Goal: Task Accomplishment & Management: Manage account settings

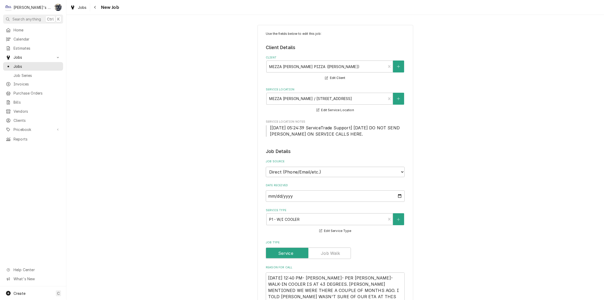
type textarea "x"
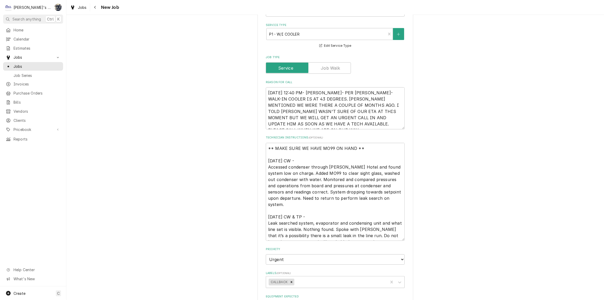
scroll to position [212, 0]
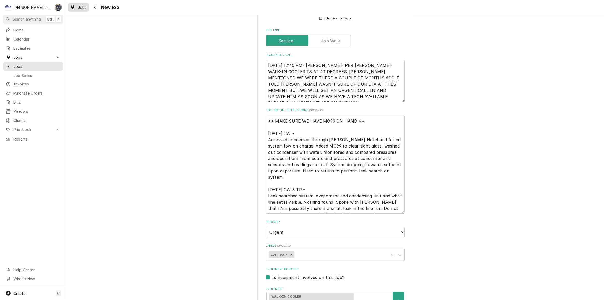
click at [79, 9] on span "Jobs" at bounding box center [82, 7] width 9 height 5
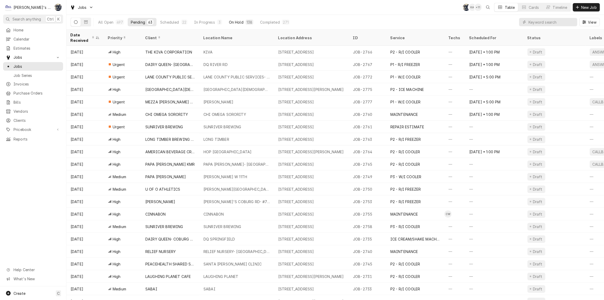
click at [236, 21] on div "On Hold" at bounding box center [236, 21] width 15 height 5
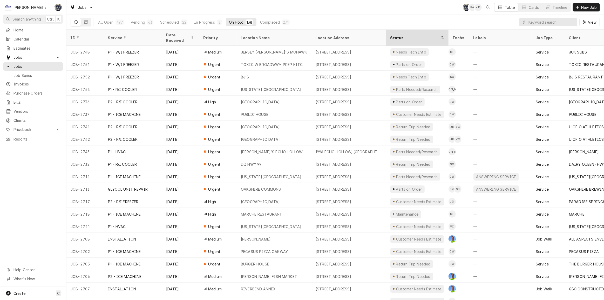
click at [409, 31] on div "Status" at bounding box center [417, 38] width 60 height 14
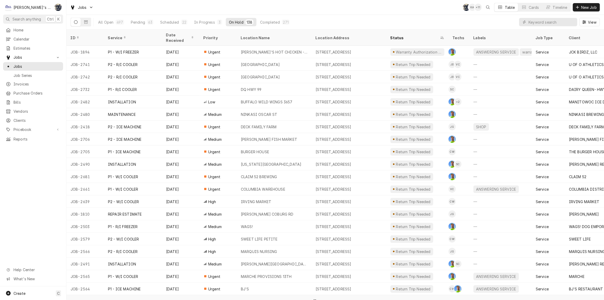
click at [409, 31] on div "Status" at bounding box center [417, 38] width 60 height 14
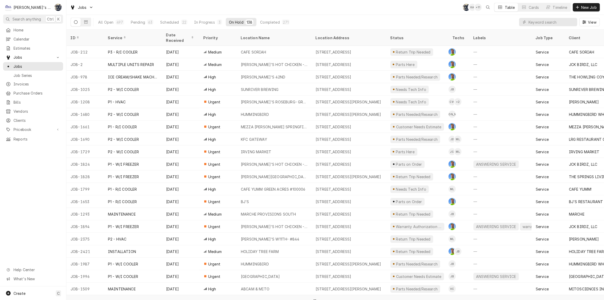
click at [409, 31] on div "Status" at bounding box center [417, 38] width 60 height 14
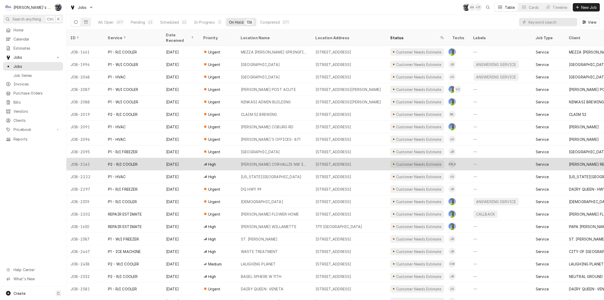
click at [401, 162] on div "Customer Needs Estimate" at bounding box center [417, 164] width 62 height 12
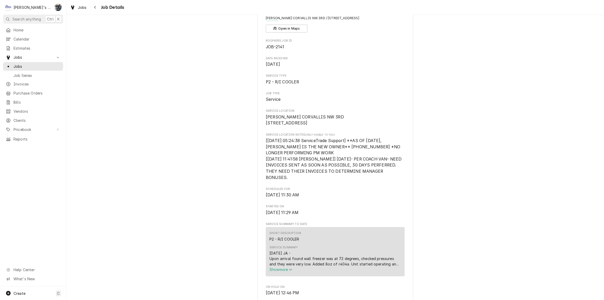
scroll to position [118, 0]
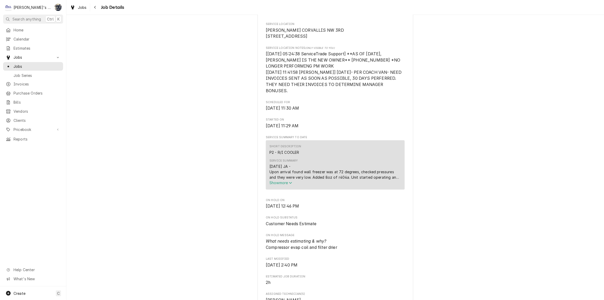
click at [274, 185] on span "Show more" at bounding box center [281, 182] width 23 height 4
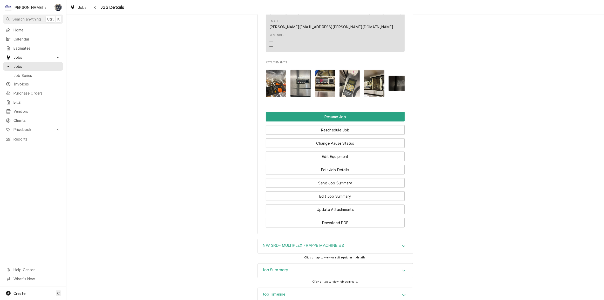
scroll to position [863, 0]
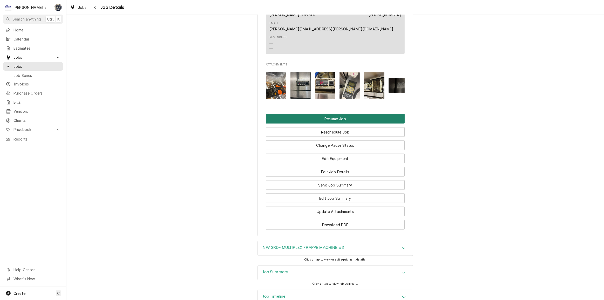
click at [335, 124] on button "Resume Job" at bounding box center [335, 119] width 139 height 10
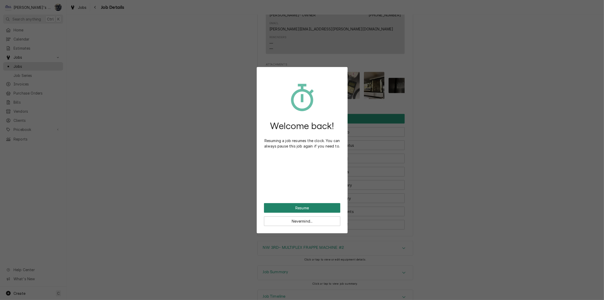
click at [304, 210] on button "Resume" at bounding box center [302, 208] width 76 height 10
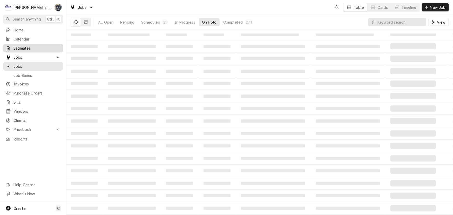
click at [22, 48] on span "Estimates" at bounding box center [37, 47] width 47 height 5
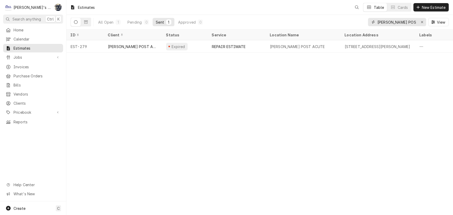
drag, startPoint x: 414, startPoint y: 22, endPoint x: 353, endPoint y: 26, distance: 60.9
click at [354, 26] on div "All Open 1 Pending 0 Sent 1 Approved 0 CRESWELL POST View" at bounding box center [260, 22] width 378 height 15
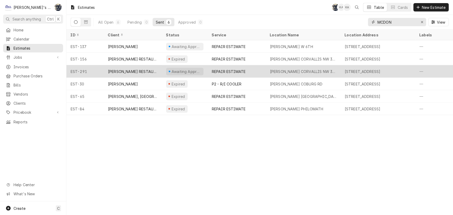
type input "MCDON"
click at [236, 69] on div "REPAIR ESTIMATE" at bounding box center [229, 71] width 34 height 5
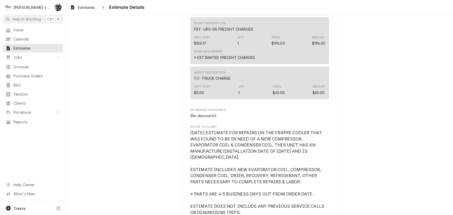
scroll to position [1039, 0]
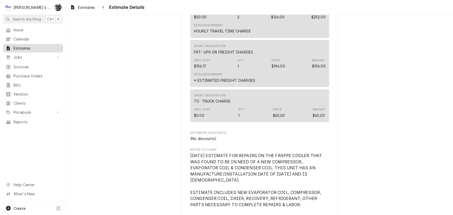
click at [32, 47] on span "Estimates" at bounding box center [37, 47] width 47 height 5
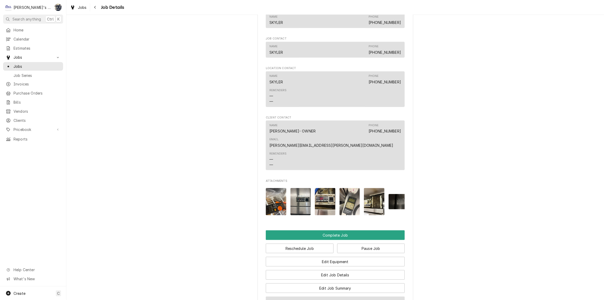
scroll to position [684, 0]
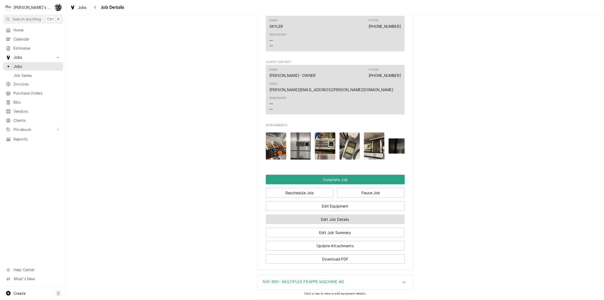
click at [328, 224] on button "Edit Job Details" at bounding box center [335, 219] width 139 height 10
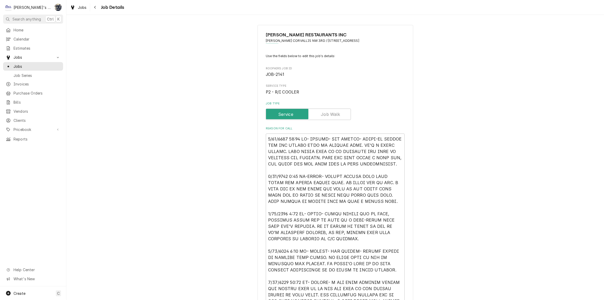
scroll to position [142, 0]
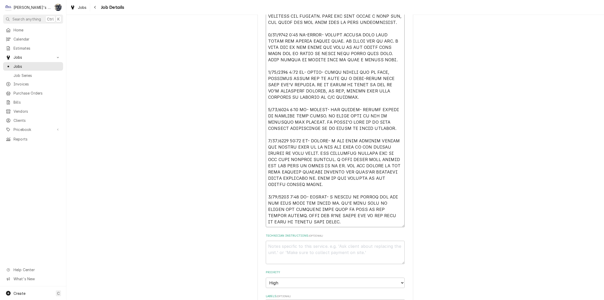
click at [352, 221] on textarea "Reason For Call" at bounding box center [335, 109] width 139 height 235
type textarea "x"
type textarea "6/16/2025 10:40 AM- KASSIE- PER SKYLER- REACH-IN COOLER FOR THE FRAPPE UNIT IS …"
type textarea "x"
type textarea "6/16/2025 10:40 AM- KASSIE- PER SKYLER- REACH-IN COOLER FOR THE FRAPPE UNIT IS …"
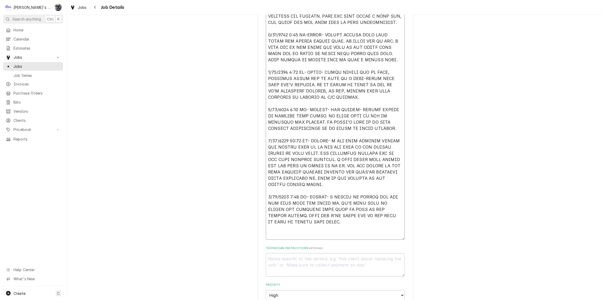
type textarea "x"
type textarea "6/16/2025 10:40 AM- KASSIE- PER SKYLER- REACH-IN COOLER FOR THE FRAPPE UNIT IS …"
type textarea "x"
type textarea "6/16/2025 10:40 AM- KASSIE- PER SKYLER- REACH-IN COOLER FOR THE FRAPPE UNIT IS …"
type textarea "x"
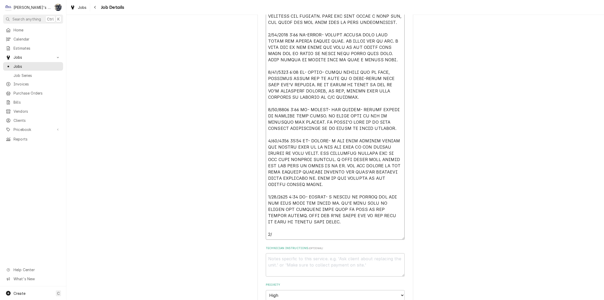
type textarea "6/16/2025 10:40 AM- KASSIE- PER SKYLER- REACH-IN COOLER FOR THE FRAPPE UNIT IS …"
type textarea "x"
type textarea "6/16/2025 10:40 AM- KASSIE- PER SKYLER- REACH-IN COOLER FOR THE FRAPPE UNIT IS …"
type textarea "x"
type textarea "6/16/2025 10:40 AM- KASSIE- PER SKYLER- REACH-IN COOLER FOR THE FRAPPE UNIT IS …"
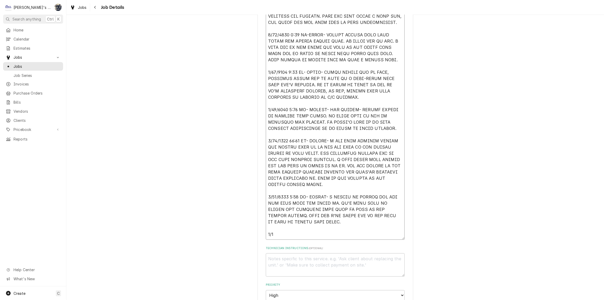
type textarea "x"
type textarea "6/16/2025 10:40 AM- KASSIE- PER SKYLER- REACH-IN COOLER FOR THE FRAPPE UNIT IS …"
type textarea "x"
type textarea "6/16/2025 10:40 AM- KASSIE- PER SKYLER- REACH-IN COOLER FOR THE FRAPPE UNIT IS …"
type textarea "x"
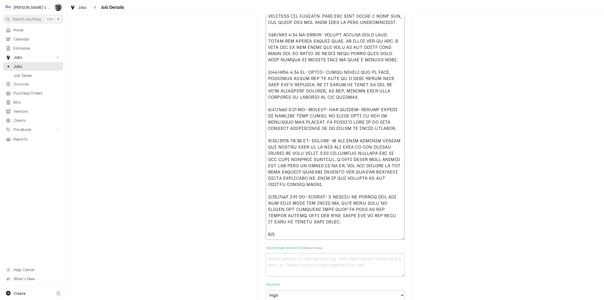
type textarea "6/16/2025 10:40 AM- KASSIE- PER SKYLER- REACH-IN COOLER FOR THE FRAPPE UNIT IS …"
type textarea "x"
type textarea "6/16/2025 10:40 AM- KASSIE- PER SKYLER- REACH-IN COOLER FOR THE FRAPPE UNIT IS …"
type textarea "x"
type textarea "6/16/2025 10:40 AM- KASSIE- PER SKYLER- REACH-IN COOLER FOR THE FRAPPE UNIT IS …"
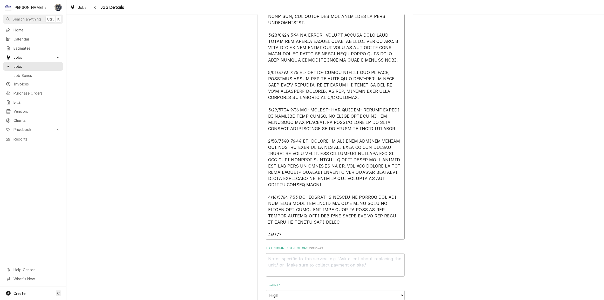
type textarea "x"
type textarea "6/16/2025 10:40 AM- KASSIE- PER SKYLER- REACH-IN COOLER FOR THE FRAPPE UNIT IS …"
type textarea "x"
type textarea "6/16/2025 10:40 AM- KASSIE- PER SKYLER- REACH-IN COOLER FOR THE FRAPPE UNIT IS …"
type textarea "x"
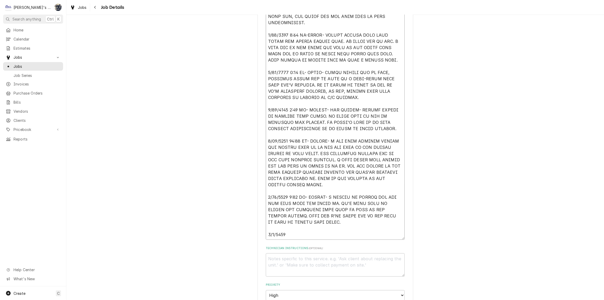
type textarea "6/16/2025 10:40 AM- KASSIE- PER SKYLER- REACH-IN COOLER FOR THE FRAPPE UNIT IS …"
type textarea "x"
type textarea "6/16/2025 10:40 AM- KASSIE- PER SKYLER- REACH-IN COOLER FOR THE FRAPPE UNIT IS …"
type textarea "x"
type textarea "6/16/2025 10:40 AM- KASSIE- PER SKYLER- REACH-IN COOLER FOR THE FRAPPE UNIT IS …"
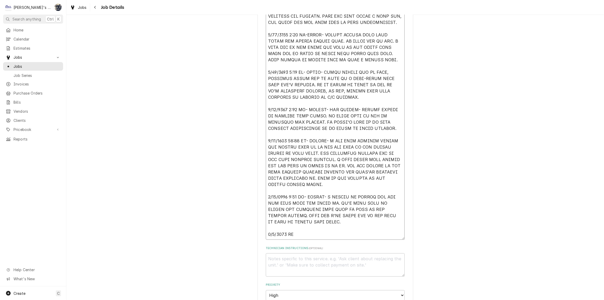
type textarea "x"
type textarea "6/16/2025 10:40 AM- KASSIE- PER SKYLER- REACH-IN COOLER FOR THE FRAPPE UNIT IS …"
type textarea "x"
type textarea "6/16/2025 10:40 AM- KASSIE- PER SKYLER- REACH-IN COOLER FOR THE FRAPPE UNIT IS …"
type textarea "x"
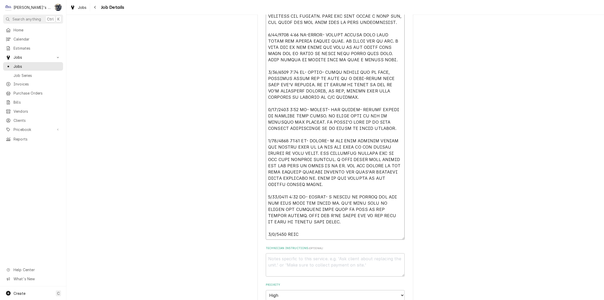
type textarea "6/16/2025 10:40 AM- KASSIE- PER SKYLER- REACH-IN COOLER FOR THE FRAPPE UNIT IS …"
type textarea "x"
type textarea "6/16/2025 10:40 AM- KASSIE- PER SKYLER- REACH-IN COOLER FOR THE FRAPPE UNIT IS …"
type textarea "x"
type textarea "6/16/2025 10:40 AM- KASSIE- PER SKYLER- REACH-IN COOLER FOR THE FRAPPE UNIT IS …"
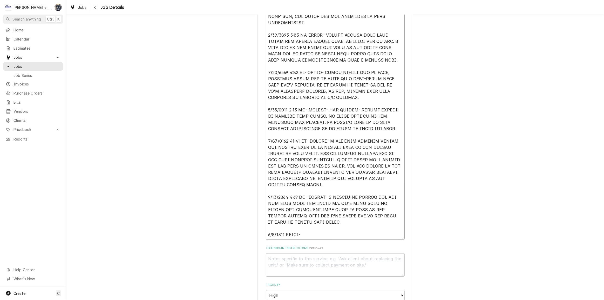
type textarea "x"
type textarea "6/16/2025 10:40 AM- KASSIE- PER SKYLER- REACH-IN COOLER FOR THE FRAPPE UNIT IS …"
type textarea "x"
type textarea "6/16/2025 10:40 AM- KASSIE- PER SKYLER- REACH-IN COOLER FOR THE FRAPPE UNIT IS …"
type textarea "x"
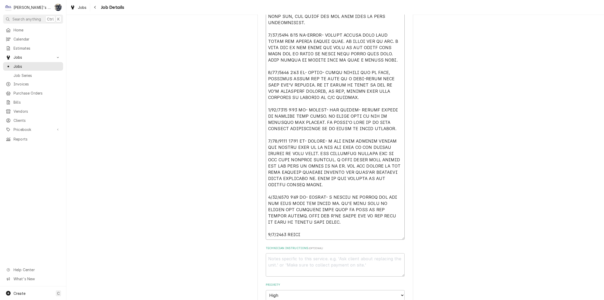
type textarea "6/16/2025 10:40 AM- KASSIE- PER SKYLER- REACH-IN COOLER FOR THE FRAPPE UNIT IS …"
type textarea "x"
type textarea "6/16/2025 10:40 AM- KASSIE- PER SKYLER- REACH-IN COOLER FOR THE FRAPPE UNIT IS …"
type textarea "x"
type textarea "6/16/2025 10:40 AM- KASSIE- PER SKYLER- REACH-IN COOLER FOR THE FRAPPE UNIT IS …"
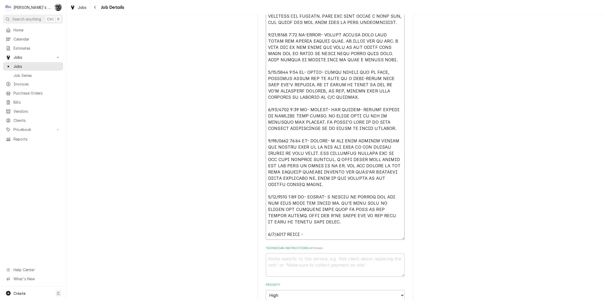
type textarea "x"
type textarea "6/16/2025 10:40 AM- KASSIE- PER SKYLER- REACH-IN COOLER FOR THE FRAPPE UNIT IS …"
type textarea "x"
type textarea "6/16/2025 10:40 AM- KASSIE- PER SKYLER- REACH-IN COOLER FOR THE FRAPPE UNIT IS …"
type textarea "x"
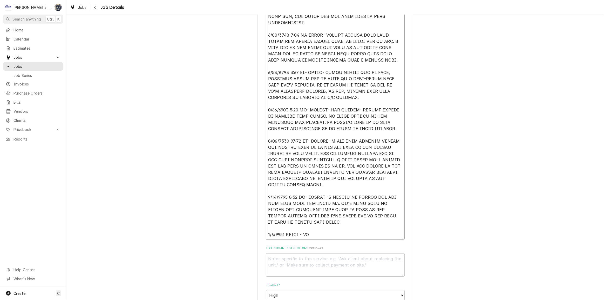
type textarea "6/16/2025 10:40 AM- KASSIE- PER SKYLER- REACH-IN COOLER FOR THE FRAPPE UNIT IS …"
type textarea "x"
type textarea "6/16/2025 10:40 AM- KASSIE- PER SKYLER- REACH-IN COOLER FOR THE FRAPPE UNIT IS …"
type textarea "x"
type textarea "6/16/2025 10:40 AM- KASSIE- PER SKYLER- REACH-IN COOLER FOR THE FRAPPE UNIT IS …"
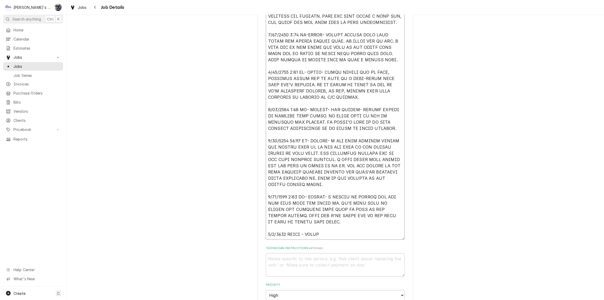
type textarea "x"
type textarea "6/16/2025 10:40 AM- KASSIE- PER SKYLER- REACH-IN COOLER FOR THE FRAPPE UNIT IS …"
type textarea "x"
type textarea "6/16/2025 10:40 AM- KASSIE- PER SKYLER- REACH-IN COOLER FOR THE FRAPPE UNIT IS …"
type textarea "x"
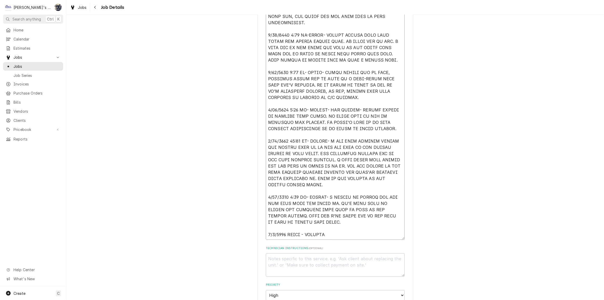
type textarea "6/16/2025 10:40 AM- KASSIE- PER SKYLER- REACH-IN COOLER FOR THE FRAPPE UNIT IS …"
type textarea "x"
type textarea "6/16/2025 10:40 AM- KASSIE- PER SKYLER- REACH-IN COOLER FOR THE FRAPPE UNIT IS …"
type textarea "x"
type textarea "6/16/2025 10:40 AM- KASSIE- PER SKYLER- REACH-IN COOLER FOR THE FRAPPE UNIT IS …"
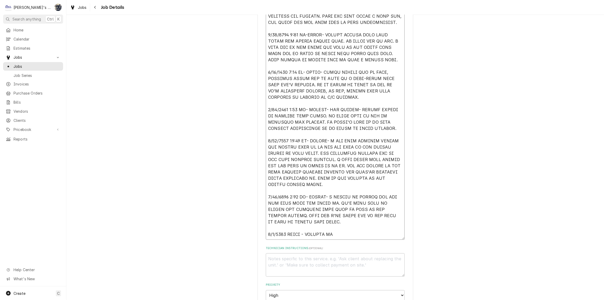
type textarea "x"
type textarea "6/16/2025 10:40 AM- KASSIE- PER SKYLER- REACH-IN COOLER FOR THE FRAPPE UNIT IS …"
type textarea "x"
type textarea "6/16/2025 10:40 AM- KASSIE- PER SKYLER- REACH-IN COOLER FOR THE FRAPPE UNIT IS …"
type textarea "x"
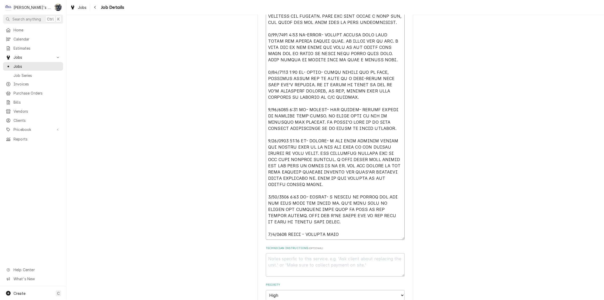
type textarea "6/16/2025 10:40 AM- KASSIE- PER SKYLER- REACH-IN COOLER FOR THE FRAPPE UNIT IS …"
type textarea "x"
type textarea "6/16/2025 10:40 AM- KASSIE- PER SKYLER- REACH-IN COOLER FOR THE FRAPPE UNIT IS …"
type textarea "x"
type textarea "6/16/2025 10:40 AM- KASSIE- PER SKYLER- REACH-IN COOLER FOR THE FRAPPE UNIT IS …"
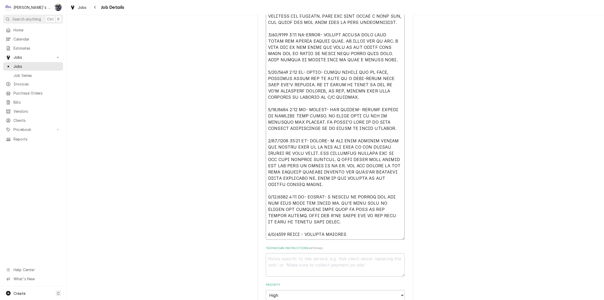
type textarea "x"
type textarea "6/16/2025 10:40 AM- KASSIE- PER SKYLER- REACH-IN COOLER FOR THE FRAPPE UNIT IS …"
type textarea "x"
type textarea "6/16/2025 10:40 AM- KASSIE- PER SKYLER- REACH-IN COOLER FOR THE FRAPPE UNIT IS …"
type textarea "x"
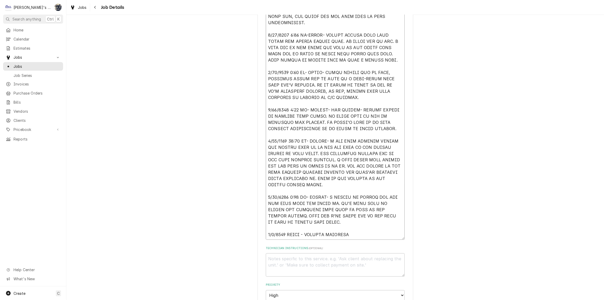
type textarea "6/16/2025 10:40 AM- KASSIE- PER SKYLER- REACH-IN COOLER FOR THE FRAPPE UNIT IS …"
type textarea "x"
type textarea "6/16/2025 10:40 AM- KASSIE- PER SKYLER- REACH-IN COOLER FOR THE FRAPPE UNIT IS …"
type textarea "x"
type textarea "6/16/2025 10:40 AM- KASSIE- PER SKYLER- REACH-IN COOLER FOR THE FRAPPE UNIT IS …"
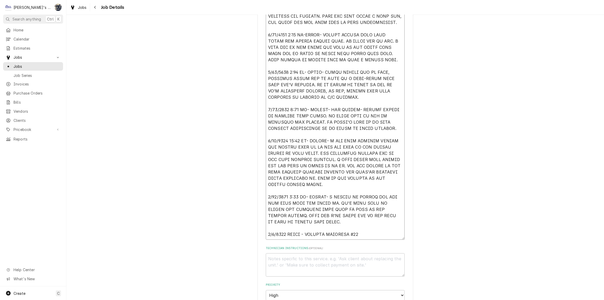
type textarea "x"
type textarea "6/16/2025 10:40 AM- KASSIE- PER SKYLER- REACH-IN COOLER FOR THE FRAPPE UNIT IS …"
type textarea "x"
type textarea "6/16/2025 10:40 AM- KASSIE- PER SKYLER- REACH-IN COOLER FOR THE FRAPPE UNIT IS …"
type textarea "x"
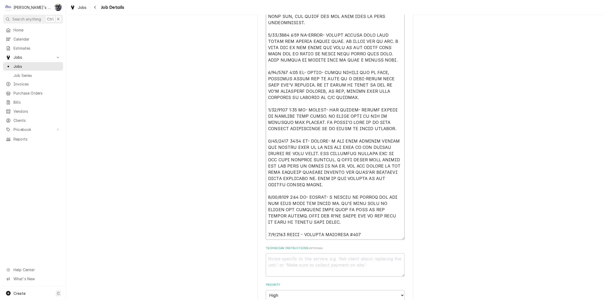
type textarea "6/16/2025 10:40 AM- KASSIE- PER SKYLER- REACH-IN COOLER FOR THE FRAPPE UNIT IS …"
type textarea "x"
type textarea "6/16/2025 10:40 AM- KASSIE- PER SKYLER- REACH-IN COOLER FOR THE FRAPPE UNIT IS …"
type textarea "x"
type textarea "6/16/2025 10:40 AM- KASSIE- PER SKYLER- REACH-IN COOLER FOR THE FRAPPE UNIT IS …"
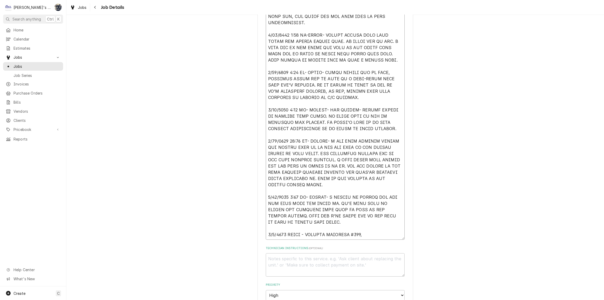
type textarea "x"
type textarea "6/16/2025 10:40 AM- KASSIE- PER SKYLER- REACH-IN COOLER FOR THE FRAPPE UNIT IS …"
type textarea "x"
type textarea "6/16/2025 10:40 AM- KASSIE- PER SKYLER- REACH-IN COOLER FOR THE FRAPPE UNIT IS …"
type textarea "x"
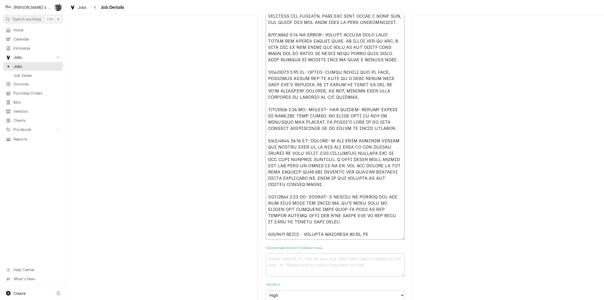
type textarea "6/16/2025 10:40 AM- KASSIE- PER SKYLER- REACH-IN COOLER FOR THE FRAPPE UNIT IS …"
type textarea "x"
type textarea "6/16/2025 10:40 AM- KASSIE- PER SKYLER- REACH-IN COOLER FOR THE FRAPPE UNIT IS …"
type textarea "x"
type textarea "6/16/2025 10:40 AM- KASSIE- PER SKYLER- REACH-IN COOLER FOR THE FRAPPE UNIT IS …"
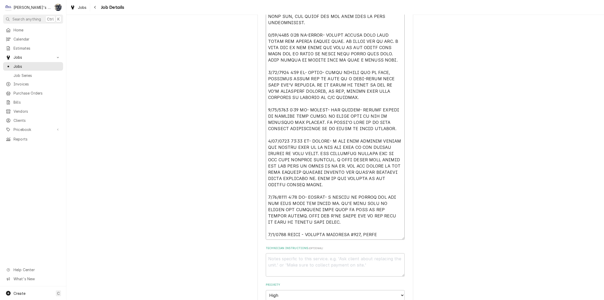
type textarea "x"
type textarea "6/16/2025 10:40 AM- KASSIE- PER SKYLER- REACH-IN COOLER FOR THE FRAPPE UNIT IS …"
type textarea "x"
type textarea "6/16/2025 10:40 AM- KASSIE- PER SKYLER- REACH-IN COOLER FOR THE FRAPPE UNIT IS …"
type textarea "x"
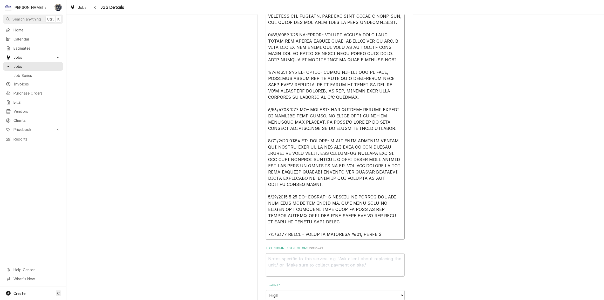
type textarea "6/16/2025 10:40 AM- KASSIE- PER SKYLER- REACH-IN COOLER FOR THE FRAPPE UNIT IS …"
type textarea "x"
type textarea "6/16/2025 10:40 AM- KASSIE- PER SKYLER- REACH-IN COOLER FOR THE FRAPPE UNIT IS …"
type textarea "x"
type textarea "6/16/2025 10:40 AM- KASSIE- PER SKYLER- REACH-IN COOLER FOR THE FRAPPE UNIT IS …"
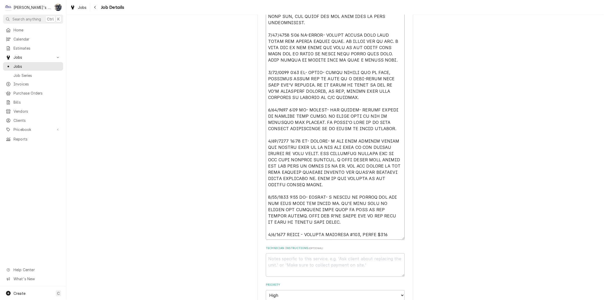
type textarea "x"
type textarea "6/16/2025 10:40 AM- KASSIE- PER SKYLER- REACH-IN COOLER FOR THE FRAPPE UNIT IS …"
type textarea "x"
type textarea "6/16/2025 10:40 AM- KASSIE- PER SKYLER- REACH-IN COOLER FOR THE FRAPPE UNIT IS …"
type textarea "x"
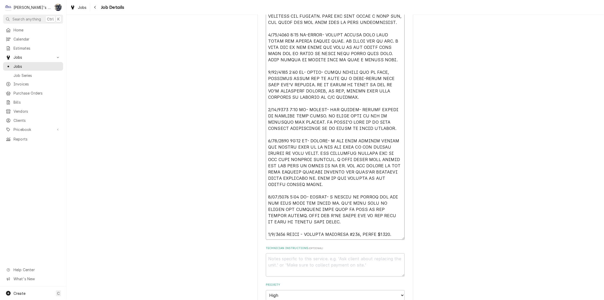
type textarea "6/16/2025 10:40 AM- KASSIE- PER SKYLER- REACH-IN COOLER FOR THE FRAPPE UNIT IS …"
type textarea "x"
type textarea "6/16/2025 10:40 AM- KASSIE- PER SKYLER- REACH-IN COOLER FOR THE FRAPPE UNIT IS …"
click at [379, 233] on textarea "Reason For Call" at bounding box center [335, 116] width 139 height 248
type textarea "x"
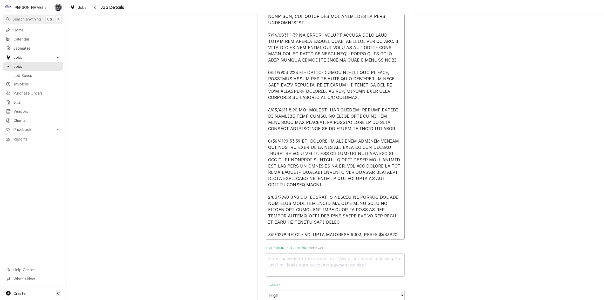
type textarea "6/16/2025 10:40 AM- KASSIE- PER SKYLER- REACH-IN COOLER FOR THE FRAPPE UNIT IS …"
click at [396, 234] on textarea "Reason For Call" at bounding box center [335, 116] width 139 height 248
type textarea "x"
type textarea "6/16/2025 10:40 AM- KASSIE- PER SKYLER- REACH-IN COOLER FOR THE FRAPPE UNIT IS …"
type textarea "x"
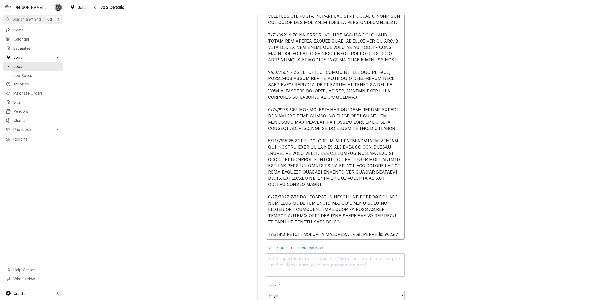
type textarea "6/16/2025 10:40 AM- KASSIE- PER SKYLER- REACH-IN COOLER FOR THE FRAPPE UNIT IS …"
type textarea "x"
type textarea "6/16/2025 10:40 AM- KASSIE- PER SKYLER- REACH-IN COOLER FOR THE FRAPPE UNIT IS …"
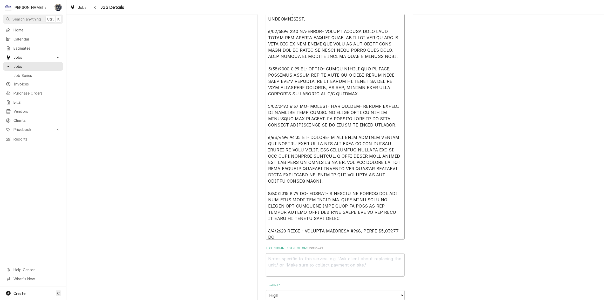
type textarea "x"
type textarea "6/16/2025 10:40 AM- KASSIE- PER SKYLER- REACH-IN COOLER FOR THE FRAPPE UNIT IS …"
type textarea "x"
type textarea "6/16/2025 10:40 AM- KASSIE- PER SKYLER- REACH-IN COOLER FOR THE FRAPPE UNIT IS …"
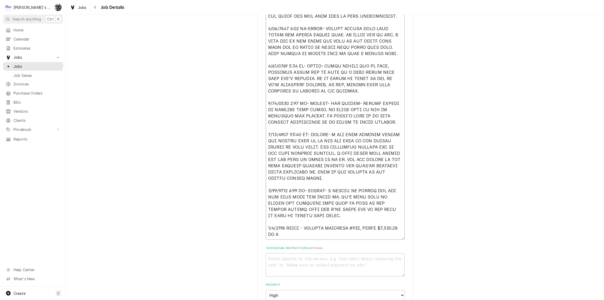
scroll to position [6, 0]
type textarea "x"
type textarea "6/16/2025 10:40 AM- KASSIE- PER SKYLER- REACH-IN COOLER FOR THE FRAPPE UNIT IS …"
type textarea "x"
type textarea "6/16/2025 10:40 AM- KASSIE- PER SKYLER- REACH-IN COOLER FOR THE FRAPPE UNIT IS …"
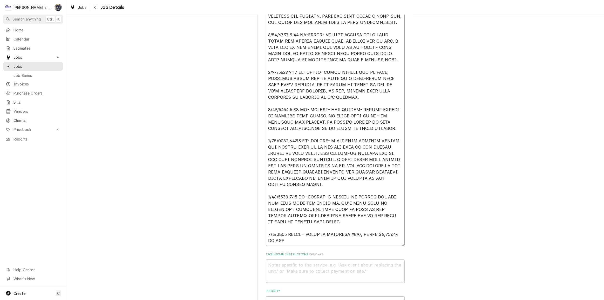
type textarea "x"
type textarea "6/16/2025 10:40 AM- KASSIE- PER SKYLER- REACH-IN COOLER FOR THE FRAPPE UNIT IS …"
type textarea "x"
type textarea "6/16/2025 10:40 AM- KASSIE- PER SKYLER- REACH-IN COOLER FOR THE FRAPPE UNIT IS …"
type textarea "x"
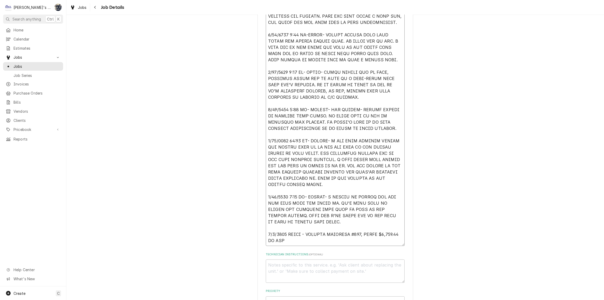
type textarea "6/16/2025 10:40 AM- KASSIE- PER SKYLER- REACH-IN COOLER FOR THE FRAPPE UNIT IS …"
type textarea "x"
type textarea "6/16/2025 10:40 AM- KASSIE- PER SKYLER- REACH-IN COOLER FOR THE FRAPPE UNIT IS …"
type textarea "x"
type textarea "6/16/2025 10:40 AM- KASSIE- PER SKYLER- REACH-IN COOLER FOR THE FRAPPE UNIT IS …"
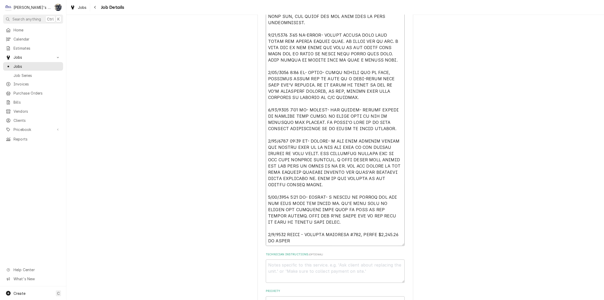
type textarea "x"
type textarea "6/16/2025 10:40 AM- KASSIE- PER SKYLER- REACH-IN COOLER FOR THE FRAPPE UNIT IS …"
type textarea "x"
type textarea "6/16/2025 10:40 AM- KASSIE- PER SKYLER- REACH-IN COOLER FOR THE FRAPPE UNIT IS …"
type textarea "x"
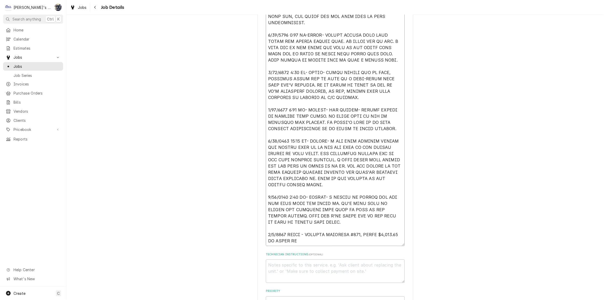
type textarea "6/16/2025 10:40 AM- KASSIE- PER SKYLER- REACH-IN COOLER FOR THE FRAPPE UNIT IS …"
type textarea "x"
type textarea "6/16/2025 10:40 AM- KASSIE- PER SKYLER- REACH-IN COOLER FOR THE FRAPPE UNIT IS …"
type textarea "x"
type textarea "6/16/2025 10:40 AM- KASSIE- PER SKYLER- REACH-IN COOLER FOR THE FRAPPE UNIT IS …"
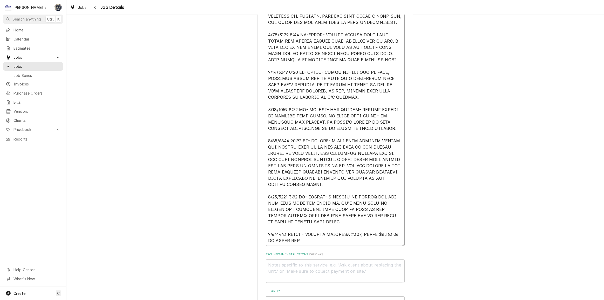
type textarea "x"
type textarea "6/16/2025 10:40 AM- KASSIE- PER SKYLER- REACH-IN COOLER FOR THE FRAPPE UNIT IS …"
type textarea "x"
type textarea "6/16/2025 10:40 AM- KASSIE- PER SKYLER- REACH-IN COOLER FOR THE FRAPPE UNIT IS …"
type textarea "x"
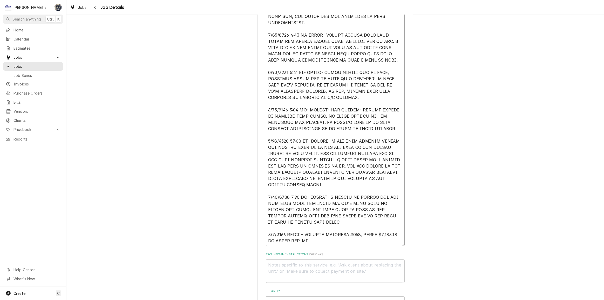
type textarea "6/16/2025 10:40 AM- KASSIE- PER SKYLER- REACH-IN COOLER FOR THE FRAPPE UNIT IS …"
type textarea "x"
type textarea "6/16/2025 10:40 AM- KASSIE- PER SKYLER- REACH-IN COOLER FOR THE FRAPPE UNIT IS …"
type textarea "x"
type textarea "6/16/2025 10:40 AM- KASSIE- PER SKYLER- REACH-IN COOLER FOR THE FRAPPE UNIT IS …"
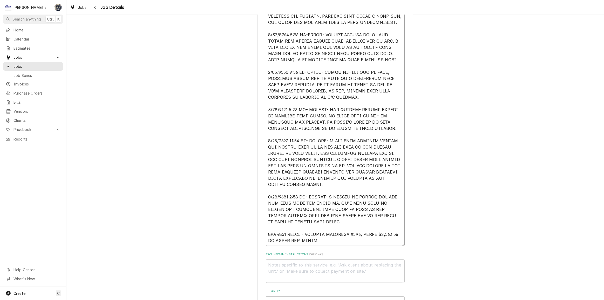
type textarea "x"
type textarea "6/16/2025 10:40 AM- KASSIE- PER SKYLER- REACH-IN COOLER FOR THE FRAPPE UNIT IS …"
type textarea "x"
type textarea "6/16/2025 10:40 AM- KASSIE- PER SKYLER- REACH-IN COOLER FOR THE FRAPPE UNIT IS …"
type textarea "x"
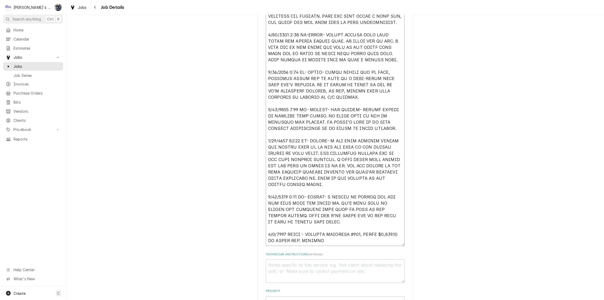
type textarea "6/16/2025 10:40 AM- KASSIE- PER SKYLER- REACH-IN COOLER FOR THE FRAPPE UNIT IS …"
type textarea "x"
type textarea "6/16/2025 10:40 AM- KASSIE- PER SKYLER- REACH-IN COOLER FOR THE FRAPPE UNIT IS …"
type textarea "x"
type textarea "6/16/2025 10:40 AM- KASSIE- PER SKYLER- REACH-IN COOLER FOR THE FRAPPE UNIT IS …"
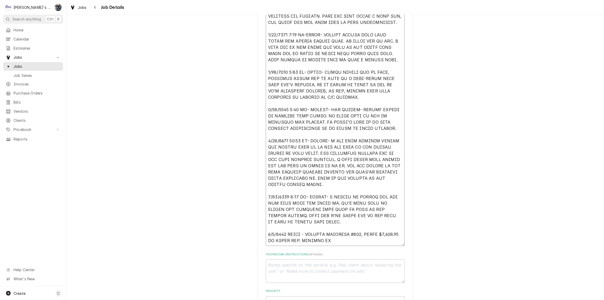
type textarea "x"
type textarea "6/16/2025 10:40 AM- KASSIE- PER SKYLER- REACH-IN COOLER FOR THE FRAPPE UNIT IS …"
type textarea "x"
type textarea "6/16/2025 10:40 AM- KASSIE- PER SKYLER- REACH-IN COOLER FOR THE FRAPPE UNIT IS …"
type textarea "x"
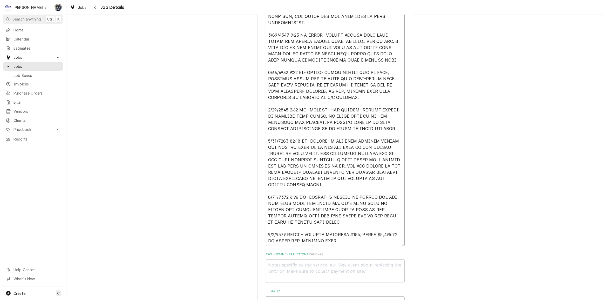
type textarea "6/16/2025 10:40 AM- KASSIE- PER SKYLER- REACH-IN COOLER FOR THE FRAPPE UNIT IS …"
type textarea "x"
type textarea "6/16/2025 10:40 AM- KASSIE- PER SKYLER- REACH-IN COOLER FOR THE FRAPPE UNIT IS …"
type textarea "x"
type textarea "6/16/2025 10:40 AM- KASSIE- PER SKYLER- REACH-IN COOLER FOR THE FRAPPE UNIT IS …"
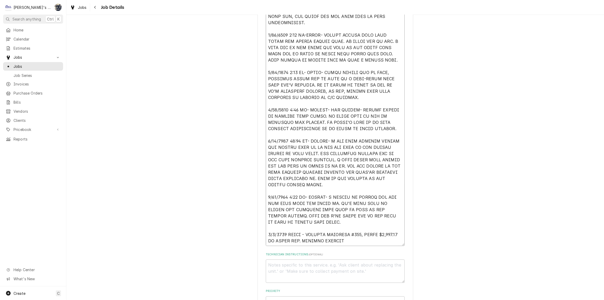
type textarea "x"
type textarea "6/16/2025 10:40 AM- KASSIE- PER SKYLER- REACH-IN COOLER FOR THE FRAPPE UNIT IS …"
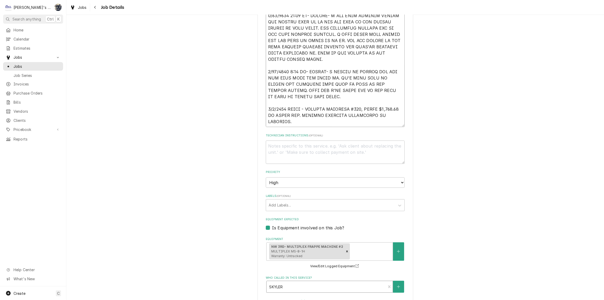
scroll to position [439, 0]
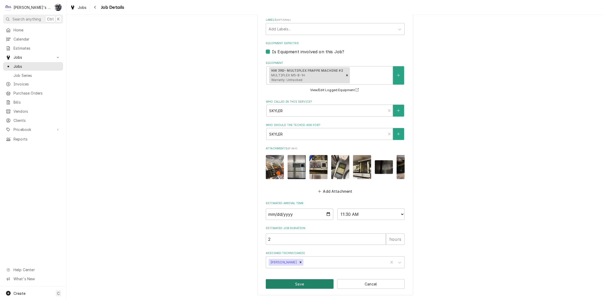
click at [307, 284] on button "Save" at bounding box center [300, 284] width 68 height 10
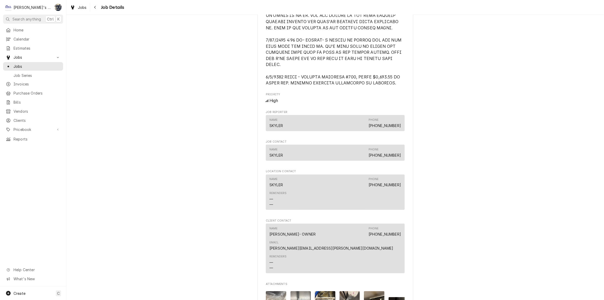
scroll to position [501, 0]
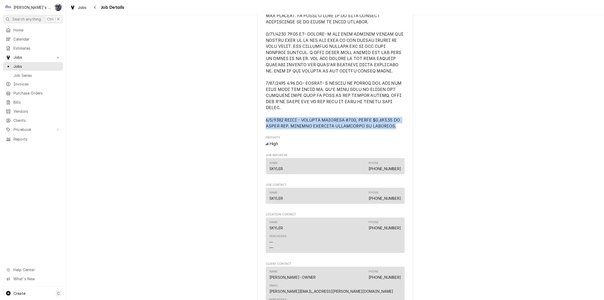
drag, startPoint x: 391, startPoint y: 131, endPoint x: 267, endPoint y: 127, distance: 123.7
click at [266, 124] on span "Reason For Call" at bounding box center [335, 9] width 139 height 239
copy span "8/8/2025 KOREY - EMAILED ESTIMATE #291, TOTAL $3,861.00 TO COACH VAN. REPAIRS I…"
click at [294, 147] on div "High" at bounding box center [335, 144] width 139 height 6
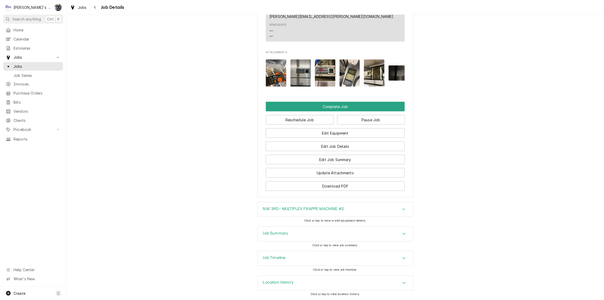
scroll to position [784, 0]
click at [321, 159] on button "Edit Job Summary" at bounding box center [335, 160] width 139 height 10
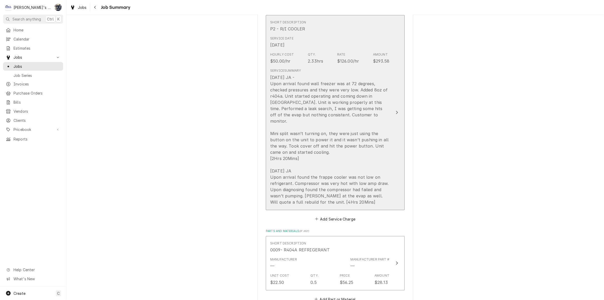
scroll to position [165, 0]
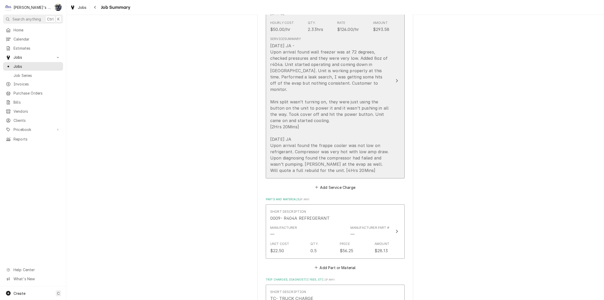
click at [318, 155] on div "[DATE] JA - Upon arrival found wall freezer was at 72 degrees, checked pressure…" at bounding box center [329, 108] width 119 height 131
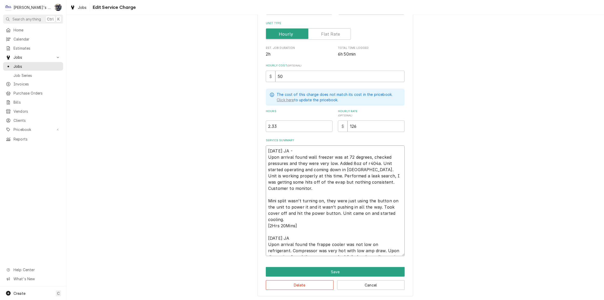
drag, startPoint x: 312, startPoint y: 221, endPoint x: 276, endPoint y: 223, distance: 36.1
click at [275, 223] on textarea "[DATE] JA - Upon arrival found wall freezer was at 72 degrees, checked pressure…" at bounding box center [335, 200] width 139 height 111
click at [300, 224] on textarea "[DATE] JA - Upon arrival found wall freezer was at 72 degrees, checked pressure…" at bounding box center [335, 200] width 139 height 111
drag, startPoint x: 301, startPoint y: 225, endPoint x: 266, endPoint y: 226, distance: 35.1
click at [266, 226] on textarea "[DATE] JA - Upon arrival found wall freezer was at 72 degrees, checked pressure…" at bounding box center [335, 200] width 139 height 111
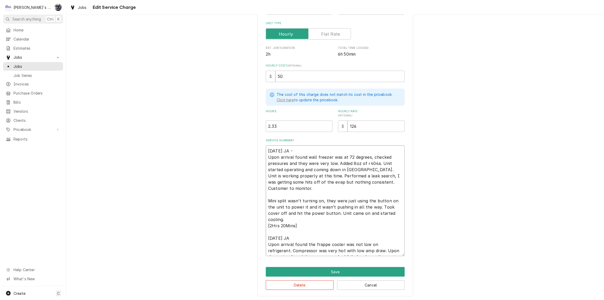
click at [304, 150] on textarea "6/25/2025 JA - Upon arrival found wall freezer was at 72 degrees, checked press…" at bounding box center [335, 200] width 139 height 111
paste textarea "[2Hrs 20Mins]"
type textarea "x"
type textarea "6/25/2025 JA - [2Hrs 20Mins] Upon arrival found wall freezer was at 72 degrees,…"
click at [305, 150] on textarea "6/25/2025 JA - [2Hrs 20Mins] Upon arrival found wall freezer was at 72 degrees,…" at bounding box center [335, 200] width 139 height 111
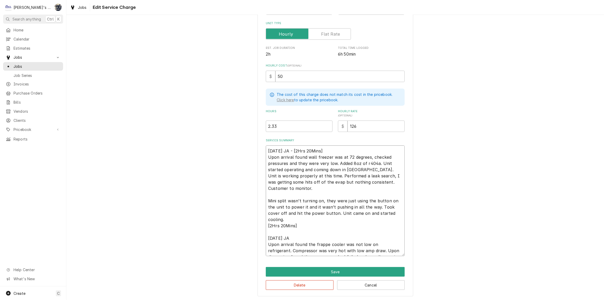
type textarea "x"
type textarea "6/25/2025 JA - [2rs 20Mins] Upon arrival found wall freezer was at 72 degrees, …"
type textarea "x"
type textarea "6/25/2025 JA - [2hrs 20Mins] Upon arrival found wall freezer was at 72 degrees,…"
click at [318, 150] on textarea "6/25/2025 JA - [2hrs 20Mins] Upon arrival found wall freezer was at 72 degrees,…" at bounding box center [335, 200] width 139 height 111
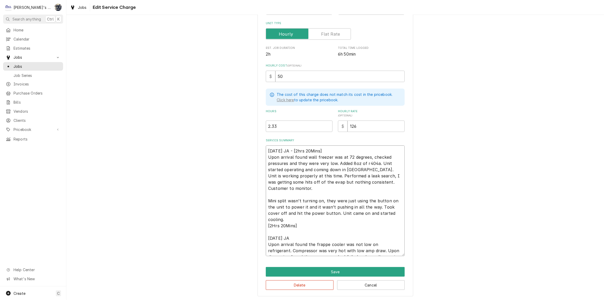
type textarea "x"
type textarea "6/25/2025 JA - [2hrs 20ins] Upon arrival found wall freezer was at 72 degrees, …"
type textarea "x"
type textarea "6/25/2025 JA - [2hrs 20,ins] Upon arrival found wall freezer was at 72 degrees,…"
type textarea "x"
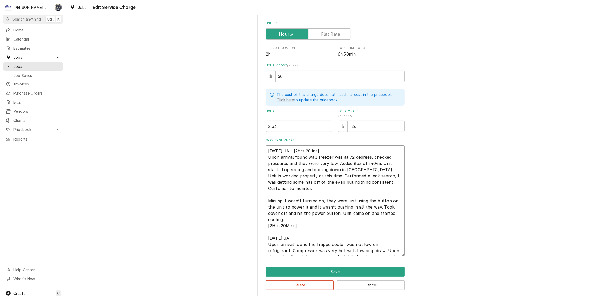
type textarea "6/25/2025 JA - [2hrs 20ins] Upon arrival found wall freezer was at 72 degrees, …"
type textarea "x"
type textarea "6/25/2025 JA - [2hrs 20mins] Upon arrival found wall freezer was at 72 degrees,…"
click at [325, 149] on textarea "6/25/2025 JA - [2hrs 20mins] Upon arrival found wall freezer was at 72 degrees,…" at bounding box center [335, 200] width 139 height 111
type textarea "x"
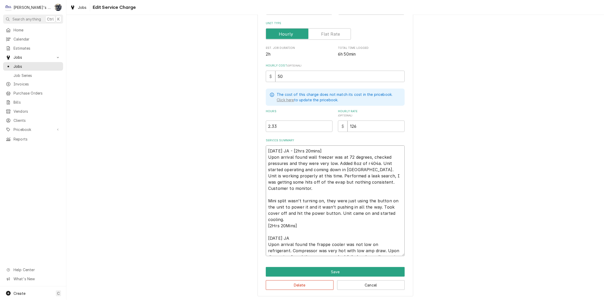
type textarea "6/25/2025 JA - [2hrs 20min] Upon arrival found wall freezer was at 72 degrees, …"
type textarea "x"
type textarea "6/25/2025 JA - [2hrs 20min\] Upon arrival found wall freezer was at 72 degrees,…"
type textarea "x"
type textarea "6/25/2025 JA - [2hrs 20min] Upon arrival found wall freezer was at 72 degrees, …"
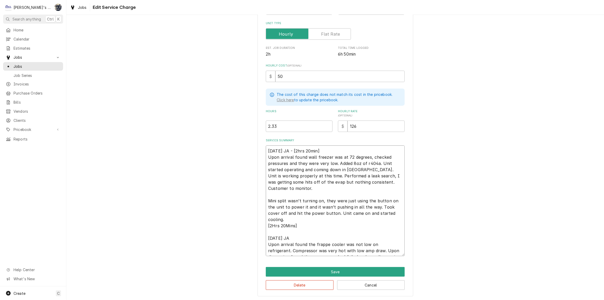
click at [310, 151] on textarea "6/25/2025 JA - [2hrs 20min] Upon arrival found wall freezer was at 72 degrees, …" at bounding box center [335, 200] width 139 height 111
type textarea "x"
type textarea "6/25/2025 JA - [2hrs-20min] Upon arrival found wall freezer was at 72 degrees, …"
type textarea "x"
type textarea "6/25/2025 JA - [2hrs-*20min] Upon arrival found wall freezer was at 72 degrees,…"
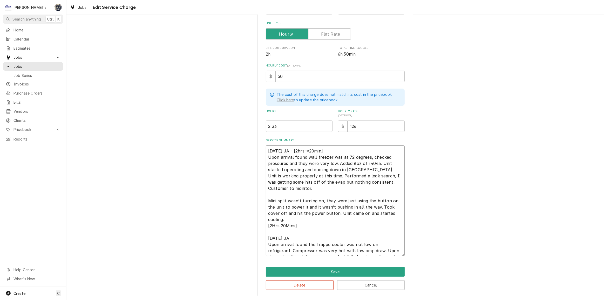
type textarea "x"
type textarea "6/25/2025 JA - [2hrs-20min] Upon arrival found wall freezer was at 72 degrees, …"
drag, startPoint x: 308, startPoint y: 226, endPoint x: 264, endPoint y: 227, distance: 44.2
click at [266, 227] on textarea "6/25/2025 JA - [2hrs-20min] Upon arrival found wall freezer was at 72 degrees, …" at bounding box center [335, 200] width 139 height 111
type textarea "x"
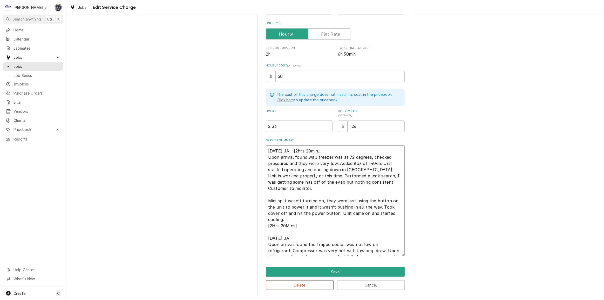
type textarea "6/25/2025 JA - [2hrs-20min] Upon arrival found wall freezer was at 72 degrees, …"
type textarea "x"
type textarea "6/25/2025 JA - [2hrs-20min] Upon arrival found wall freezer was at 72 degrees, …"
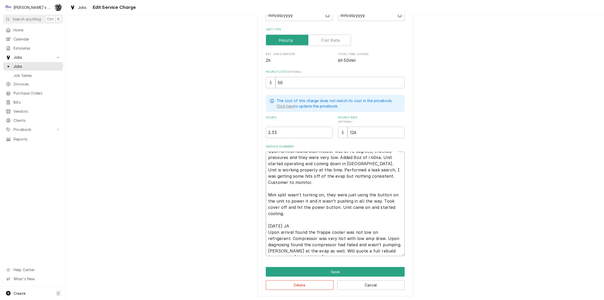
scroll to position [18, 0]
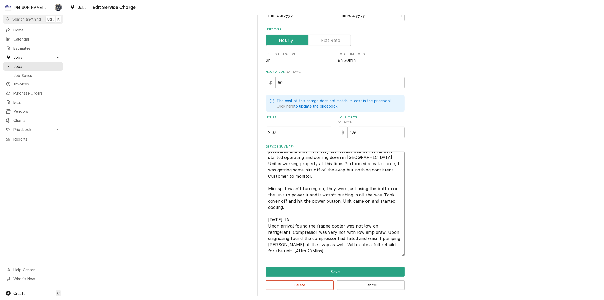
click at [380, 244] on textarea "6/25/2025 JA - [2hrs-20min] Upon arrival found wall freezer was at 72 degrees, …" at bounding box center [335, 204] width 139 height 104
type textarea "x"
type textarea "6/25/2025 JA - [2hrs-20min] Upon arrival found wall freezer was at 72 degrees, …"
type textarea "x"
type textarea "6/25/2025 JA - [2hrs-20min] Upon arrival found wall freezer was at 72 degrees, …"
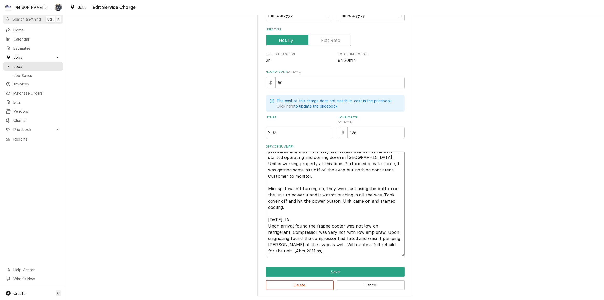
type textarea "x"
type textarea "6/25/2025 JA - [2hrs-20min] Upon arrival found wall freezer was at 72 degrees, …"
type textarea "x"
type textarea "6/25/2025 JA - [2hrs-20min] Upon arrival found wall freezer was at 72 degrees, …"
click at [275, 250] on textarea "6/25/2025 JA - [2hrs-20min] Upon arrival found wall freezer was at 72 degrees, …" at bounding box center [335, 204] width 139 height 104
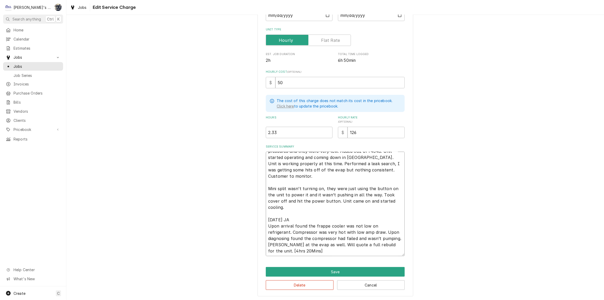
type textarea "x"
type textarea "6/25/2025 JA - [2hrs-20min] Upon arrival found wall freezer was at 72 degrees, …"
type textarea "x"
type textarea "6/25/2025 JA - [2hrs-20min] Upon arrival found wall freezer was at 72 degrees, …"
click at [280, 250] on textarea "6/25/2025 JA - [2hrs-20min] Upon arrival found wall freezer was at 72 degrees, …" at bounding box center [335, 204] width 139 height 104
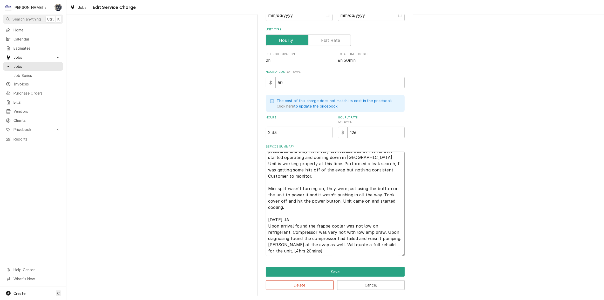
type textarea "x"
click at [299, 248] on textarea "[DATE] JA - [2hrs-20min] Upon arrival found wall freezer was at 72 degrees, che…" at bounding box center [335, 204] width 139 height 104
type textarea "[DATE] JA - [2hrs-20min] Upon arrival found wall freezer was at 72 degrees, che…"
drag, startPoint x: 308, startPoint y: 128, endPoint x: 270, endPoint y: 132, distance: 37.6
click at [272, 132] on input "2.33" at bounding box center [299, 132] width 67 height 11
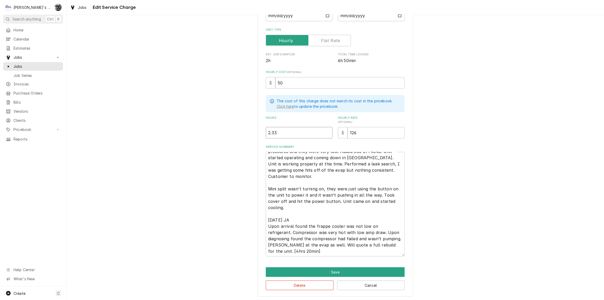
type textarea "x"
type input "2.3"
type textarea "x"
type input "2"
type textarea "x"
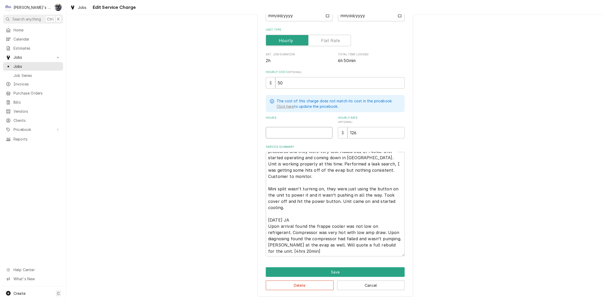
type textarea "x"
type input "6"
type textarea "x"
type input "6.6"
type textarea "x"
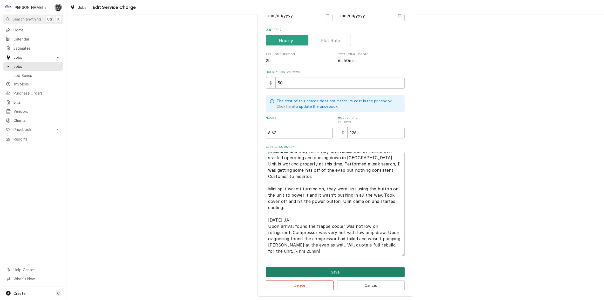
type input "6.67"
click at [326, 271] on button "Save" at bounding box center [335, 272] width 139 height 10
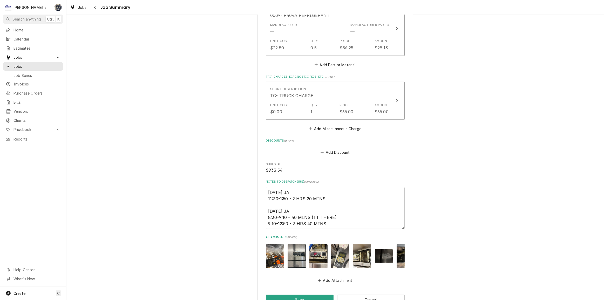
scroll to position [423, 0]
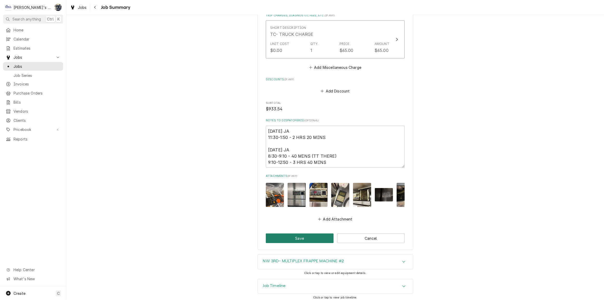
click at [314, 236] on button "Save" at bounding box center [300, 238] width 68 height 10
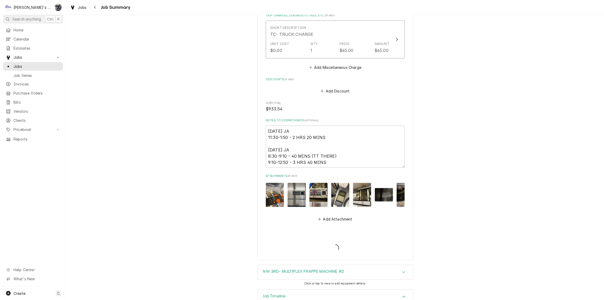
type textarea "x"
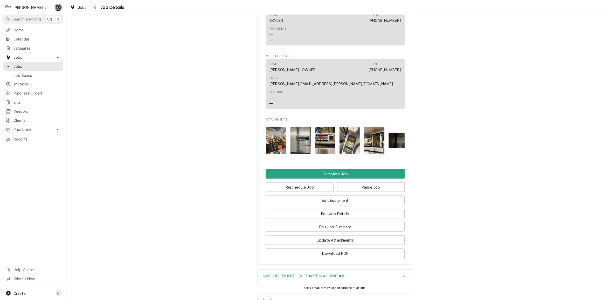
scroll to position [784, 0]
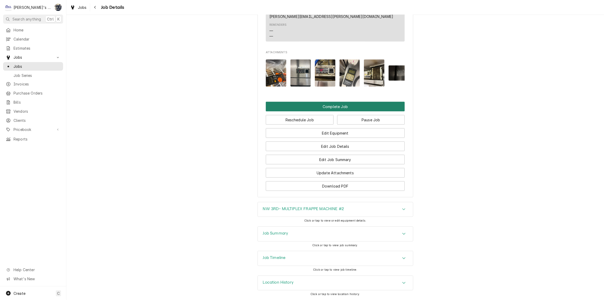
click at [325, 109] on button "Complete Job" at bounding box center [335, 107] width 139 height 10
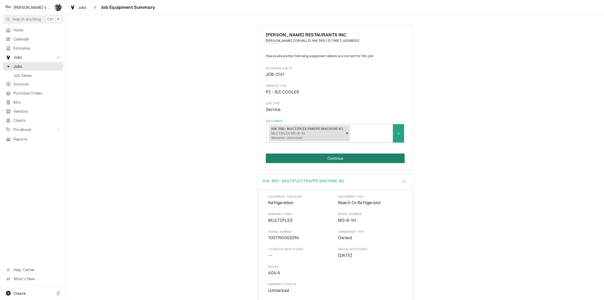
click at [328, 158] on button "Continue" at bounding box center [335, 158] width 139 height 10
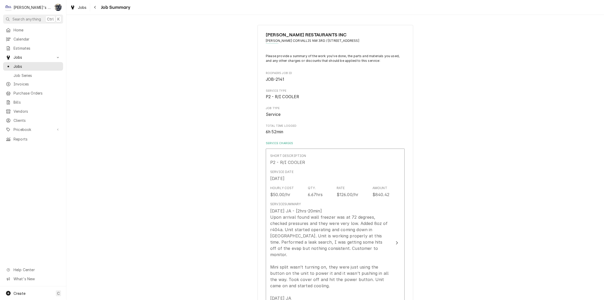
scroll to position [118, 0]
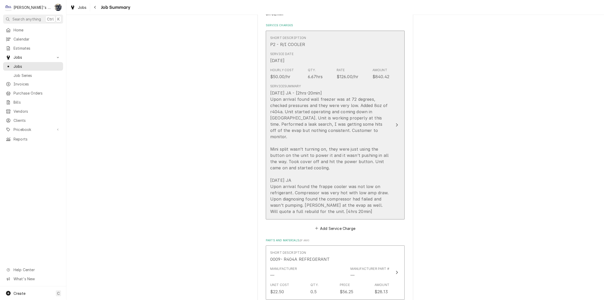
click at [327, 205] on div "[DATE] JA - [2hrs-20min] Upon arrival found wall freezer was at 72 degrees, che…" at bounding box center [329, 152] width 119 height 125
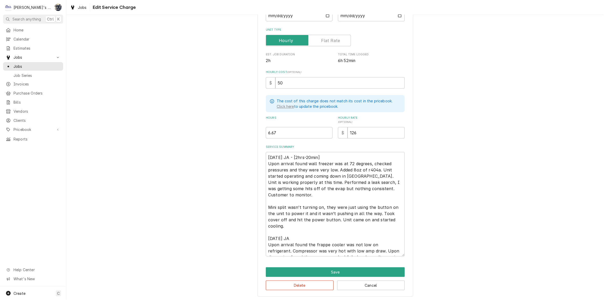
scroll to position [18, 0]
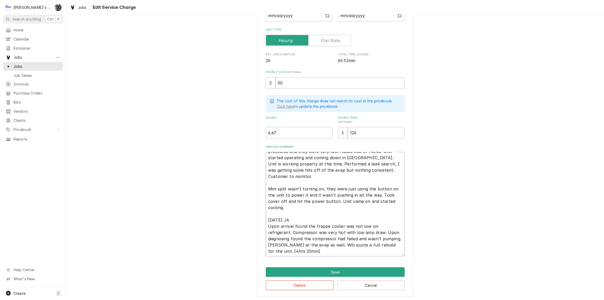
click at [357, 251] on textarea "[DATE] JA - [2hrs-20min] Upon arrival found wall freezer was at 72 degrees, che…" at bounding box center [335, 204] width 139 height 104
type textarea "x"
type textarea "[DATE] JA - [2hrs-20min] Upon arrival found wall freezer was at 72 degrees, che…"
type textarea "x"
type textarea "[DATE] JA - [2hrs-20min] Upon arrival found wall freezer was at 72 degrees, che…"
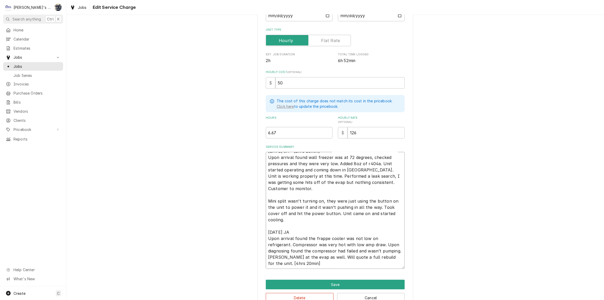
paste textarea "[2Hrs 20Mins]"
type textarea "x"
type textarea "6/25/2025 JA - [2hrs-20min] Upon arrival found wall freezer was at 72 degrees, …"
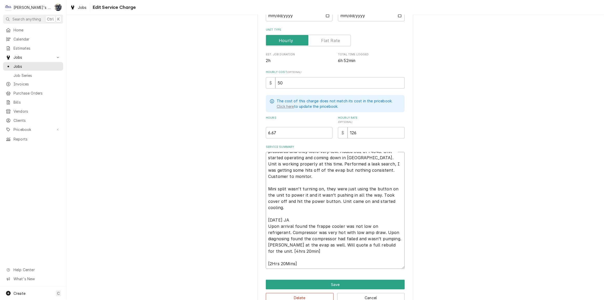
drag, startPoint x: 295, startPoint y: 265, endPoint x: 263, endPoint y: 267, distance: 32.0
click at [263, 267] on div "Use the fields below to edit this service charge Short Description P2 - R/I COO…" at bounding box center [336, 130] width 156 height 358
type textarea "x"
type textarea "[DATE] JA - [2hrs-20min] Upon arrival found wall freezer was at 72 degrees, che…"
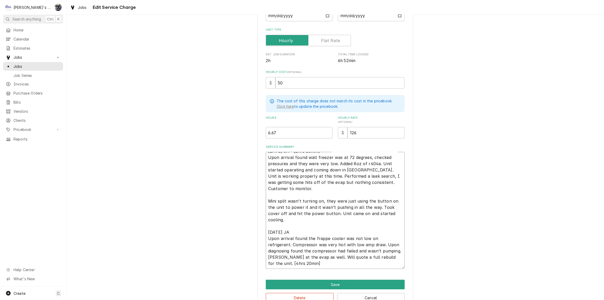
type textarea "x"
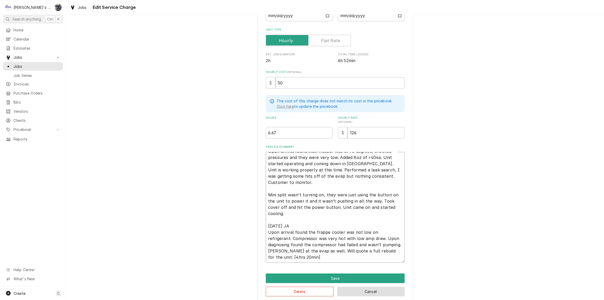
type textarea "[DATE] JA - [2hrs-20min] Upon arrival found wall freezer was at 72 degrees, che…"
click at [365, 293] on button "Cancel" at bounding box center [371, 292] width 68 height 10
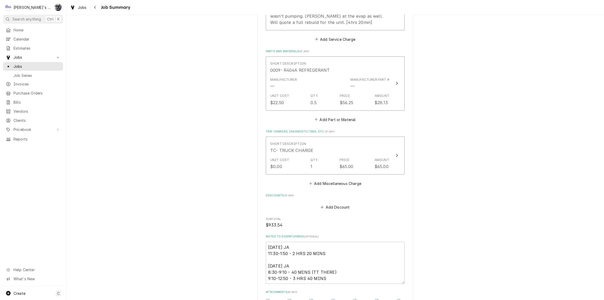
scroll to position [423, 0]
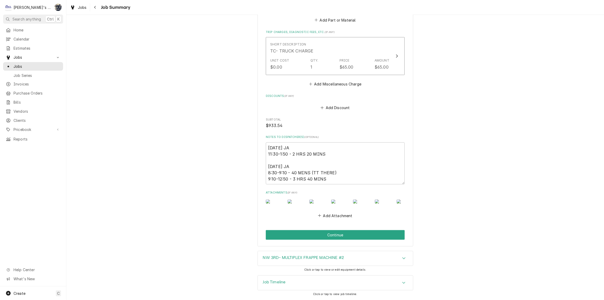
click at [318, 261] on div "NW 3RD- MULTIPLEX FRAPPE MACHINE #2" at bounding box center [303, 258] width 81 height 6
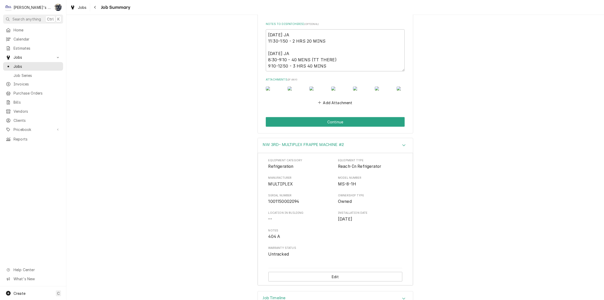
scroll to position [551, 0]
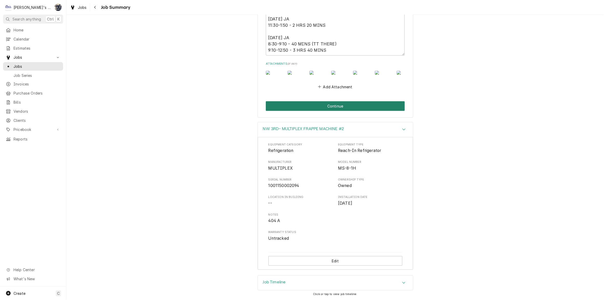
click at [316, 104] on button "Continue" at bounding box center [335, 106] width 139 height 10
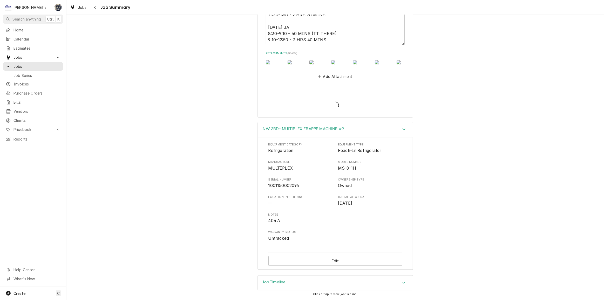
type textarea "x"
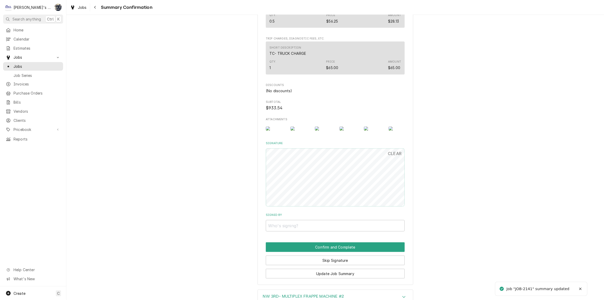
scroll to position [387, 0]
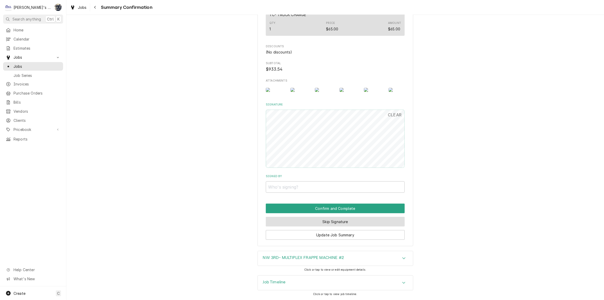
drag, startPoint x: 301, startPoint y: 221, endPoint x: 302, endPoint y: 216, distance: 4.4
click at [301, 221] on button "Skip Signature" at bounding box center [335, 222] width 139 height 10
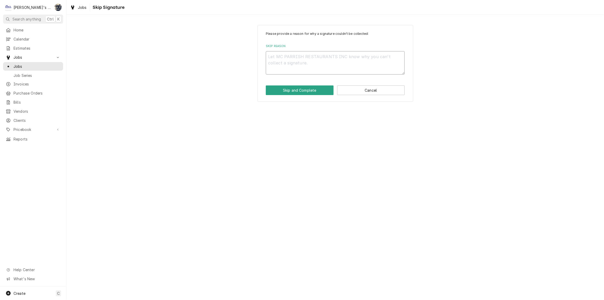
click at [299, 61] on textarea "Skip Reason" at bounding box center [335, 62] width 139 height 23
type textarea "x"
type textarea "c"
type textarea "x"
type textarea "co"
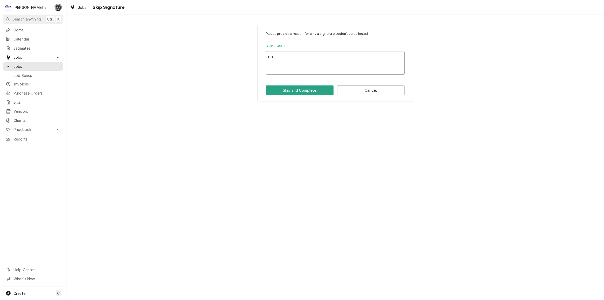
type textarea "x"
type textarea "com"
type textarea "x"
type textarea "comp"
type textarea "x"
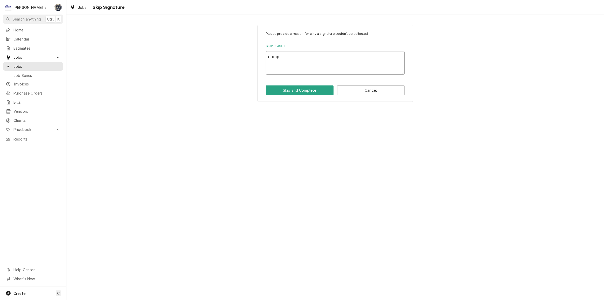
type textarea "compl"
type textarea "x"
type textarea "comple"
type textarea "x"
type textarea "complet"
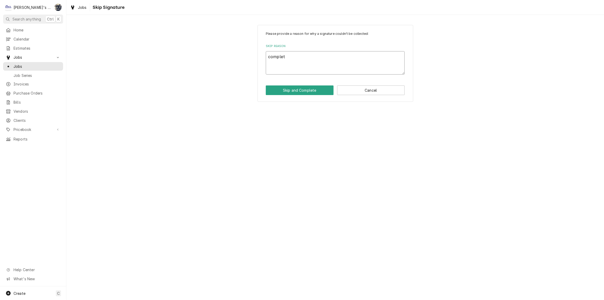
type textarea "x"
type textarea "complete"
type textarea "x"
type textarea "completed"
type textarea "x"
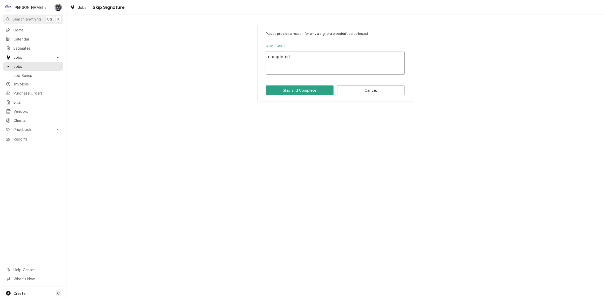
type textarea "completed"
type textarea "x"
type textarea "completed b"
type textarea "x"
type textarea "completed by"
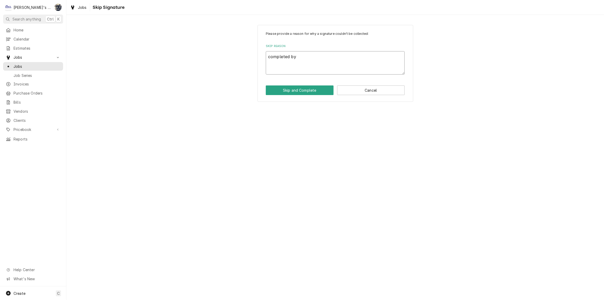
type textarea "x"
type textarea "completed by"
type textarea "x"
type textarea "completed by o"
type textarea "x"
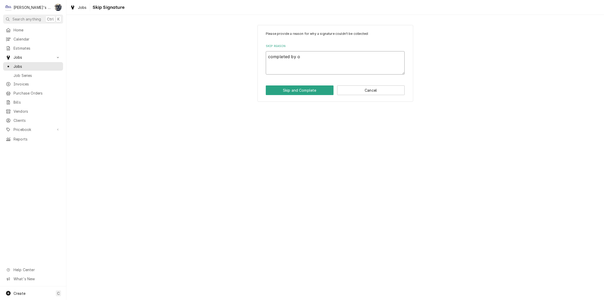
type textarea "completed by of"
type textarea "x"
type textarea "completed by off"
type textarea "x"
type textarea "completed by offi"
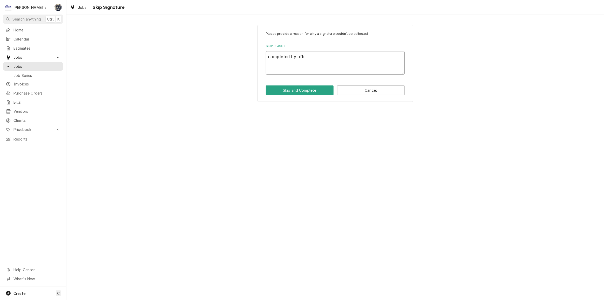
type textarea "x"
type textarea "completed by offic"
type textarea "x"
type textarea "completed by office"
click at [308, 92] on button "Skip and Complete" at bounding box center [300, 90] width 68 height 10
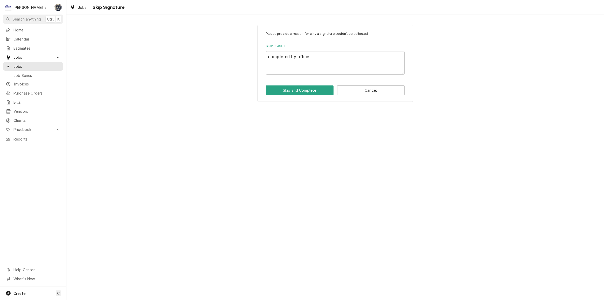
type textarea "x"
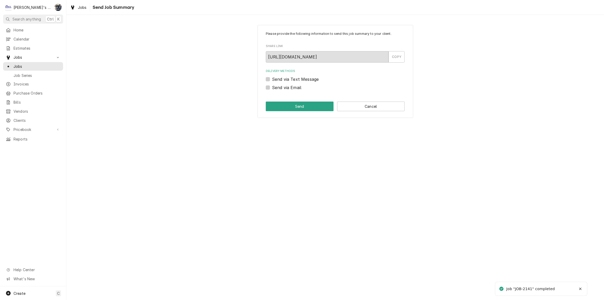
click at [364, 101] on div "Please provide the following information to send this job summary to your clien…" at bounding box center [336, 71] width 156 height 93
click at [363, 105] on button "Cancel" at bounding box center [371, 107] width 68 height 10
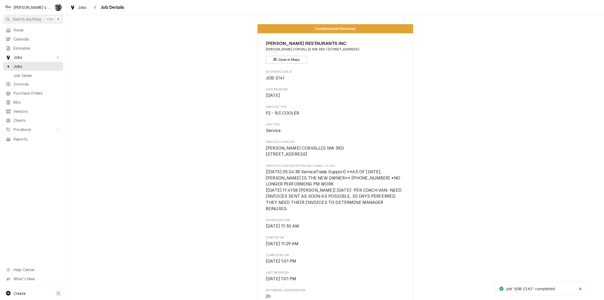
scroll to position [329, 0]
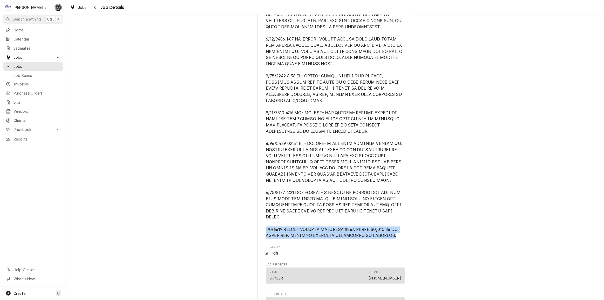
drag, startPoint x: 392, startPoint y: 242, endPoint x: 273, endPoint y: 235, distance: 119.1
click at [262, 236] on div "[PERSON_NAME] RESTAURANTS INC [PERSON_NAME] CORVALLIS NW 3RD / [STREET_ADDRESS]…" at bounding box center [336, 156] width 156 height 904
copy span "[DATE] [PERSON_NAME] - EMAILED ESTIMATE #291, TOTAL $3,861.00 TO COACH VAN. REP…"
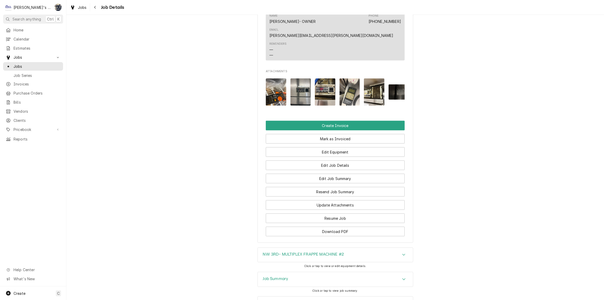
scroll to position [748, 0]
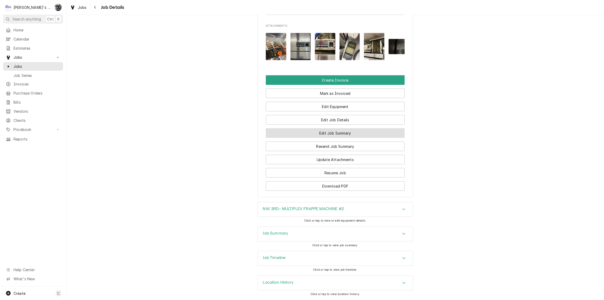
click at [332, 131] on button "Edit Job Summary" at bounding box center [335, 133] width 139 height 10
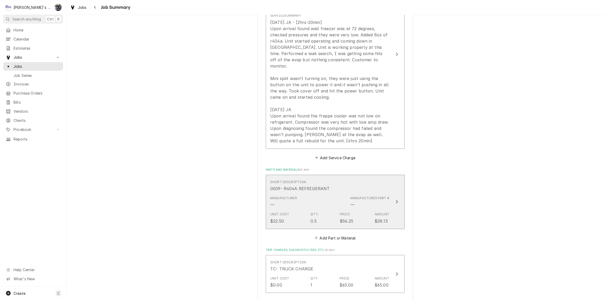
scroll to position [189, 0]
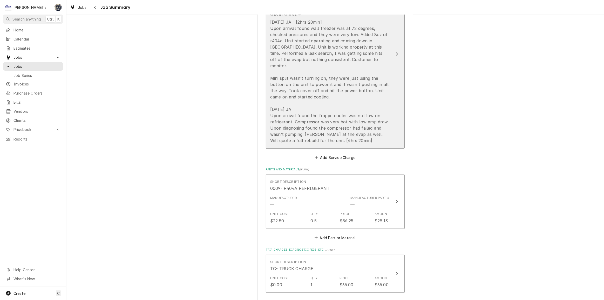
click at [310, 107] on div "6/25/2025 JA - [2hrs-20min] Upon arrival found wall freezer was at 72 degrees, …" at bounding box center [329, 81] width 119 height 125
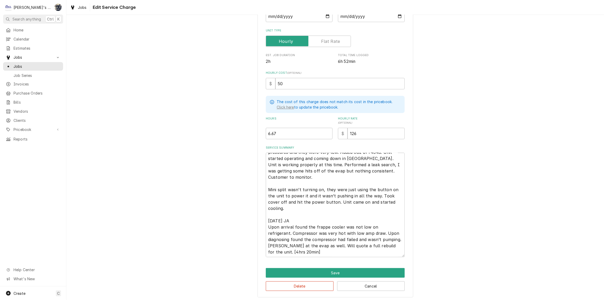
scroll to position [73, 0]
click at [340, 251] on textarea "6/25/2025 JA - [2hrs-20min] Upon arrival found wall freezer was at 72 degrees, …" at bounding box center [335, 204] width 139 height 104
type textarea "x"
type textarea "6/25/2025 JA - [2hrs-20min] Upon arrival found wall freezer was at 72 degrees, …"
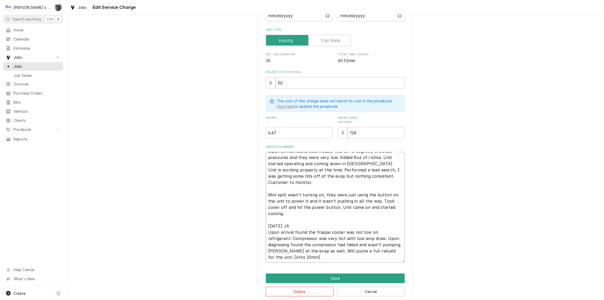
type textarea "x"
type textarea "6/25/2025 JA - [2hrs-20min] Upon arrival found wall freezer was at 72 degrees, …"
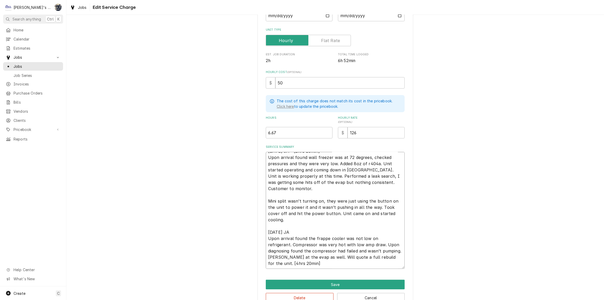
paste textarea "8/8/2025 KOREY - EMAILED ESTIMATE #291, TOTAL $3,861.00 TO COACH VAN. REPAIRS I…"
type textarea "x"
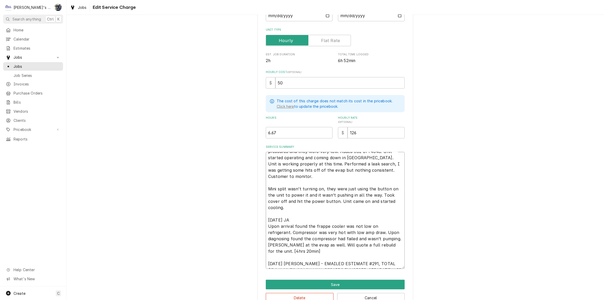
scroll to position [22, 0]
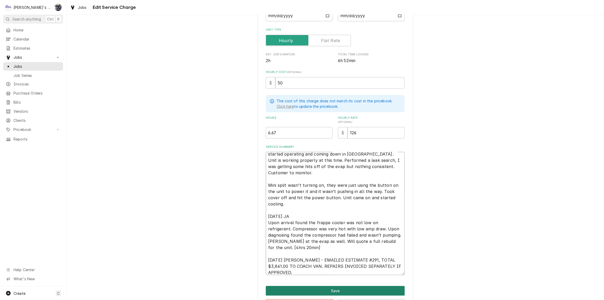
type textarea "6/25/2025 JA - [2hrs-20min] Upon arrival found wall freezer was at 72 degrees, …"
click at [319, 290] on button "Save" at bounding box center [335, 291] width 139 height 10
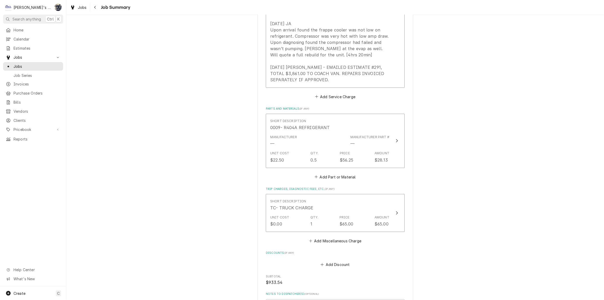
scroll to position [448, 0]
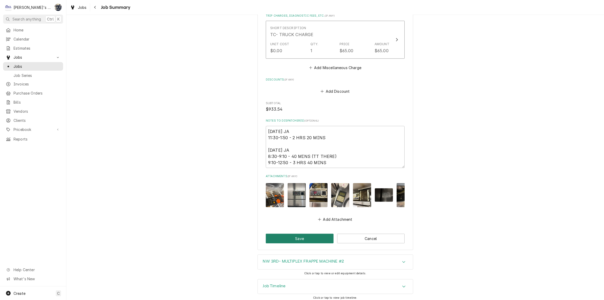
click at [299, 234] on button "Save" at bounding box center [300, 239] width 68 height 10
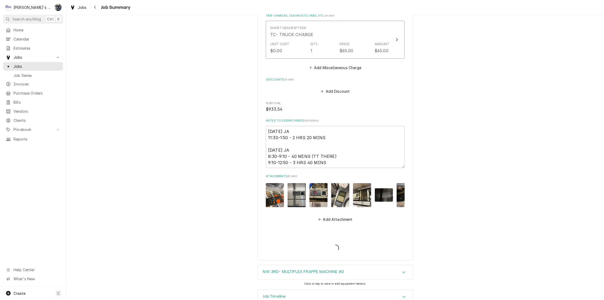
type textarea "x"
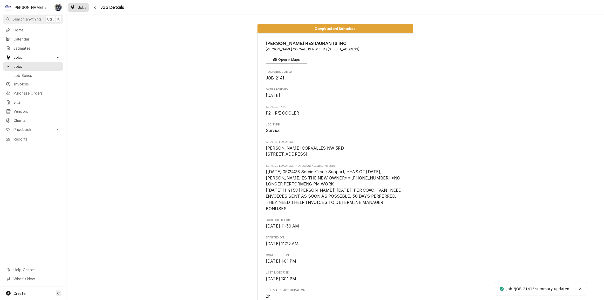
click at [80, 9] on span "Jobs" at bounding box center [82, 7] width 9 height 5
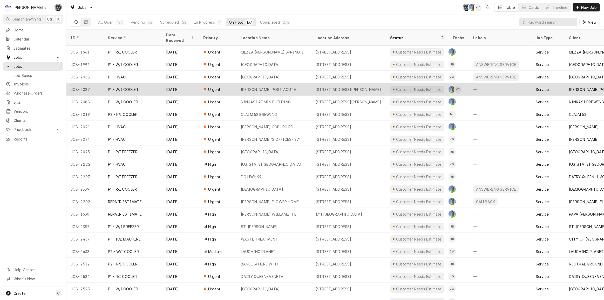
click at [400, 87] on div "Customer Needs Estimate" at bounding box center [418, 89] width 46 height 5
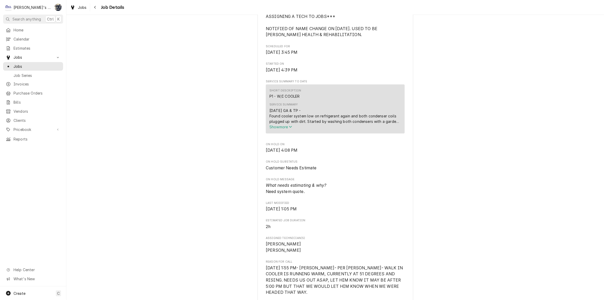
scroll to position [165, 0]
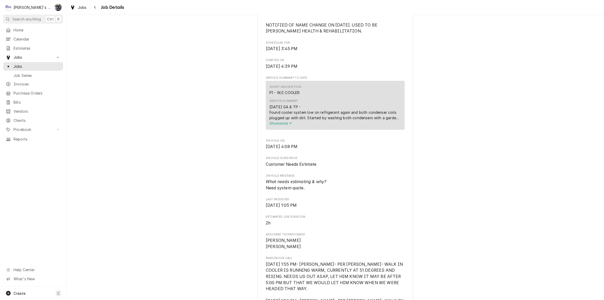
click at [283, 125] on span "Show more" at bounding box center [281, 123] width 23 height 4
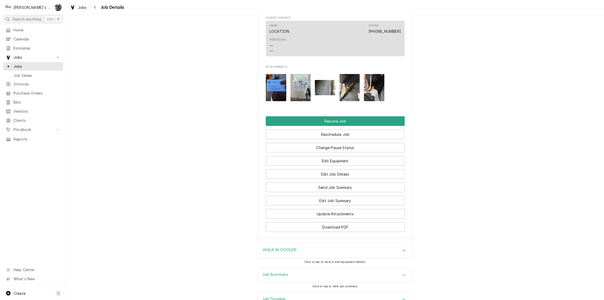
scroll to position [688, 0]
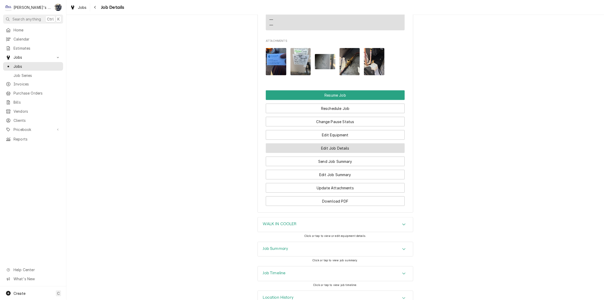
click at [331, 143] on button "Edit Job Details" at bounding box center [335, 148] width 139 height 10
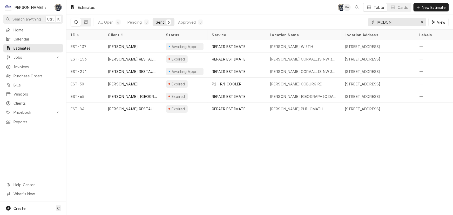
drag, startPoint x: 395, startPoint y: 23, endPoint x: 364, endPoint y: 26, distance: 31.0
click at [364, 25] on div "All Open 6 Pending 0 Sent 6 Approved 0 MCDON View" at bounding box center [260, 22] width 378 height 15
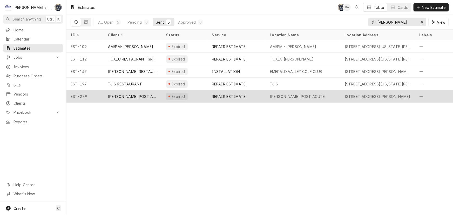
type input "creswell"
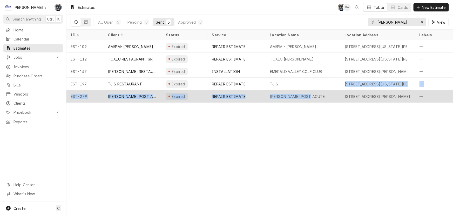
click at [312, 90] on tbody "EST-109 AM/PM- CRESWELL Expired REPAIR ESTIMATE AM/PM - CRESWELL 305 E OREGON A…" at bounding box center [259, 71] width 387 height 62
click at [311, 96] on div "[PERSON_NAME] POST ACUTE" at bounding box center [297, 96] width 55 height 5
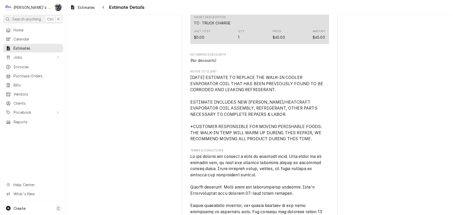
scroll to position [960, 0]
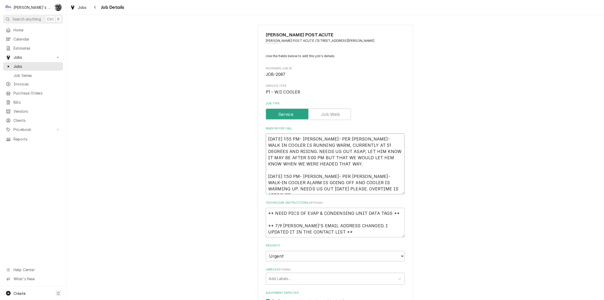
click at [369, 191] on textarea "6/9/2025 1:55 PM- KOREY- PER RICK- WALK IN COOLER IS RUNNING WARM, CURRENTLY AT…" at bounding box center [335, 163] width 139 height 61
type textarea "x"
type textarea "6/9/2025 1:55 PM- KOREY- PER RICK- WALK IN COOLER IS RUNNING WARM, CURRENTLY AT…"
type textarea "x"
type textarea "6/9/2025 1:55 PM- KOREY- PER RICK- WALK IN COOLER IS RUNNING WARM, CURRENTLY AT…"
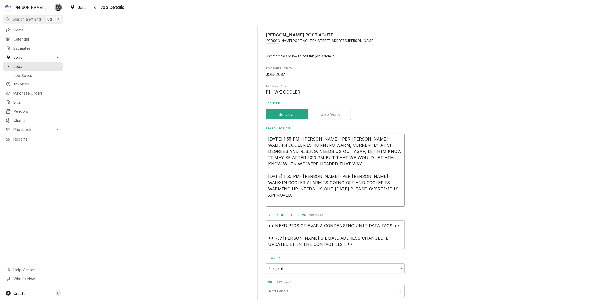
type textarea "x"
type textarea "6/9/2025 1:55 PM- KOREY- PER RICK- WALK IN COOLER IS RUNNING WARM, CURRENTLY AT…"
type textarea "x"
type textarea "6/9/2025 1:55 PM- KOREY- PER RICK- WALK IN COOLER IS RUNNING WARM, CURRENTLY AT…"
type textarea "x"
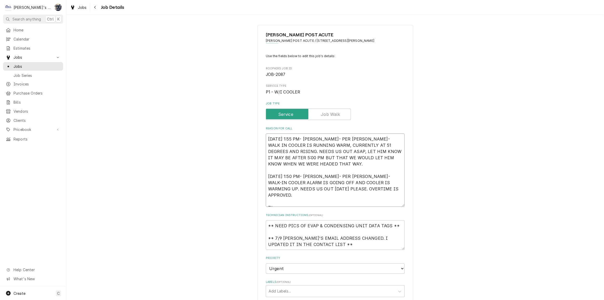
type textarea "6/9/2025 1:55 PM- KOREY- PER RICK- WALK IN COOLER IS RUNNING WARM, CURRENTLY AT…"
type textarea "x"
type textarea "6/9/2025 1:55 PM- KOREY- PER RICK- WALK IN COOLER IS RUNNING WARM, CURRENTLY AT…"
type textarea "x"
type textarea "6/9/2025 1:55 PM- KOREY- PER RICK- WALK IN COOLER IS RUNNING WARM, CURRENTLY AT…"
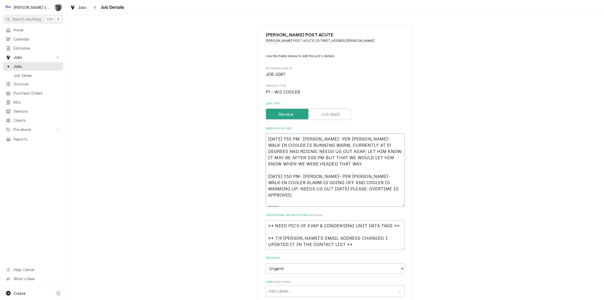
type textarea "x"
type textarea "6/9/2025 1:55 PM- KOREY- PER RICK- WALK IN COOLER IS RUNNING WARM, CURRENTLY AT…"
type textarea "x"
type textarea "6/9/2025 1:55 PM- KOREY- PER RICK- WALK IN COOLER IS RUNNING WARM, CURRENTLY AT…"
type textarea "x"
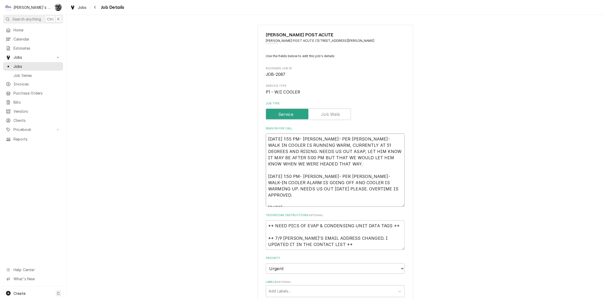
type textarea "6/9/2025 1:55 PM- KOREY- PER RICK- WALK IN COOLER IS RUNNING WARM, CURRENTLY AT…"
type textarea "x"
type textarea "6/9/2025 1:55 PM- KOREY- PER RICK- WALK IN COOLER IS RUNNING WARM, CURRENTLY AT…"
type textarea "x"
type textarea "6/9/2025 1:55 PM- KOREY- PER RICK- WALK IN COOLER IS RUNNING WARM, CURRENTLY AT…"
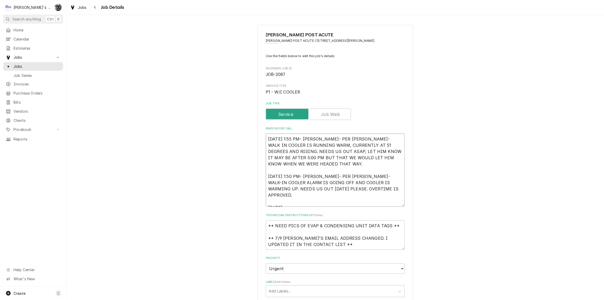
type textarea "x"
type textarea "6/9/2025 1:55 PM- KOREY- PER RICK- WALK IN COOLER IS RUNNING WARM, CURRENTLY AT…"
type textarea "x"
type textarea "6/9/2025 1:55 PM- KOREY- PER RICK- WALK IN COOLER IS RUNNING WARM, CURRENTLY AT…"
type textarea "x"
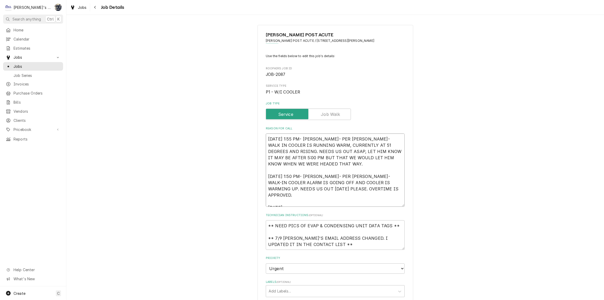
type textarea "6/9/2025 1:55 PM- KOREY- PER RICK- WALK IN COOLER IS RUNNING WARM, CURRENTLY AT…"
type textarea "x"
type textarea "6/9/2025 1:55 PM- KOREY- PER RICK- WALK IN COOLER IS RUNNING WARM, CURRENTLY AT…"
type textarea "x"
type textarea "6/9/2025 1:55 PM- KOREY- PER RICK- WALK IN COOLER IS RUNNING WARM, CURRENTLY AT…"
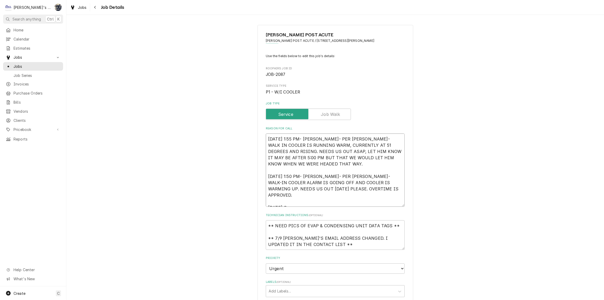
type textarea "x"
type textarea "6/9/2025 1:55 PM- KOREY- PER RICK- WALK IN COOLER IS RUNNING WARM, CURRENTLY AT…"
type textarea "x"
type textarea "6/9/2025 1:55 PM- KOREY- PER RICK- WALK IN COOLER IS RUNNING WARM, CURRENTLY AT…"
type textarea "x"
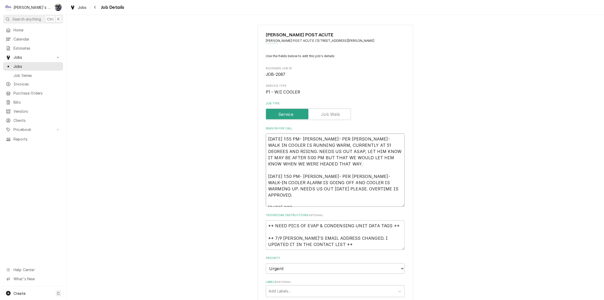
type textarea "6/9/2025 1:55 PM- KOREY- PER RICK- WALK IN COOLER IS RUNNING WARM, CURRENTLY AT…"
type textarea "x"
type textarea "6/9/2025 1:55 PM- KOREY- PER RICK- WALK IN COOLER IS RUNNING WARM, CURRENTLY AT…"
type textarea "x"
type textarea "6/9/2025 1:55 PM- KOREY- PER RICK- WALK IN COOLER IS RUNNING WARM, CURRENTLY AT…"
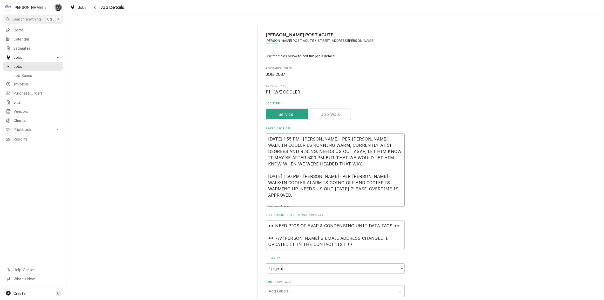
type textarea "x"
type textarea "6/9/2025 1:55 PM- KOREY- PER RICK- WALK IN COOLER IS RUNNING WARM, CURRENTLY AT…"
type textarea "x"
type textarea "6/9/2025 1:55 PM- KOREY- PER RICK- WALK IN COOLER IS RUNNING WARM, CURRENTLY AT…"
type textarea "x"
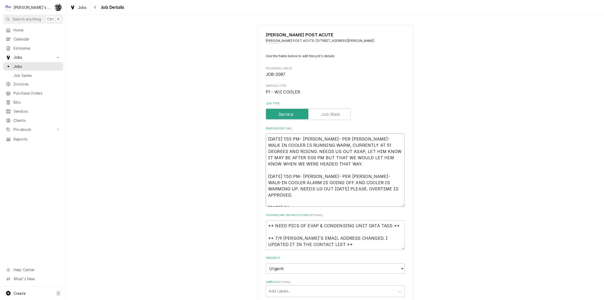
type textarea "6/9/2025 1:55 PM- KOREY- PER RICK- WALK IN COOLER IS RUNNING WARM, CURRENTLY AT…"
type textarea "x"
type textarea "6/9/2025 1:55 PM- KOREY- PER RICK- WALK IN COOLER IS RUNNING WARM, CURRENTLY AT…"
type textarea "x"
type textarea "6/9/2025 1:55 PM- KOREY- PER RICK- WALK IN COOLER IS RUNNING WARM, CURRENTLY AT…"
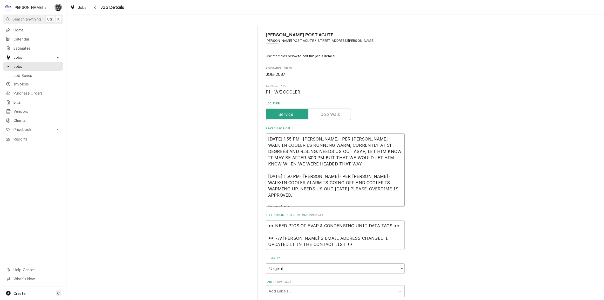
type textarea "x"
type textarea "6/9/2025 1:55 PM- KOREY- PER RICK- WALK IN COOLER IS RUNNING WARM, CURRENTLY AT…"
type textarea "x"
type textarea "6/9/2025 1:55 PM- KOREY- PER RICK- WALK IN COOLER IS RUNNING WARM, CURRENTLY AT…"
type textarea "x"
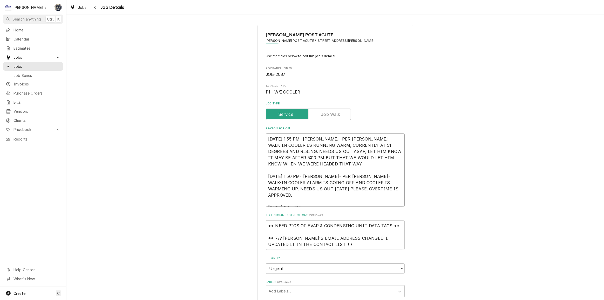
type textarea "6/9/2025 1:55 PM- KOREY- PER RICK- WALK IN COOLER IS RUNNING WARM, CURRENTLY AT…"
type textarea "x"
type textarea "6/9/2025 1:55 PM- KOREY- PER RICK- WALK IN COOLER IS RUNNING WARM, CURRENTLY AT…"
type textarea "x"
type textarea "6/9/2025 1:55 PM- KOREY- PER RICK- WALK IN COOLER IS RUNNING WARM, CURRENTLY AT…"
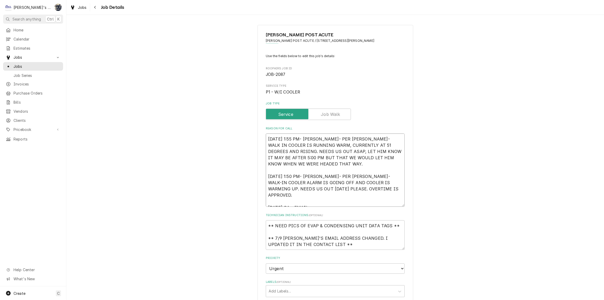
type textarea "x"
type textarea "6/9/2025 1:55 PM- KOREY- PER RICK- WALK IN COOLER IS RUNNING WARM, CURRENTLY AT…"
type textarea "x"
type textarea "6/9/2025 1:55 PM- KOREY- PER RICK- WALK IN COOLER IS RUNNING WARM, CURRENTLY AT…"
type textarea "x"
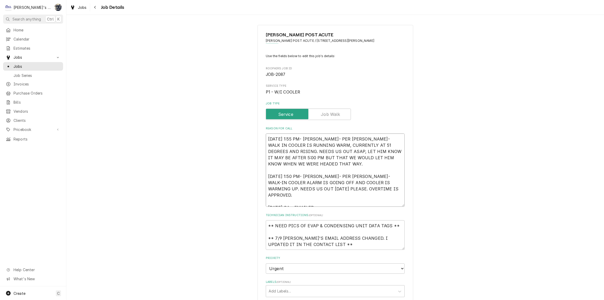
type textarea "6/9/2025 1:55 PM- KOREY- PER RICK- WALK IN COOLER IS RUNNING WARM, CURRENTLY AT…"
type textarea "x"
type textarea "6/9/2025 1:55 PM- KOREY- PER RICK- WALK IN COOLER IS RUNNING WARM, CURRENTLY AT…"
type textarea "x"
type textarea "6/9/2025 1:55 PM- KOREY- PER RICK- WALK IN COOLER IS RUNNING WARM, CURRENTLY AT…"
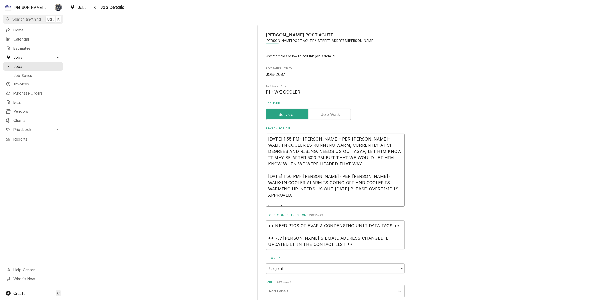
type textarea "x"
type textarea "6/9/2025 1:55 PM- KOREY- PER RICK- WALK IN COOLER IS RUNNING WARM, CURRENTLY AT…"
type textarea "x"
type textarea "6/9/2025 1:55 PM- KOREY- PER RICK- WALK IN COOLER IS RUNNING WARM, CURRENTLY AT…"
type textarea "x"
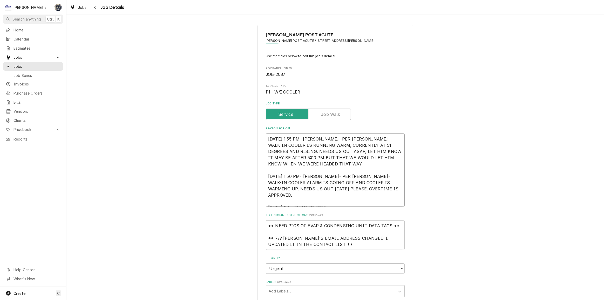
type textarea "6/9/2025 1:55 PM- KOREY- PER RICK- WALK IN COOLER IS RUNNING WARM, CURRENTLY AT…"
type textarea "x"
type textarea "6/9/2025 1:55 PM- KOREY- PER RICK- WALK IN COOLER IS RUNNING WARM, CURRENTLY AT…"
type textarea "x"
type textarea "6/9/2025 1:55 PM- KOREY- PER RICK- WALK IN COOLER IS RUNNING WARM, CURRENTLY AT…"
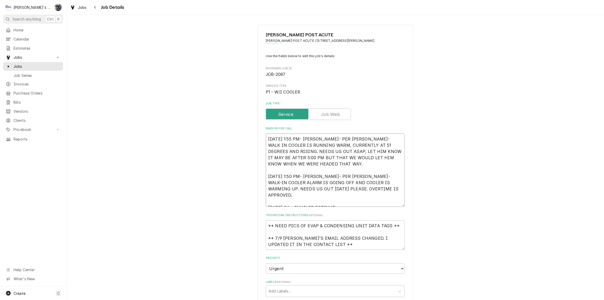
type textarea "x"
type textarea "6/9/2025 1:55 PM- KOREY- PER RICK- WALK IN COOLER IS RUNNING WARM, CURRENTLY AT…"
type textarea "x"
type textarea "6/9/2025 1:55 PM- KOREY- PER RICK- WALK IN COOLER IS RUNNING WARM, CURRENTLY AT…"
type textarea "x"
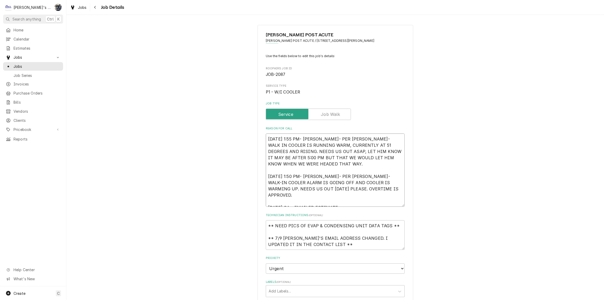
type textarea "6/9/2025 1:55 PM- KOREY- PER RICK- WALK IN COOLER IS RUNNING WARM, CURRENTLY AT…"
type textarea "x"
type textarea "6/9/2025 1:55 PM- KOREY- PER RICK- WALK IN COOLER IS RUNNING WARM, CURRENTLY AT…"
type textarea "x"
type textarea "6/9/2025 1:55 PM- KOREY- PER RICK- WALK IN COOLER IS RUNNING WARM, CURRENTLY AT…"
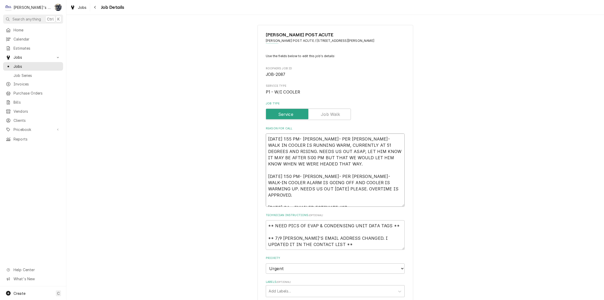
type textarea "x"
type textarea "6/9/2025 1:55 PM- KOREY- PER RICK- WALK IN COOLER IS RUNNING WARM, CURRENTLY AT…"
type textarea "x"
type textarea "6/9/2025 1:55 PM- KOREY- PER RICK- WALK IN COOLER IS RUNNING WARM, CURRENTLY AT…"
type textarea "x"
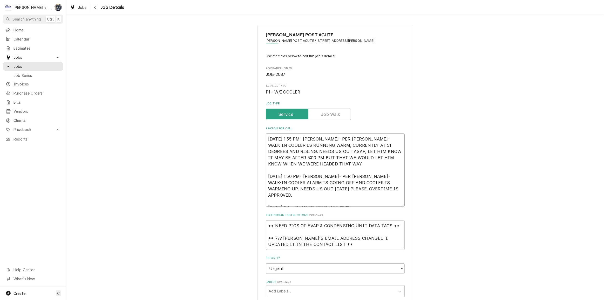
type textarea "6/9/2025 1:55 PM- KOREY- PER RICK- WALK IN COOLER IS RUNNING WARM, CURRENTLY AT…"
type textarea "x"
type textarea "6/9/2025 1:55 PM- KOREY- PER RICK- WALK IN COOLER IS RUNNING WARM, CURRENTLY AT…"
type textarea "x"
type textarea "6/9/2025 1:55 PM- KOREY- PER RICK- WALK IN COOLER IS RUNNING WARM, CURRENTLY AT…"
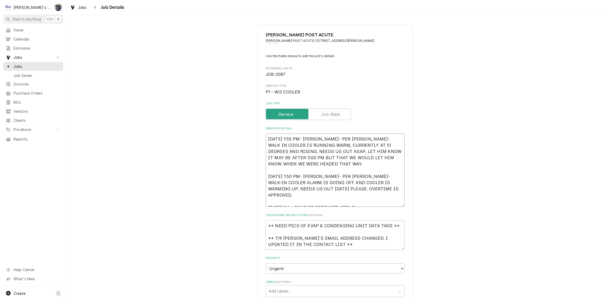
type textarea "x"
type textarea "6/9/2025 1:55 PM- KOREY- PER RICK- WALK IN COOLER IS RUNNING WARM, CURRENTLY AT…"
type textarea "x"
type textarea "6/9/2025 1:55 PM- KOREY- PER RICK- WALK IN COOLER IS RUNNING WARM, CURRENTLY AT…"
type textarea "x"
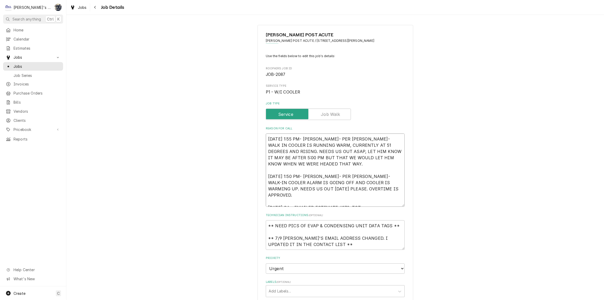
type textarea "6/9/2025 1:55 PM- KOREY- PER RICK- WALK IN COOLER IS RUNNING WARM, CURRENTLY AT…"
type textarea "x"
type textarea "6/9/2025 1:55 PM- KOREY- PER RICK- WALK IN COOLER IS RUNNING WARM, CURRENTLY AT…"
type textarea "x"
type textarea "6/9/2025 1:55 PM- KOREY- PER RICK- WALK IN COOLER IS RUNNING WARM, CURRENTLY AT…"
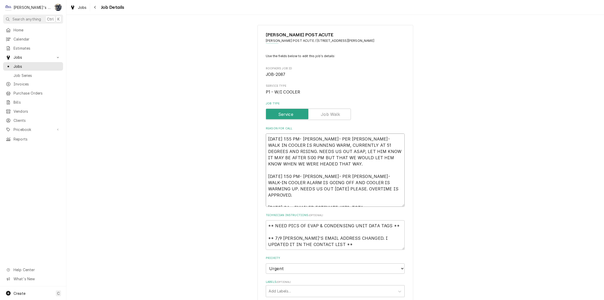
type textarea "x"
type textarea "6/9/2025 1:55 PM- KOREY- PER RICK- WALK IN COOLER IS RUNNING WARM, CURRENTLY AT…"
type textarea "x"
type textarea "6/9/2025 1:55 PM- KOREY- PER RICK- WALK IN COOLER IS RUNNING WARM, CURRENTLY AT…"
type textarea "x"
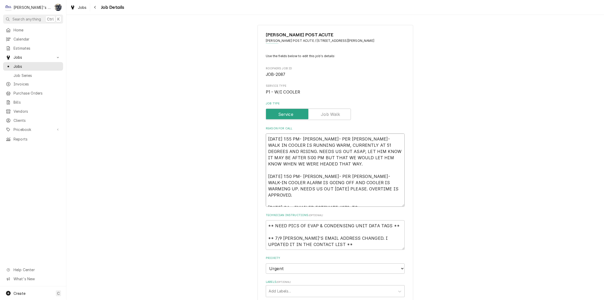
type textarea "6/9/2025 1:55 PM- KOREY- PER RICK- WALK IN COOLER IS RUNNING WARM, CURRENTLY AT…"
type textarea "x"
type textarea "6/9/2025 1:55 PM- KOREY- PER RICK- WALK IN COOLER IS RUNNING WARM, CURRENTLY AT…"
type textarea "x"
type textarea "6/9/2025 1:55 PM- KOREY- PER RICK- WALK IN COOLER IS RUNNING WARM, CURRENTLY AT…"
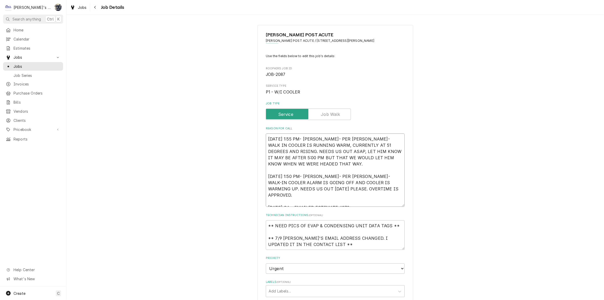
type textarea "x"
type textarea "6/9/2025 1:55 PM- KOREY- PER RICK- WALK IN COOLER IS RUNNING WARM, CURRENTLY AT…"
type textarea "x"
type textarea "6/9/2025 1:55 PM- KOREY- PER RICK- WALK IN COOLER IS RUNNING WARM, CURRENTLY AT…"
type textarea "x"
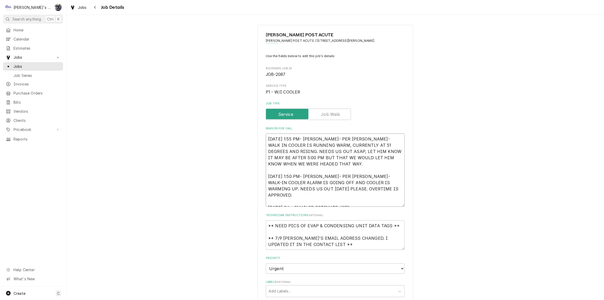
type textarea "6/9/2025 1:55 PM- KOREY- PER RICK- WALK IN COOLER IS RUNNING WARM, CURRENTLY AT…"
type textarea "x"
type textarea "6/9/2025 1:55 PM- KOREY- PER RICK- WALK IN COOLER IS RUNNING WARM, CURRENTLY AT…"
type textarea "x"
type textarea "6/9/2025 1:55 PM- KOREY- PER RICK- WALK IN COOLER IS RUNNING WARM, CURRENTLY AT…"
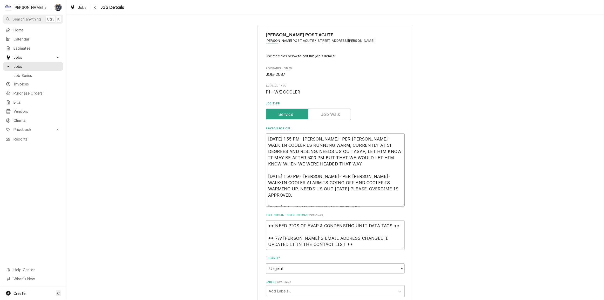
type textarea "x"
type textarea "6/9/2025 1:55 PM- KOREY- PER RICK- WALK IN COOLER IS RUNNING WARM, CURRENTLY AT…"
type textarea "x"
type textarea "6/9/2025 1:55 PM- KOREY- PER RICK- WALK IN COOLER IS RUNNING WARM, CURRENTLY AT…"
type textarea "x"
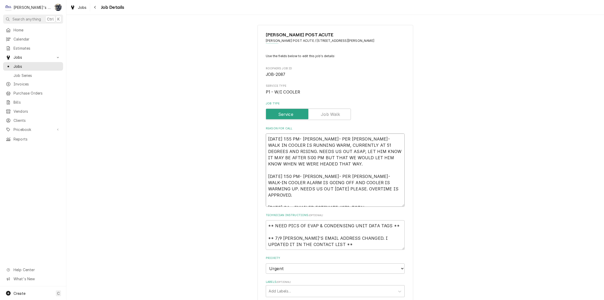
type textarea "6/9/2025 1:55 PM- KOREY- PER RICK- WALK IN COOLER IS RUNNING WARM, CURRENTLY AT…"
type textarea "x"
type textarea "6/9/2025 1:55 PM- KOREY- PER RICK- WALK IN COOLER IS RUNNING WARM, CURRENTLY AT…"
type textarea "x"
type textarea "6/9/2025 1:55 PM- KOREY- PER RICK- WALK IN COOLER IS RUNNING WARM, CURRENTLY AT…"
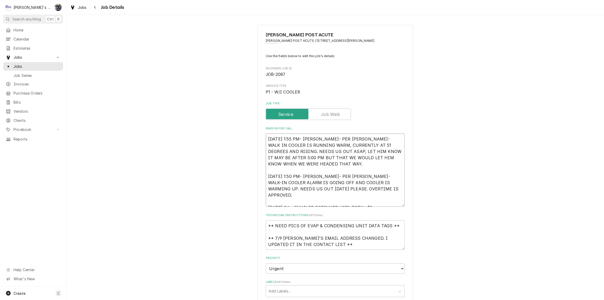
type textarea "x"
type textarea "6/9/2025 1:55 PM- KOREY- PER RICK- WALK IN COOLER IS RUNNING WARM, CURRENTLY AT…"
type textarea "x"
type textarea "6/9/2025 1:55 PM- KOREY- PER RICK- WALK IN COOLER IS RUNNING WARM, CURRENTLY AT…"
type textarea "x"
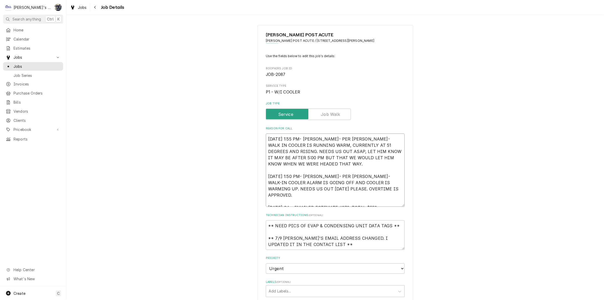
type textarea "6/9/2025 1:55 PM- KOREY- PER RICK- WALK IN COOLER IS RUNNING WARM, CURRENTLY AT…"
type textarea "x"
type textarea "6/9/2025 1:55 PM- KOREY- PER RICK- WALK IN COOLER IS RUNNING WARM, CURRENTLY AT…"
type textarea "x"
type textarea "6/9/2025 1:55 PM- KOREY- PER RICK- WALK IN COOLER IS RUNNING WARM, CURRENTLY AT…"
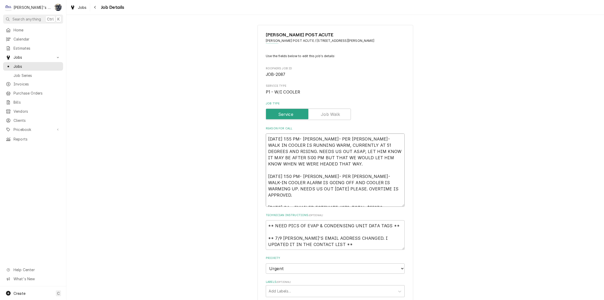
type textarea "x"
type textarea "6/9/2025 1:55 PM- KOREY- PER RICK- WALK IN COOLER IS RUNNING WARM, CURRENTLY AT…"
click at [374, 202] on textarea "6/9/2025 1:55 PM- KOREY- PER RICK- WALK IN COOLER IS RUNNING WARM, CURRENTLY AT…" at bounding box center [335, 169] width 139 height 73
type textarea "x"
type textarea "6/9/2025 1:55 PM- KOREY- PER RICK- WALK IN COOLER IS RUNNING WARM, CURRENTLY AT…"
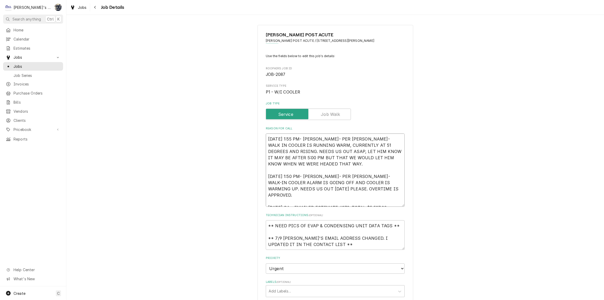
click at [394, 204] on textarea "6/9/2025 1:55 PM- KOREY- PER RICK- WALK IN COOLER IS RUNNING WARM, CURRENTLY AT…" at bounding box center [335, 169] width 139 height 73
type textarea "x"
type textarea "6/9/2025 1:55 PM- KOREY- PER RICK- WALK IN COOLER IS RUNNING WARM, CURRENTLY AT…"
click at [394, 204] on textarea "6/9/2025 1:55 PM- KOREY- PER RICK- WALK IN COOLER IS RUNNING WARM, CURRENTLY AT…" at bounding box center [335, 169] width 139 height 73
type textarea "x"
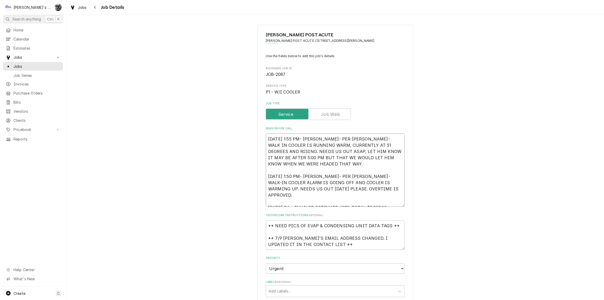
type textarea "6/9/2025 1:55 PM- KOREY- PER RICK- WALK IN COOLER IS RUNNING WARM, CURRENTLY AT…"
type textarea "x"
type textarea "6/9/2025 1:55 PM- KOREY- PER RICK- WALK IN COOLER IS RUNNING WARM, CURRENTLY AT…"
type textarea "x"
type textarea "6/9/2025 1:55 PM- KOREY- PER RICK- WALK IN COOLER IS RUNNING WARM, CURRENTLY AT…"
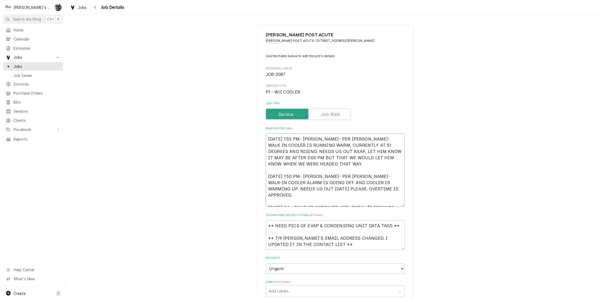
type textarea "x"
type textarea "6/9/2025 1:55 PM- KOREY- PER RICK- WALK IN COOLER IS RUNNING WARM, CURRENTLY AT…"
type textarea "x"
type textarea "6/9/2025 1:55 PM- KOREY- PER RICK- WALK IN COOLER IS RUNNING WARM, CURRENTLY AT…"
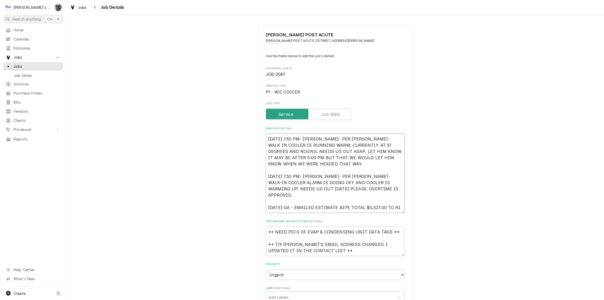
type textarea "x"
type textarea "6/9/2025 1:55 PM- KOREY- PER RICK- WALK IN COOLER IS RUNNING WARM, CURRENTLY AT…"
type textarea "x"
type textarea "6/9/2025 1:55 PM- KOREY- PER RICK- WALK IN COOLER IS RUNNING WARM, CURRENTLY AT…"
type textarea "x"
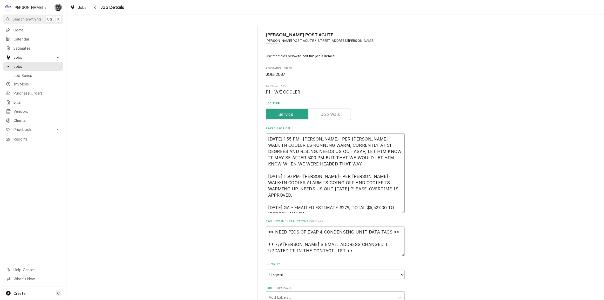
type textarea "6/9/2025 1:55 PM- KOREY- PER RICK- WALK IN COOLER IS RUNNING WARM, CURRENTLY AT…"
type textarea "x"
type textarea "6/9/2025 1:55 PM- KOREY- PER RICK- WALK IN COOLER IS RUNNING WARM, CURRENTLY AT…"
type textarea "x"
type textarea "6/9/2025 1:55 PM- KOREY- PER RICK- WALK IN COOLER IS RUNNING WARM, CURRENTLY AT…"
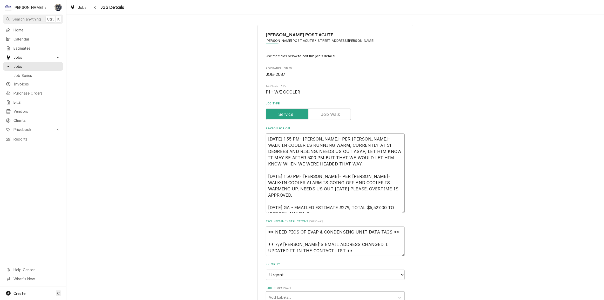
type textarea "x"
type textarea "6/9/2025 1:55 PM- KOREY- PER RICK- WALK IN COOLER IS RUNNING WARM, CURRENTLY AT…"
type textarea "x"
type textarea "6/9/2025 1:55 PM- KOREY- PER RICK- WALK IN COOLER IS RUNNING WARM, CURRENTLY AT…"
type textarea "x"
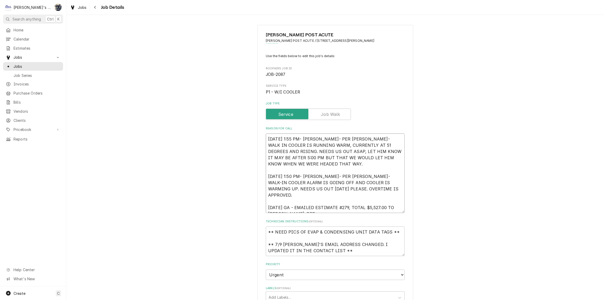
type textarea "6/9/2025 1:55 PM- KOREY- PER RICK- WALK IN COOLER IS RUNNING WARM, CURRENTLY AT…"
type textarea "x"
type textarea "6/9/2025 1:55 PM- KOREY- PER RICK- WALK IN COOLER IS RUNNING WARM, CURRENTLY AT…"
type textarea "x"
type textarea "6/9/2025 1:55 PM- KOREY- PER RICK- WALK IN COOLER IS RUNNING WARM, CURRENTLY AT…"
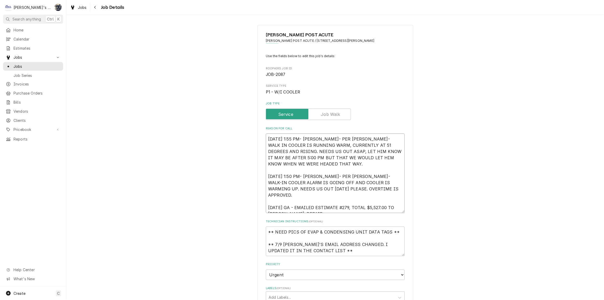
type textarea "x"
type textarea "6/9/2025 1:55 PM- KOREY- PER RICK- WALK IN COOLER IS RUNNING WARM, CURRENTLY AT…"
type textarea "x"
type textarea "6/9/2025 1:55 PM- KOREY- PER RICK- WALK IN COOLER IS RUNNING WARM, CURRENTLY AT…"
type textarea "x"
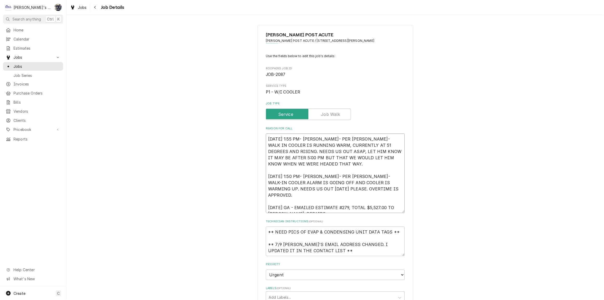
type textarea "6/9/2025 1:55 PM- KOREY- PER RICK- WALK IN COOLER IS RUNNING WARM, CURRENTLY AT…"
type textarea "x"
type textarea "6/9/2025 1:55 PM- KOREY- PER RICK- WALK IN COOLER IS RUNNING WARM, CURRENTLY AT…"
type textarea "x"
type textarea "6/9/2025 1:55 PM- KOREY- PER RICK- WALK IN COOLER IS RUNNING WARM, CURRENTLY AT…"
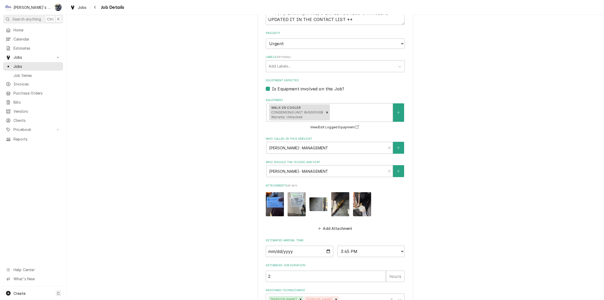
scroll to position [267, 0]
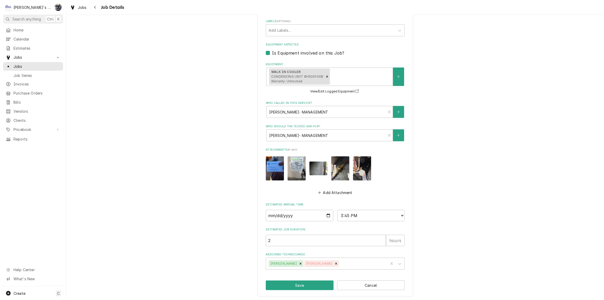
click at [313, 289] on div "CRESWELL POST ACUTE CRESWELL POST ACUTE / 735 S 2ND ST, CRESWELL, OR 97426 Use …" at bounding box center [336, 27] width 156 height 539
click at [312, 285] on button "Save" at bounding box center [300, 285] width 68 height 10
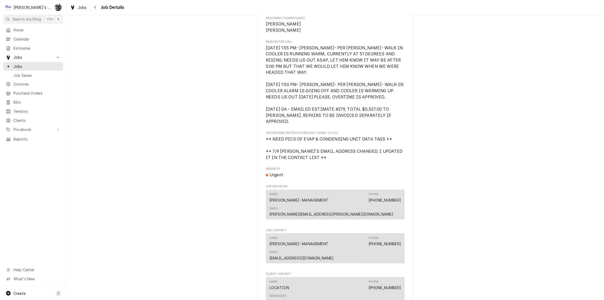
scroll to position [496, 0]
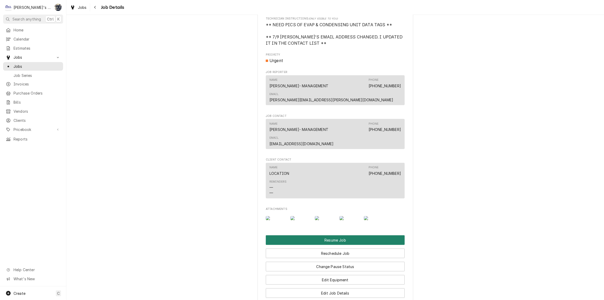
click at [310, 241] on button "Resume Job" at bounding box center [335, 240] width 139 height 10
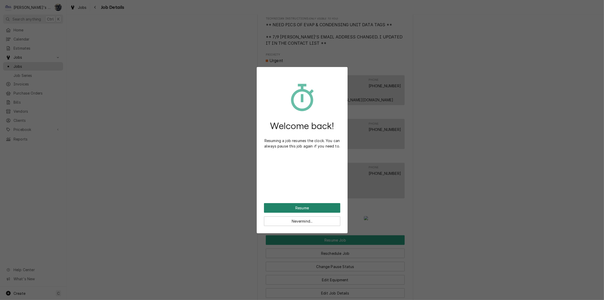
click at [292, 207] on button "Resume" at bounding box center [302, 208] width 76 height 10
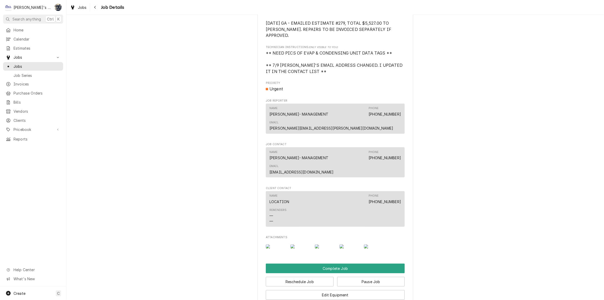
scroll to position [543, 0]
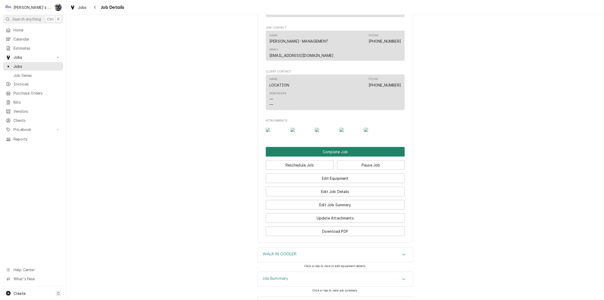
click at [331, 156] on button "Complete Job" at bounding box center [335, 152] width 139 height 10
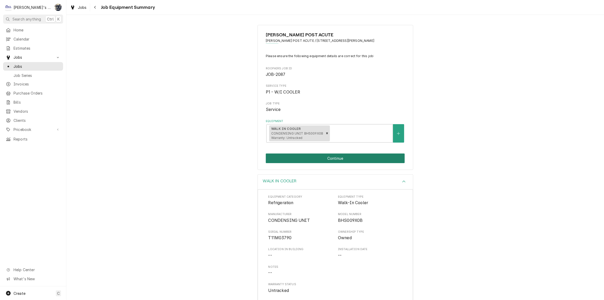
click at [328, 157] on button "Continue" at bounding box center [335, 158] width 139 height 10
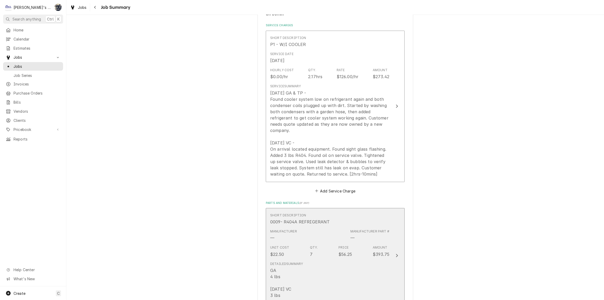
scroll to position [189, 0]
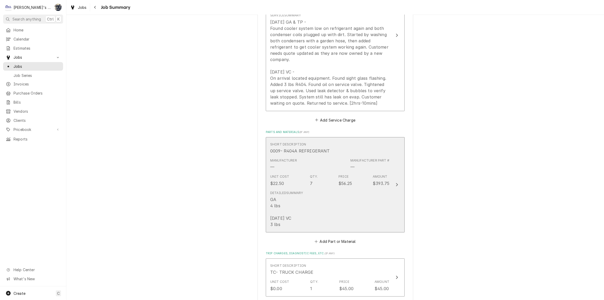
click at [326, 214] on div "Detailed Summary GA 4 lbs [DATE] VC 3 lbs" at bounding box center [329, 209] width 119 height 41
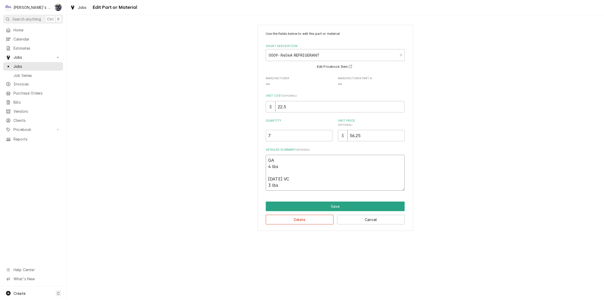
click at [267, 161] on textarea "GA 4 lbs [DATE] VC 3 lbs" at bounding box center [335, 173] width 139 height 36
type textarea "x"
type textarea "6GA 4 lbs [DATE] VC 3 lbs"
type textarea "x"
type textarea "6/GA 4 lbs [DATE] VC 3 lbs"
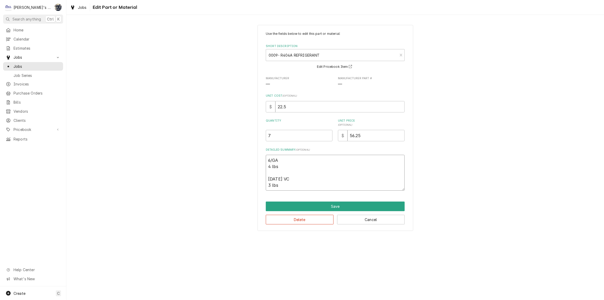
type textarea "x"
type textarea "6/9GA 4 lbs 6/30/25 VC 3 lbs"
type textarea "x"
type textarea "6/9 GA 4 lbs 6/30/25 VC 3 lbs"
click at [267, 169] on textarea "6/9 GA 4 lbs 6/30/25 VC 3 lbs" at bounding box center [335, 173] width 139 height 36
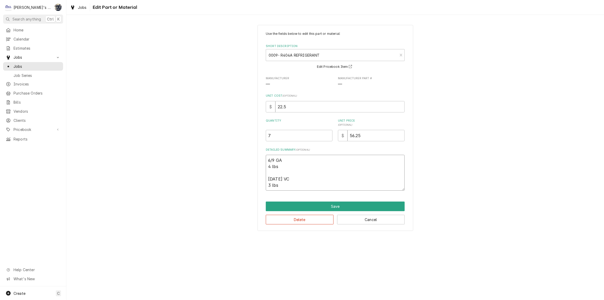
type textarea "x"
type textarea "6/9 GA4 lbs 6/30/25 VC 3 lbs"
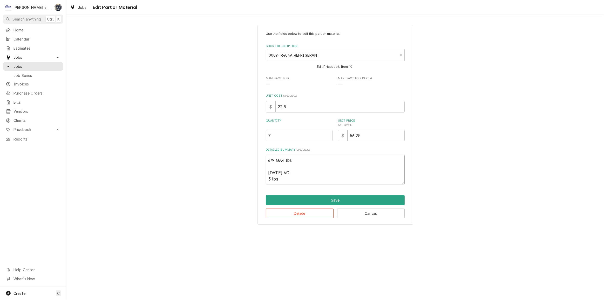
type textarea "x"
type textarea "6/9 GA 4 lbs 6/30/25 VC 3 lbs"
type textarea "x"
type textarea "6/9 GA -4 lbs 6/30/25 VC 3 lbs"
type textarea "x"
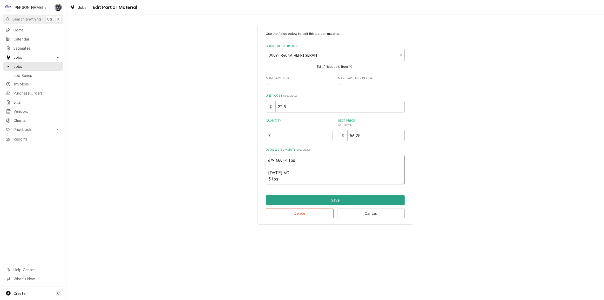
type textarea "6/9 GA - 4 lbs 6/30/25 VC 3 lbs"
click at [275, 159] on textarea "6/9 GA - 4 lbs 6/30/25 VC 3 lbs" at bounding box center [335, 170] width 139 height 30
type textarea "x"
type textarea "6/9/ GA - 4 lbs 6/30/25 VC 3 lbs"
type textarea "x"
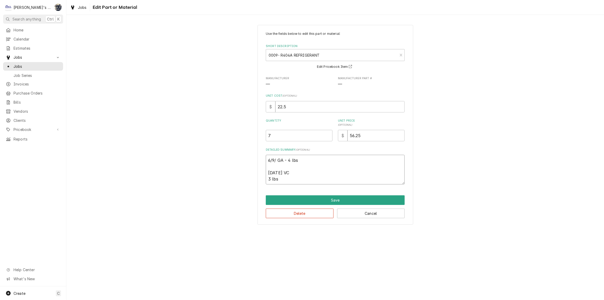
type textarea "6/9/2 GA - 4 lbs 6/30/25 VC 3 lbs"
type textarea "x"
type textarea "6/9/25 GA - 4 lbs 6/30/25 VC 3 lbs"
drag, startPoint x: 267, startPoint y: 180, endPoint x: 272, endPoint y: 184, distance: 6.3
click at [267, 180] on textarea "6/9/25 GA - 4 lbs 6/30/25 VC 3 lbs" at bounding box center [335, 170] width 139 height 30
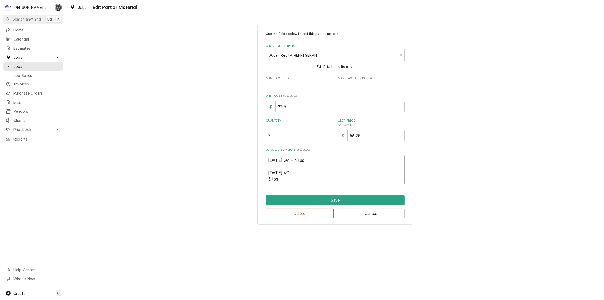
type textarea "x"
type textarea "6/9/25 GA - 4 lbs 6/30/25 VC3 lbs"
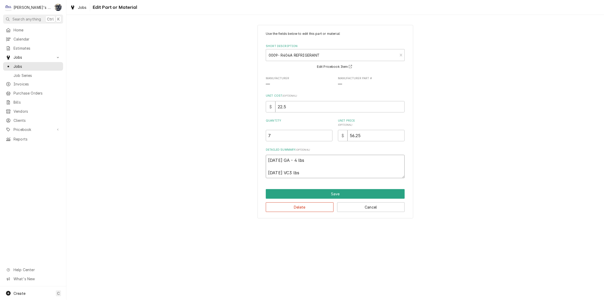
type textarea "x"
type textarea "6/9/25 GA - 4 lbs 6/30/25 VC 3 lbs"
type textarea "x"
type textarea "6/9/25 GA - 4 lbs 6/30/25 VC -3 lbs"
type textarea "x"
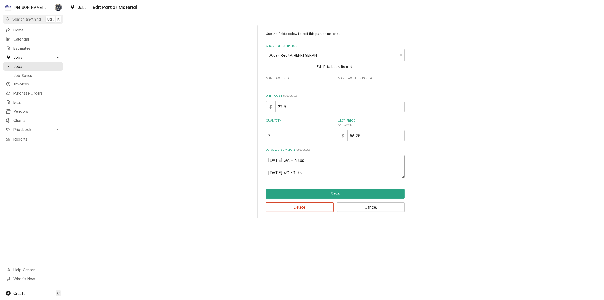
type textarea "6/9/25 GA - 4 lbs 6/30/25 VC - 3 lbs"
click at [318, 168] on textarea "6/9/25 GA - 4 lbs 6/30/25 VC - 3 lbs" at bounding box center [335, 166] width 139 height 23
click at [312, 173] on textarea "6/9/25 GA - 4 lbs 6/30/25 VC - 3 lbs" at bounding box center [335, 166] width 139 height 23
click at [297, 161] on textarea "6/9/25 GA - 4 lbs 6/30/25 VC - 3 lbs" at bounding box center [335, 166] width 139 height 23
type textarea "x"
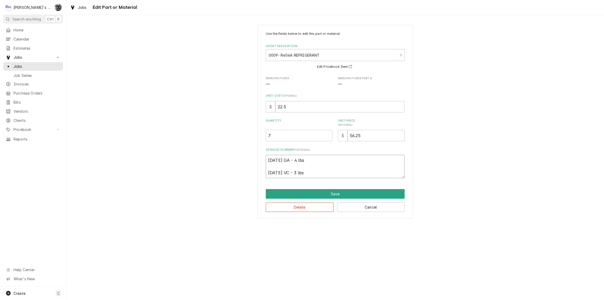
type textarea "6/9/25 GA - 4lbs 6/30/25 VC - 3 lbs"
click at [299, 172] on textarea "6/9/25 GA - 4lbs 6/30/25 VC - 3 lbs" at bounding box center [335, 166] width 139 height 23
type textarea "x"
type textarea "6/9/25 GA - 4lbs 6/30/25 VC - 3lbs"
click at [310, 194] on button "Save" at bounding box center [335, 194] width 139 height 10
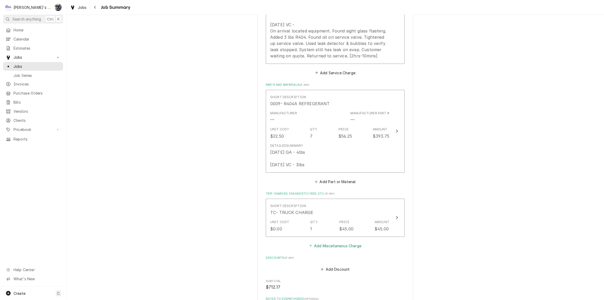
scroll to position [142, 0]
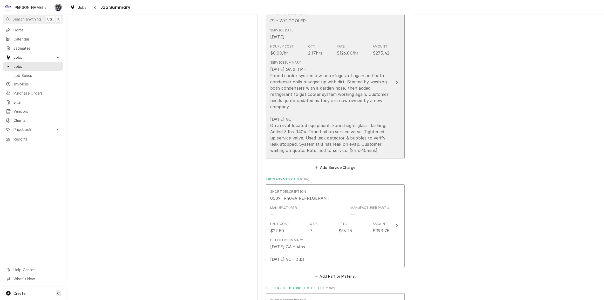
click at [317, 105] on div "6/9/2025 GA & TP - Found cooler system low on refrigerant again and both conden…" at bounding box center [329, 109] width 119 height 87
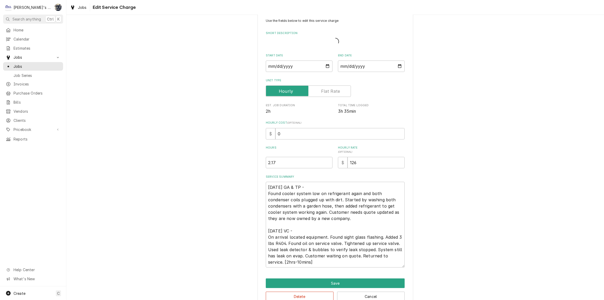
scroll to position [25, 0]
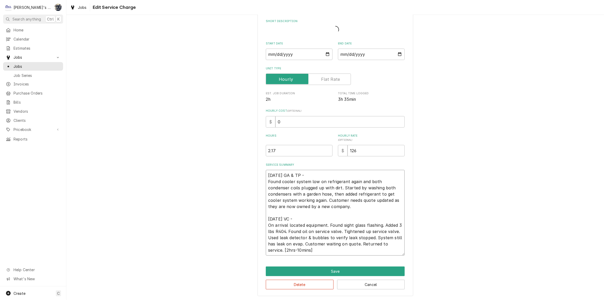
click at [334, 208] on textarea "6/9/2025 GA & TP - Found cooler system low on refrigerant again and both conden…" at bounding box center [335, 213] width 139 height 86
type textarea "x"
type textarea "6/9/2025 GA & TP - Found cooler system low on refrigerant again and both conden…"
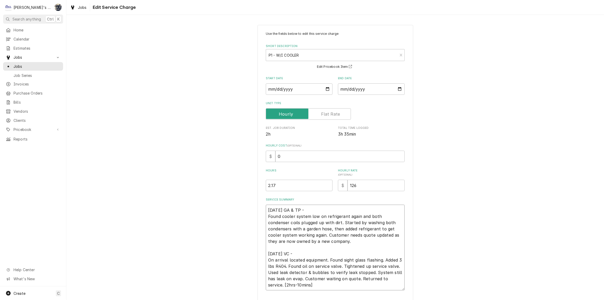
click at [343, 245] on textarea "6/9/2025 GA & TP - Found cooler system low on refrigerant again and both conden…" at bounding box center [335, 248] width 139 height 86
click at [343, 241] on textarea "6/9/2025 GA & TP - Found cooler system low on refrigerant again and both conden…" at bounding box center [335, 248] width 139 height 86
type textarea "x"
type textarea "6/9/2025 GA & TP - Found cooler system low on refrigerant again and both conden…"
type textarea "x"
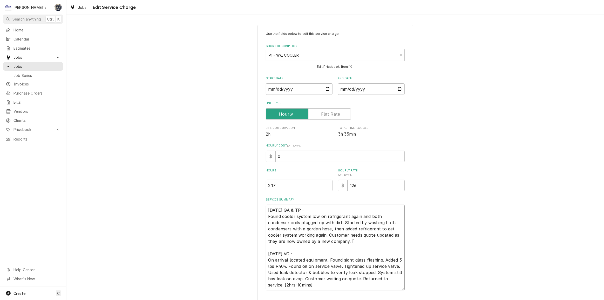
type textarea "6/9/2025 GA & TP - Found cooler system low on refrigerant again and both conden…"
type textarea "x"
type textarea "6/9/2025 GA & TP - Found cooler system low on refrigerant again and both conden…"
type textarea "x"
type textarea "6/9/2025 GA & TP - Found cooler system low on refrigerant again and both conden…"
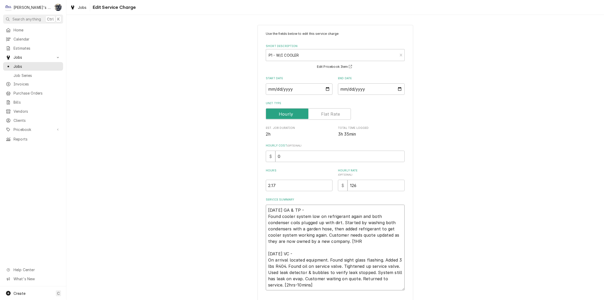
type textarea "x"
type textarea "6/9/2025 GA & TP - Found cooler system low on refrigerant again and both conden…"
type textarea "x"
type textarea "6/9/2025 GA & TP - Found cooler system low on refrigerant again and both conden…"
type textarea "x"
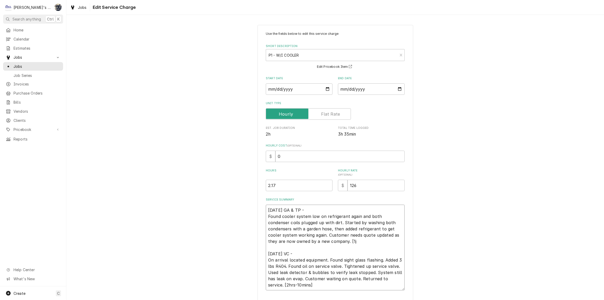
type textarea "6/9/2025 GA & TP - Found cooler system low on refrigerant again and both conden…"
type textarea "x"
type textarea "6/9/2025 GA & TP - Found cooler system low on refrigerant again and both conden…"
type textarea "x"
type textarea "6/9/2025 GA & TP - Found cooler system low on refrigerant again and both conden…"
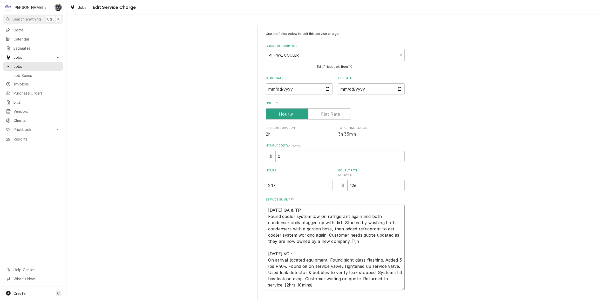
type textarea "x"
type textarea "6/9/2025 GA & TP - Found cooler system low on refrigerant again and both conden…"
type textarea "x"
type textarea "6/9/2025 GA & TP - Found cooler system low on refrigerant again and both conden…"
type textarea "x"
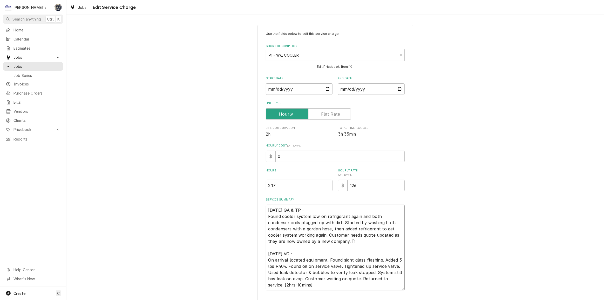
type textarea "6/9/2025 GA & TP - Found cooler system low on refrigerant again and both conden…"
type textarea "x"
type textarea "6/9/2025 GA & TP - Found cooler system low on refrigerant again and both conden…"
type textarea "x"
type textarea "6/9/2025 GA & TP - Found cooler system low on refrigerant again and both conden…"
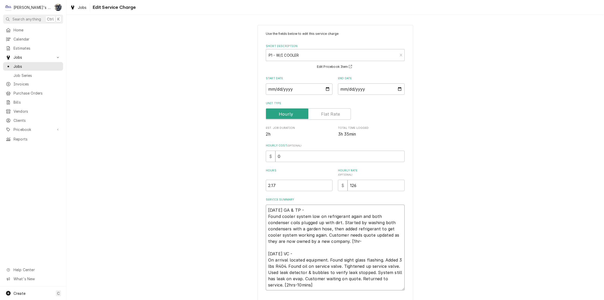
type textarea "x"
type textarea "6/9/2025 GA & TP - Found cooler system low on refrigerant again and both conden…"
type textarea "x"
type textarea "6/9/2025 GA & TP - Found cooler system low on refrigerant again and both conden…"
type textarea "x"
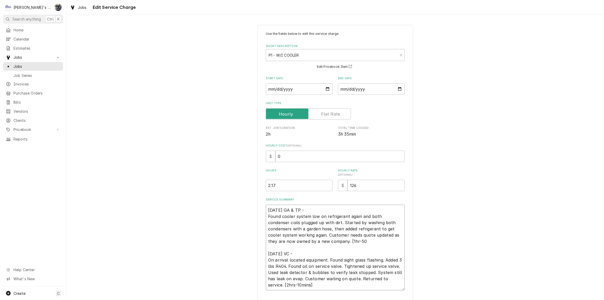
type textarea "6/9/2025 GA & TP - Found cooler system low on refrigerant again and both conden…"
type textarea "x"
type textarea "6/9/2025 GA & TP - Found cooler system low on refrigerant again and both conden…"
type textarea "x"
type textarea "6/9/2025 GA & TP - Found cooler system low on refrigerant again and both conden…"
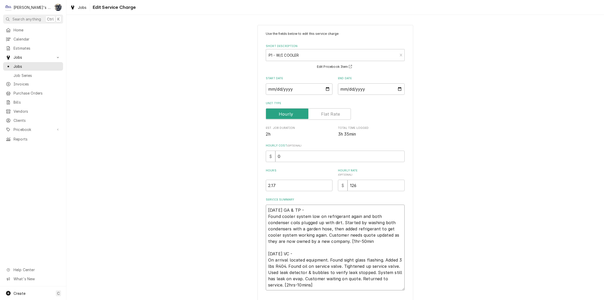
type textarea "x"
type textarea "6/9/2025 GA & TP - Found cooler system low on refrigerant again and both conden…"
type textarea "x"
type textarea "6/9/2025 GA & TP - Found cooler system low on refrigerant again and both conden…"
drag, startPoint x: 286, startPoint y: 180, endPoint x: 258, endPoint y: 185, distance: 28.3
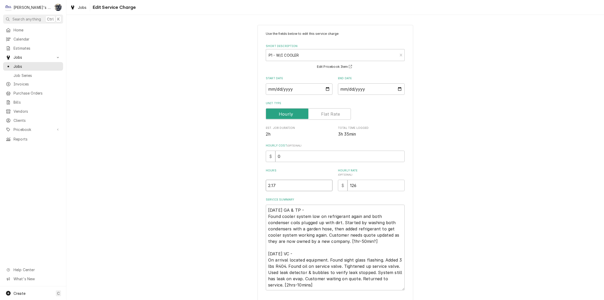
click at [258, 185] on div "Use the fields below to edit this service charge Short Description P1 - W/I COO…" at bounding box center [336, 178] width 156 height 306
type textarea "x"
type input "4"
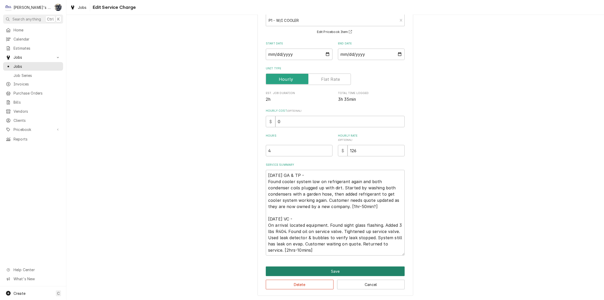
click at [321, 269] on button "Save" at bounding box center [335, 271] width 139 height 10
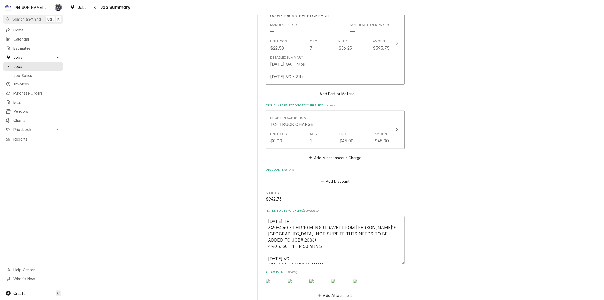
scroll to position [423, 0]
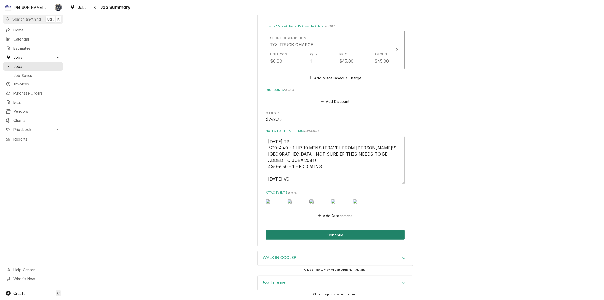
click at [322, 235] on button "Continue" at bounding box center [335, 235] width 139 height 10
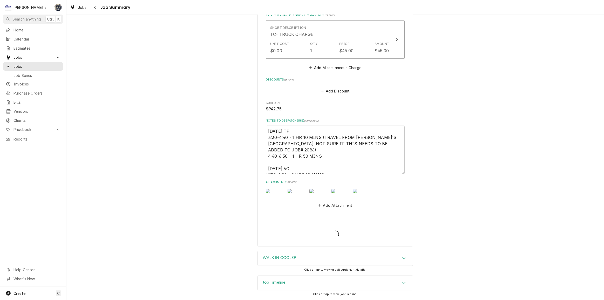
type textarea "x"
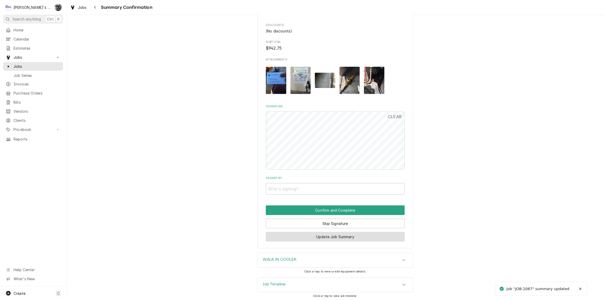
scroll to position [386, 0]
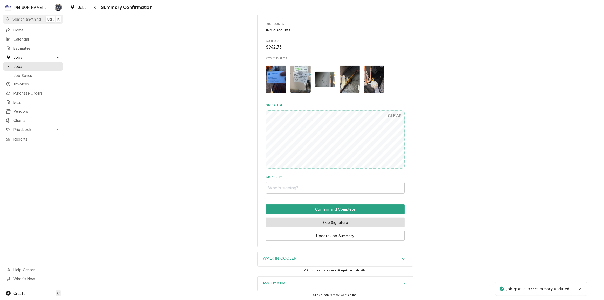
click at [332, 223] on button "Skip Signature" at bounding box center [335, 223] width 139 height 10
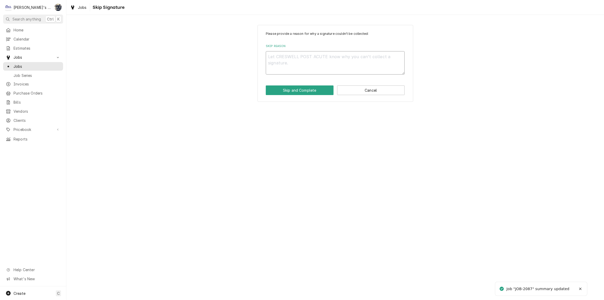
click at [305, 66] on textarea "Skip Reason" at bounding box center [335, 62] width 139 height 23
type textarea "x"
type textarea "c"
type textarea "x"
type textarea "co"
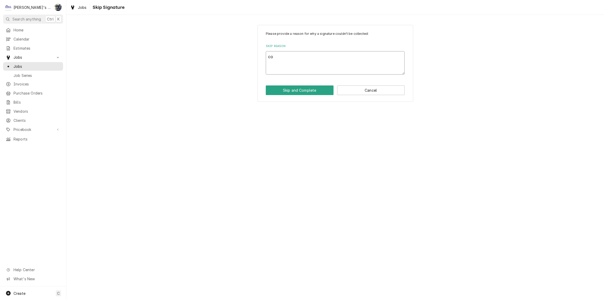
type textarea "x"
type textarea "com"
type textarea "x"
type textarea "comp"
type textarea "x"
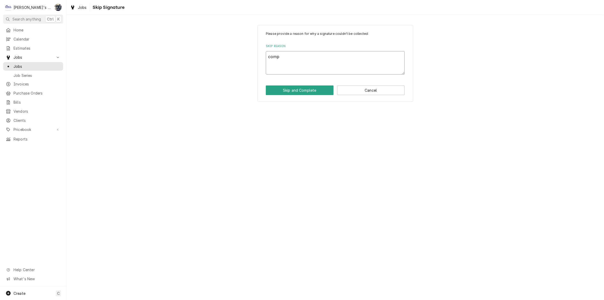
type textarea "compl"
type textarea "x"
type textarea "comple"
type textarea "x"
type textarea "complet"
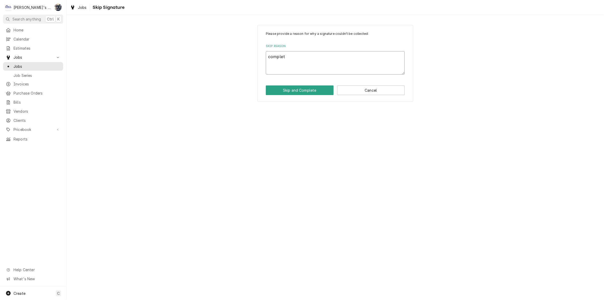
type textarea "x"
type textarea "complete"
type textarea "x"
type textarea "completed"
type textarea "x"
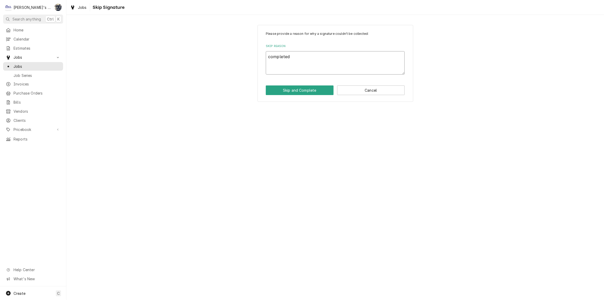
type textarea "completed"
type textarea "x"
type textarea "completed b"
type textarea "x"
type textarea "completed by"
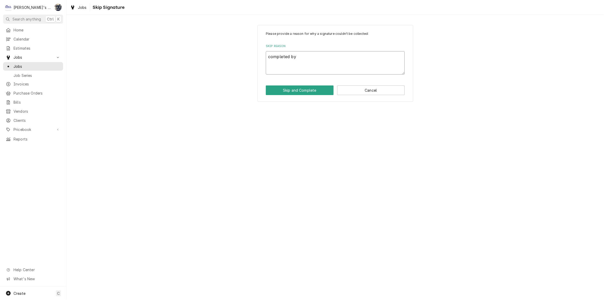
type textarea "x"
type textarea "completed by"
type textarea "x"
type textarea "completed by o"
type textarea "x"
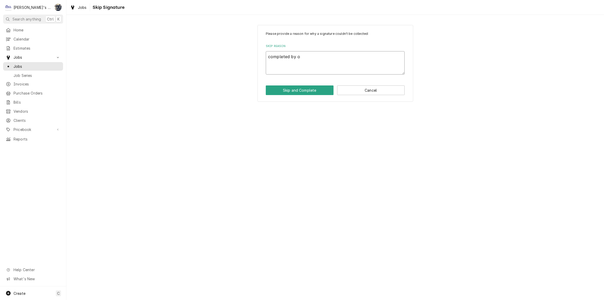
type textarea "completed by of"
type textarea "x"
type textarea "completed by off"
type textarea "x"
type textarea "completed by offi"
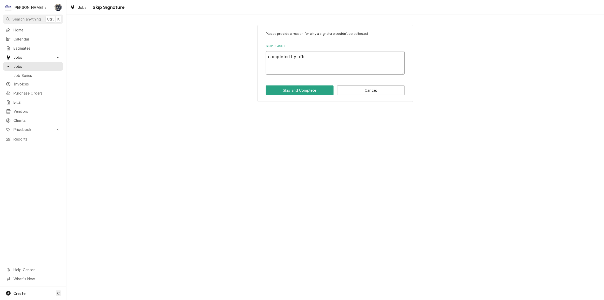
type textarea "x"
type textarea "completed by offic"
type textarea "x"
type textarea "completed by office"
click at [315, 89] on button "Skip and Complete" at bounding box center [300, 90] width 68 height 10
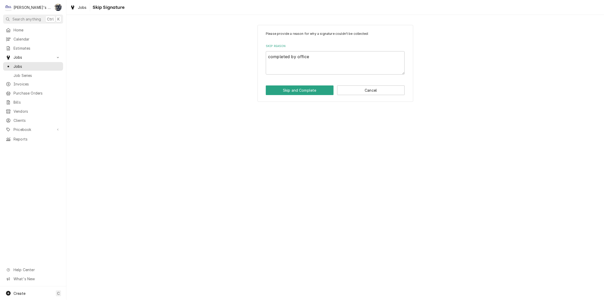
type textarea "x"
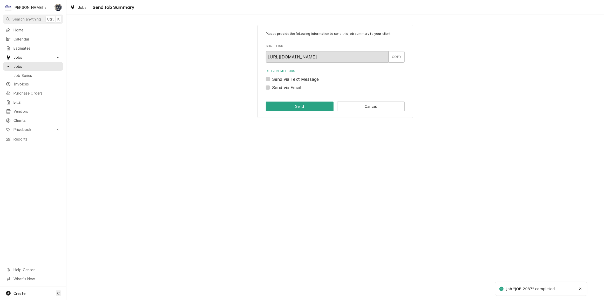
click at [366, 111] on div "Please provide the following information to send this job summary to your clien…" at bounding box center [336, 71] width 156 height 93
click at [365, 109] on button "Cancel" at bounding box center [371, 107] width 68 height 10
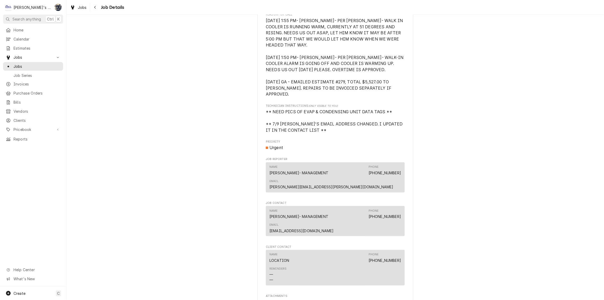
scroll to position [293, 0]
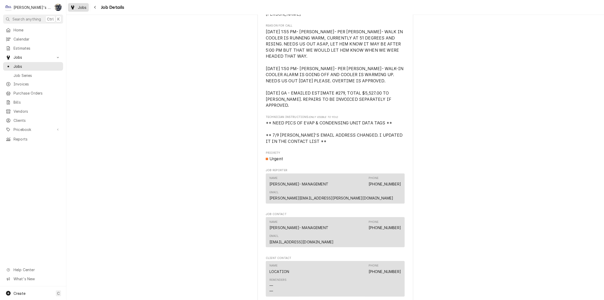
click at [76, 6] on div "Jobs" at bounding box center [78, 7] width 19 height 6
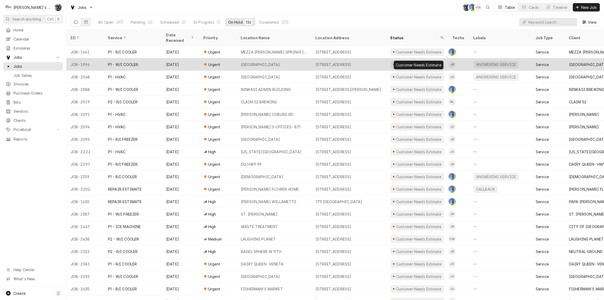
click at [411, 62] on div "Customer Needs Estimate" at bounding box center [418, 64] width 46 height 5
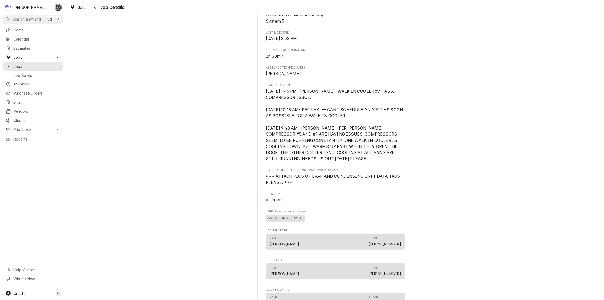
scroll to position [354, 0]
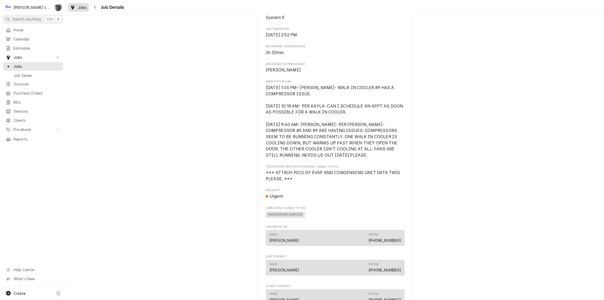
click at [76, 6] on div "Jobs" at bounding box center [78, 7] width 19 height 6
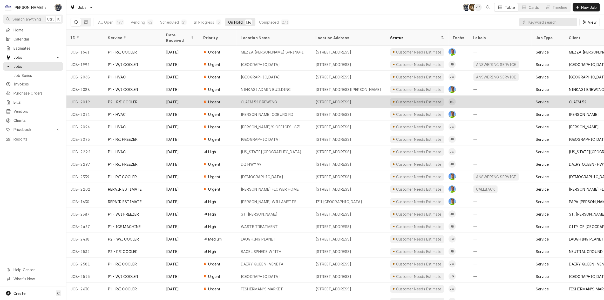
click at [352, 99] on div "232 LINCOLN ST, EUGENE, OR 97401" at bounding box center [334, 101] width 36 height 5
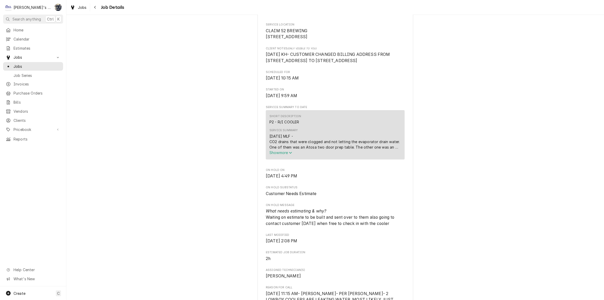
scroll to position [142, 0]
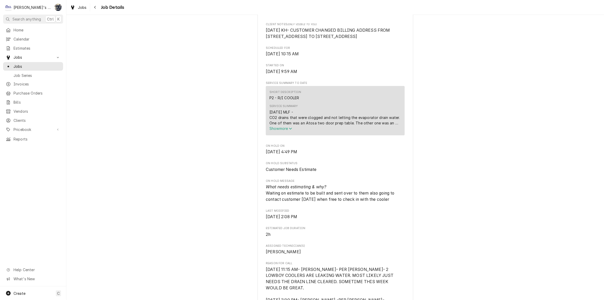
click at [284, 131] on span "Show more" at bounding box center [281, 128] width 23 height 4
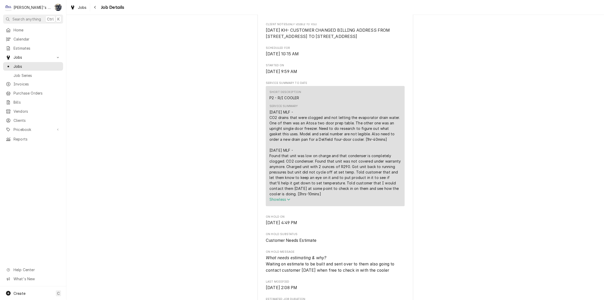
click at [79, 10] on link "Jobs" at bounding box center [78, 7] width 21 height 9
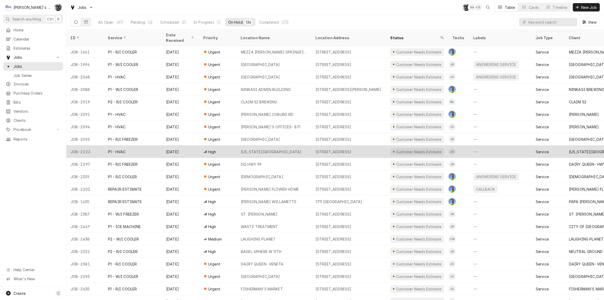
click at [320, 149] on div "[STREET_ADDRESS]" at bounding box center [334, 151] width 36 height 5
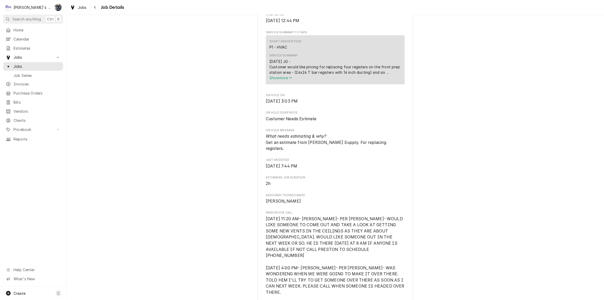
scroll to position [283, 0]
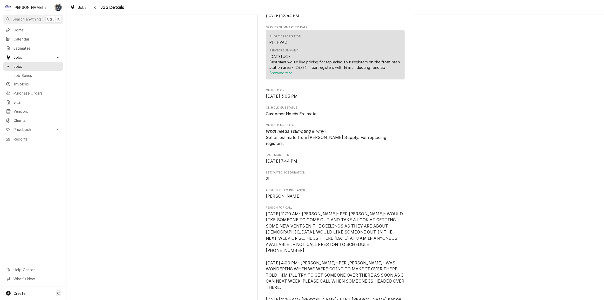
click at [280, 71] on span "Show more" at bounding box center [281, 73] width 23 height 4
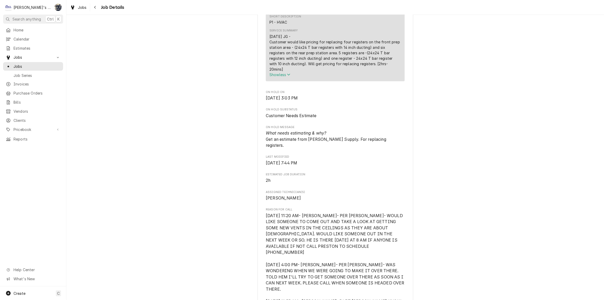
scroll to position [378, 0]
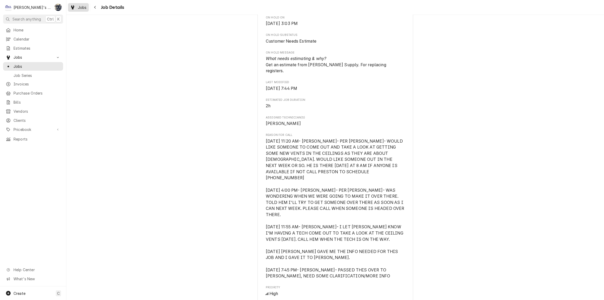
click at [81, 8] on span "Jobs" at bounding box center [82, 7] width 9 height 5
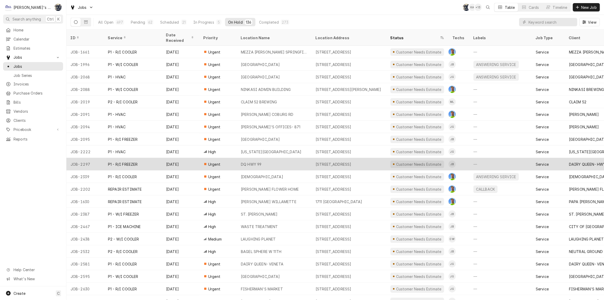
scroll to position [29, 0]
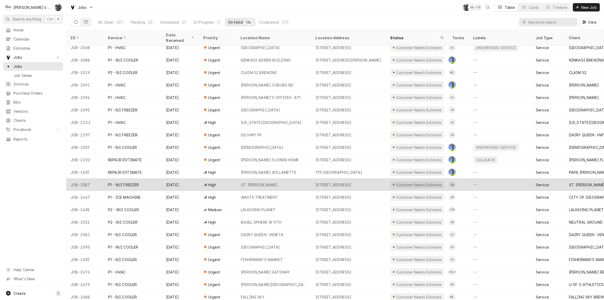
click at [352, 182] on div "456 HIGHWAY 99 N, EUGENE, OR 97402" at bounding box center [334, 184] width 36 height 5
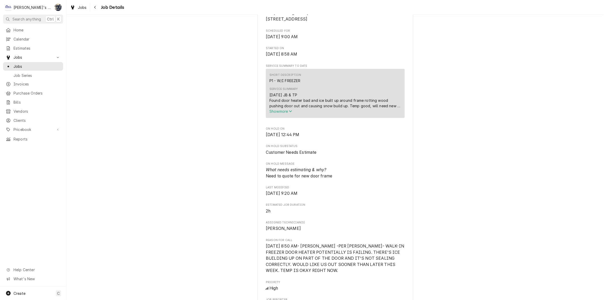
scroll to position [189, 0]
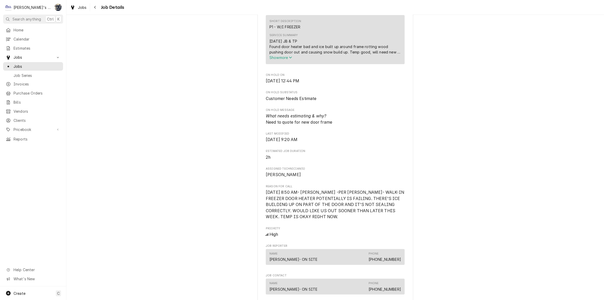
click at [289, 59] on icon "Service Summary" at bounding box center [290, 58] width 3 height 4
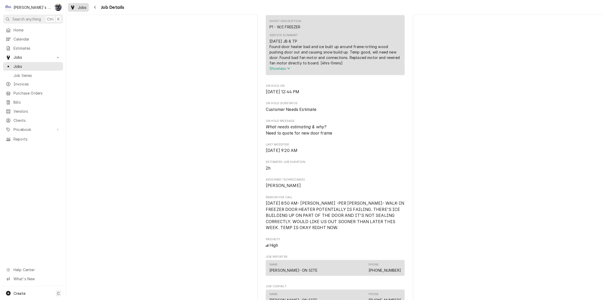
click at [72, 8] on icon "Dynamic Content Wrapper" at bounding box center [72, 7] width 3 height 4
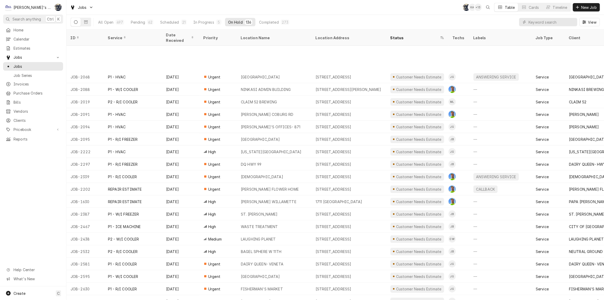
scroll to position [42, 0]
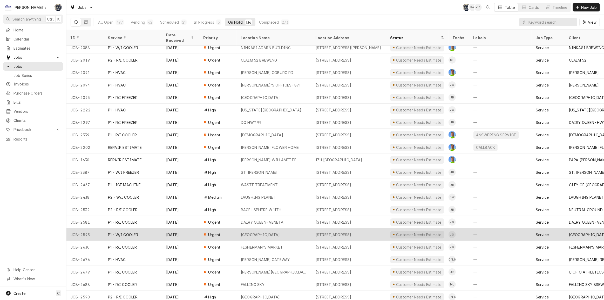
click at [338, 228] on div "[STREET_ADDRESS]" at bounding box center [349, 234] width 75 height 12
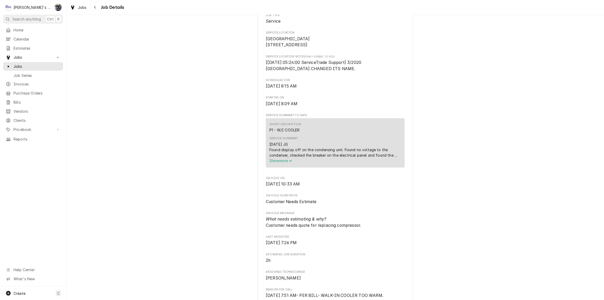
scroll to position [118, 0]
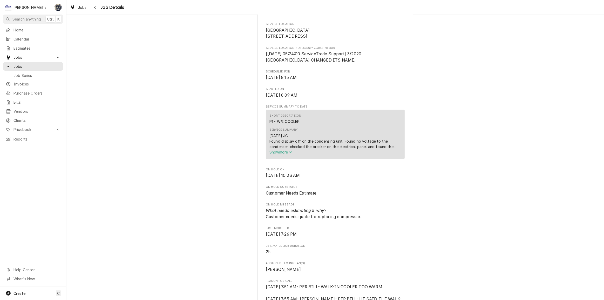
click at [284, 154] on span "Show more" at bounding box center [281, 152] width 23 height 4
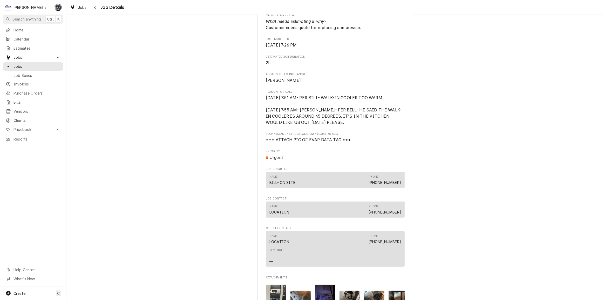
scroll to position [330, 0]
click at [82, 6] on span "Jobs" at bounding box center [82, 7] width 9 height 5
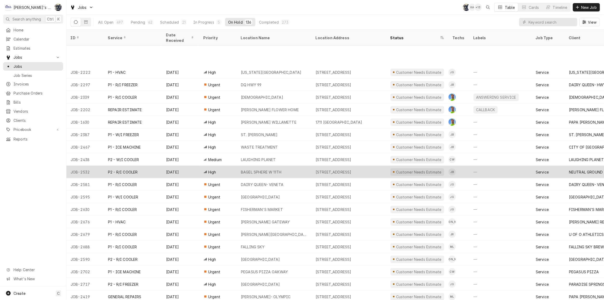
scroll to position [117, 0]
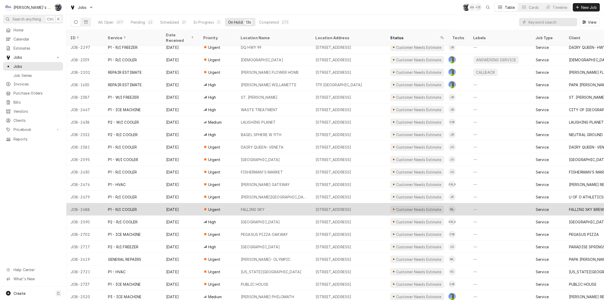
click at [272, 203] on div "FALLING SKY" at bounding box center [274, 209] width 75 height 12
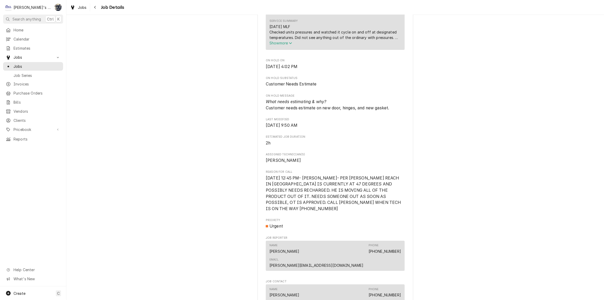
scroll to position [236, 0]
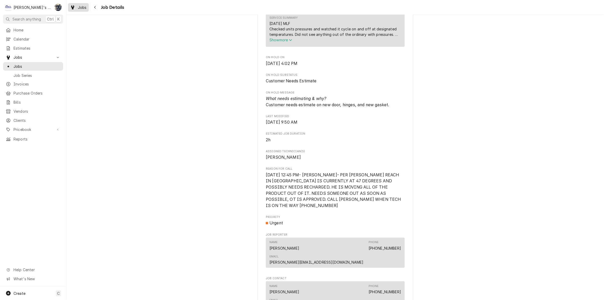
click at [77, 10] on link "Jobs" at bounding box center [78, 7] width 21 height 9
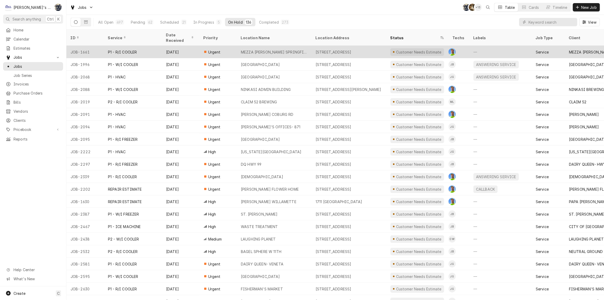
click at [248, 46] on div "MEZZA [PERSON_NAME] SPRINGFIELD" at bounding box center [274, 52] width 75 height 12
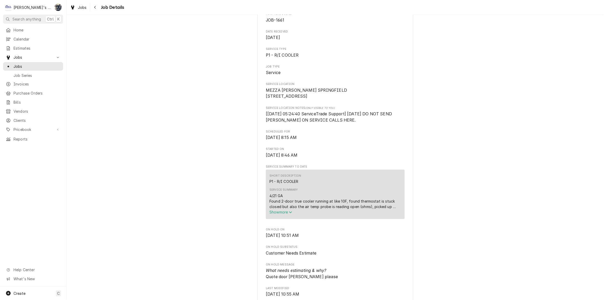
scroll to position [118, 0]
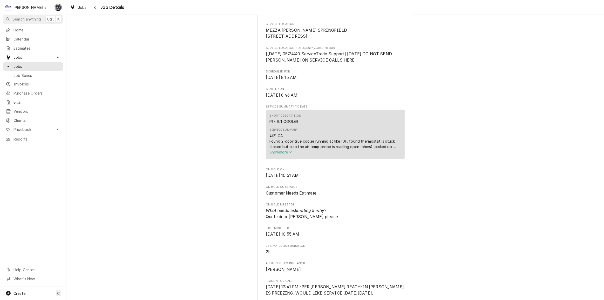
click at [284, 154] on span "Show more" at bounding box center [281, 152] width 23 height 4
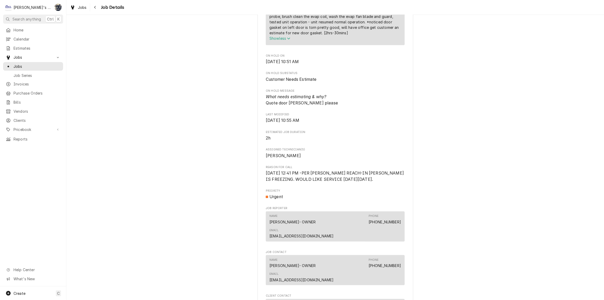
scroll to position [260, 0]
click at [78, 9] on span "Jobs" at bounding box center [82, 7] width 9 height 5
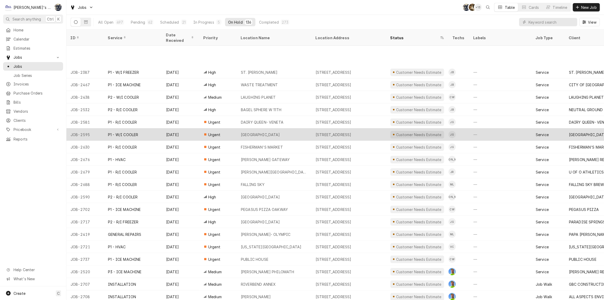
scroll to position [179, 0]
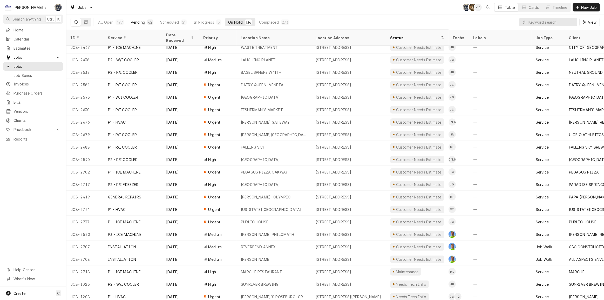
click at [140, 25] on button "Pending 62" at bounding box center [142, 22] width 29 height 8
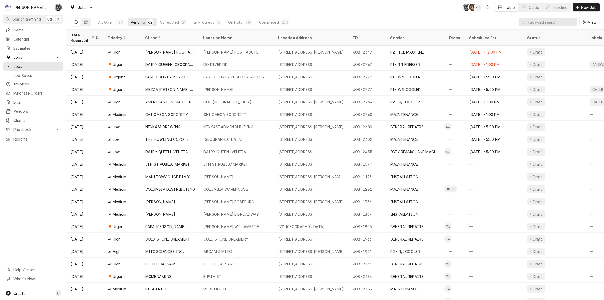
click at [115, 6] on div "Jobs SB KH + 13 Table Cards Timeline New Job" at bounding box center [335, 7] width 538 height 15
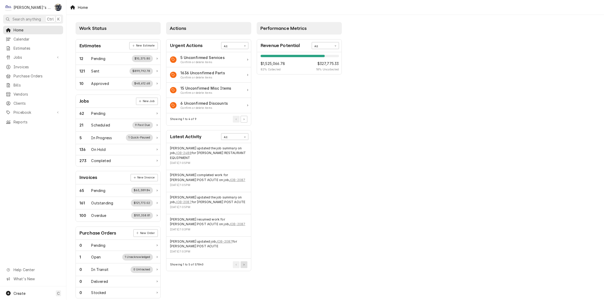
click at [245, 263] on button "Pagination Controls" at bounding box center [244, 264] width 7 height 7
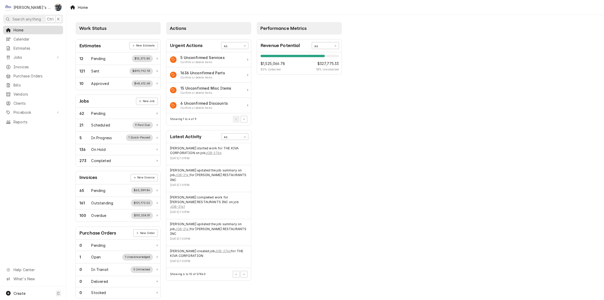
click at [20, 30] on span "Home" at bounding box center [37, 29] width 47 height 5
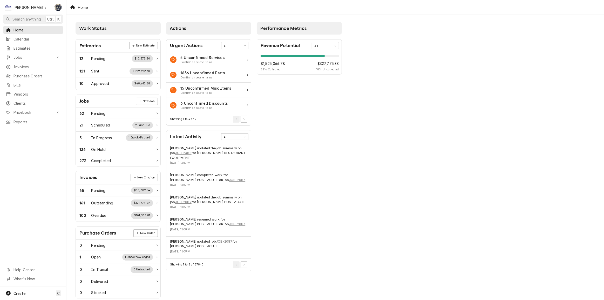
drag, startPoint x: 369, startPoint y: 80, endPoint x: 369, endPoint y: 77, distance: 2.7
click at [369, 80] on div "Work Status Estimates New Estimate 12 Pending $10,375.80 121 Sent $899,792.78 1…" at bounding box center [335, 189] width 538 height 348
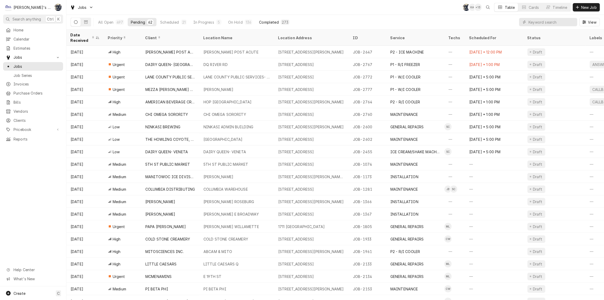
click at [289, 22] on button "Completed 273" at bounding box center [274, 22] width 37 height 8
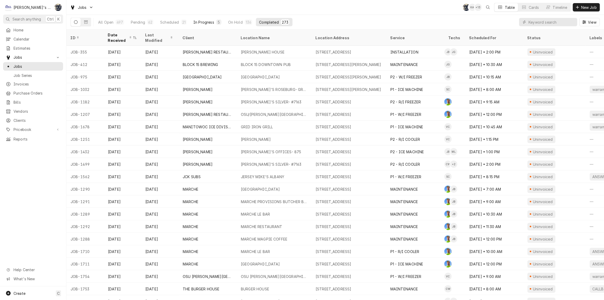
click at [212, 23] on div "In Progress" at bounding box center [203, 21] width 21 height 5
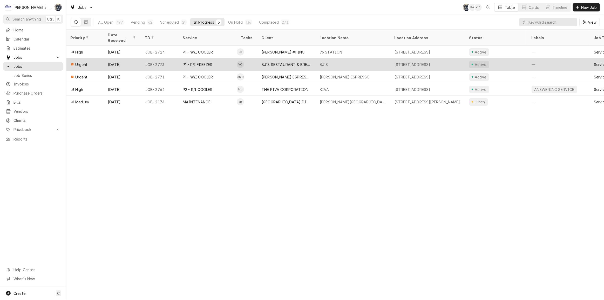
click at [313, 58] on div "BJ'S RESTAURANT & BREWHOUSE" at bounding box center [287, 64] width 58 height 12
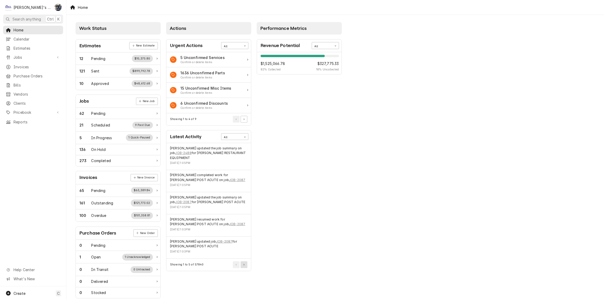
click at [245, 265] on button "Pagination Controls" at bounding box center [244, 264] width 7 height 7
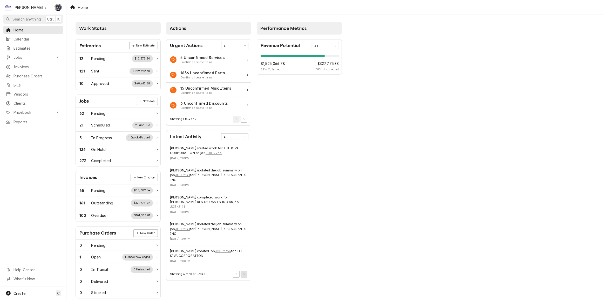
click at [243, 271] on button "Pagination Controls" at bounding box center [244, 274] width 7 height 7
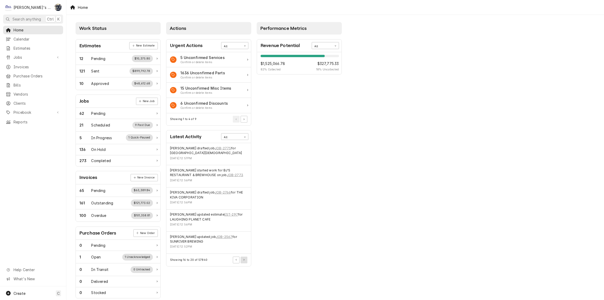
click at [243, 260] on button "Pagination Controls" at bounding box center [244, 260] width 7 height 7
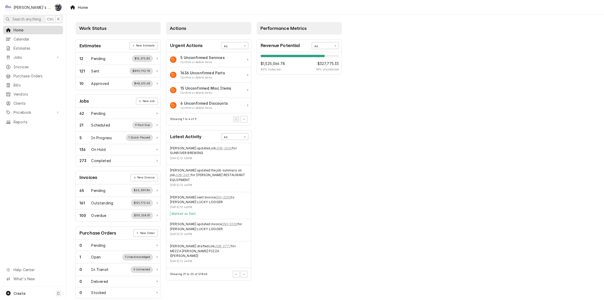
click at [21, 27] on span "Home" at bounding box center [37, 29] width 47 height 5
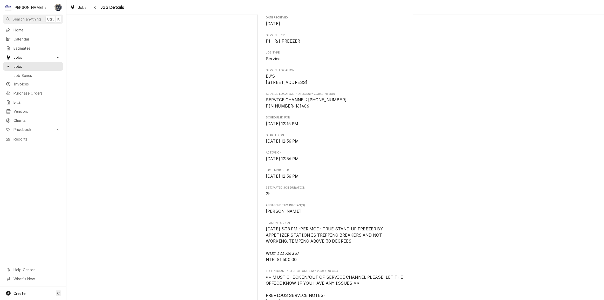
scroll to position [189, 0]
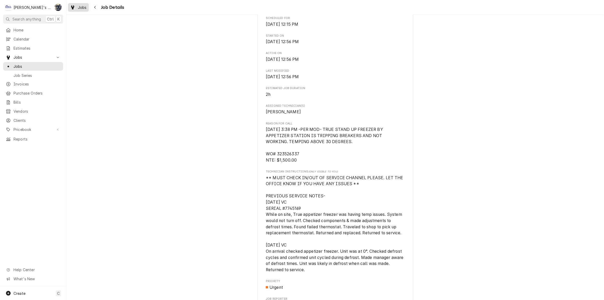
click at [84, 9] on span "Jobs" at bounding box center [82, 7] width 9 height 5
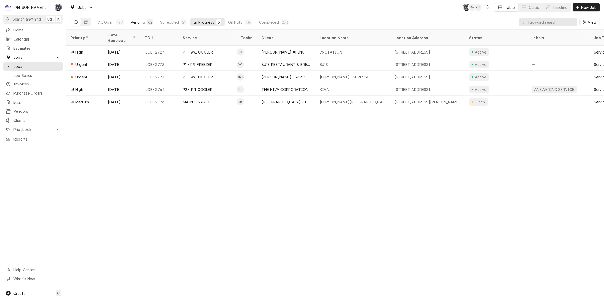
click at [133, 23] on div "Pending" at bounding box center [138, 21] width 14 height 5
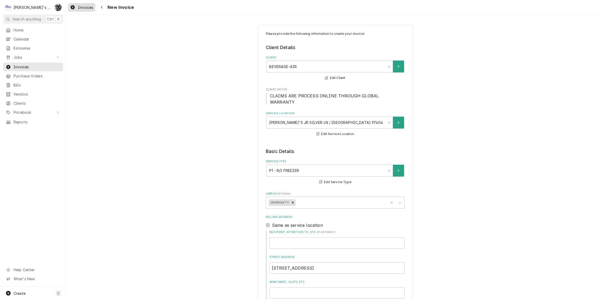
click at [73, 6] on icon "Dynamic Content Wrapper" at bounding box center [73, 7] width 4 height 4
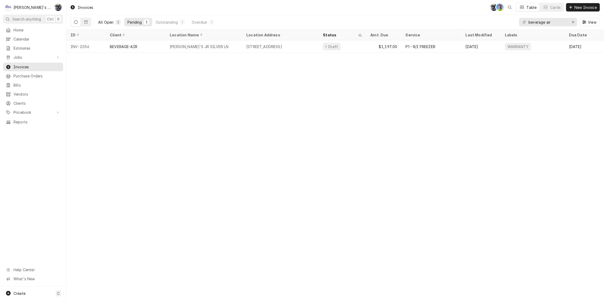
click at [101, 23] on div "All Open" at bounding box center [105, 21] width 15 height 5
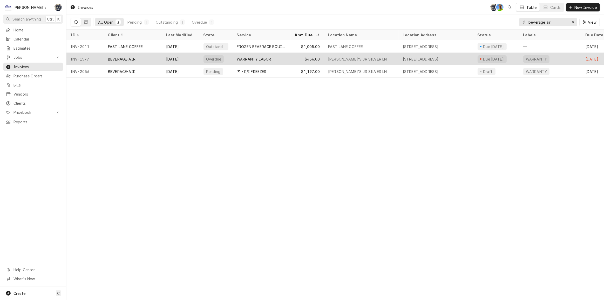
click at [262, 60] on div "WARRANTY LABOR" at bounding box center [254, 58] width 34 height 5
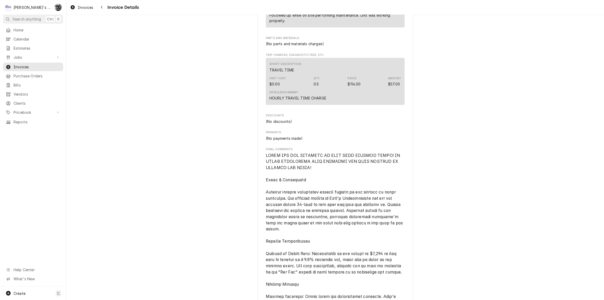
scroll to position [590, 0]
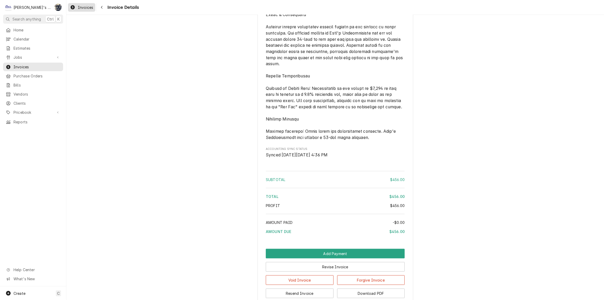
click at [82, 10] on div "Invoices" at bounding box center [81, 7] width 25 height 6
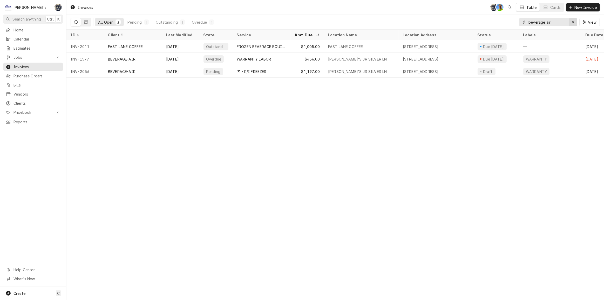
click at [574, 22] on icon "Erase input" at bounding box center [573, 22] width 3 height 4
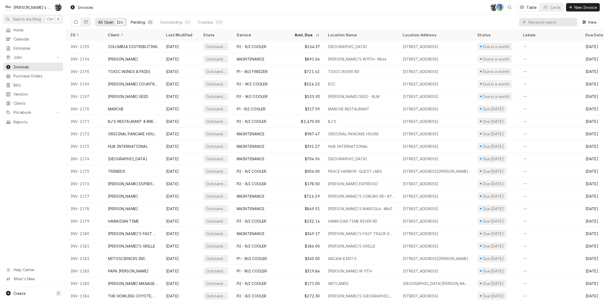
click at [146, 23] on button "Pending 65" at bounding box center [142, 22] width 29 height 8
